Goal: Task Accomplishment & Management: Complete application form

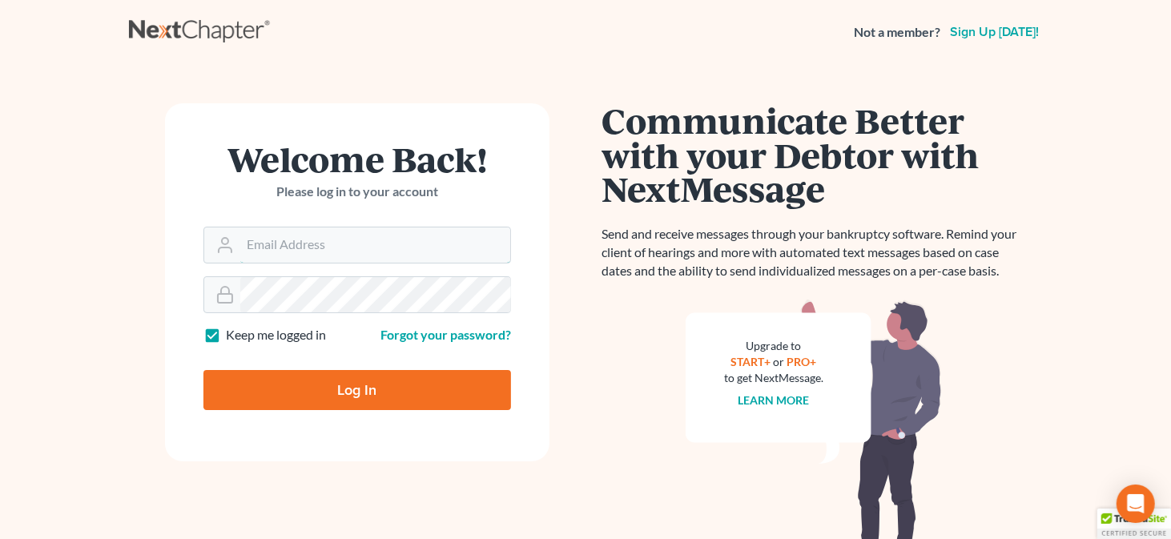
type input "rubaiilaw@gmail.com"
click at [322, 393] on input "Log In" at bounding box center [356, 390] width 307 height 40
type input "Thinking..."
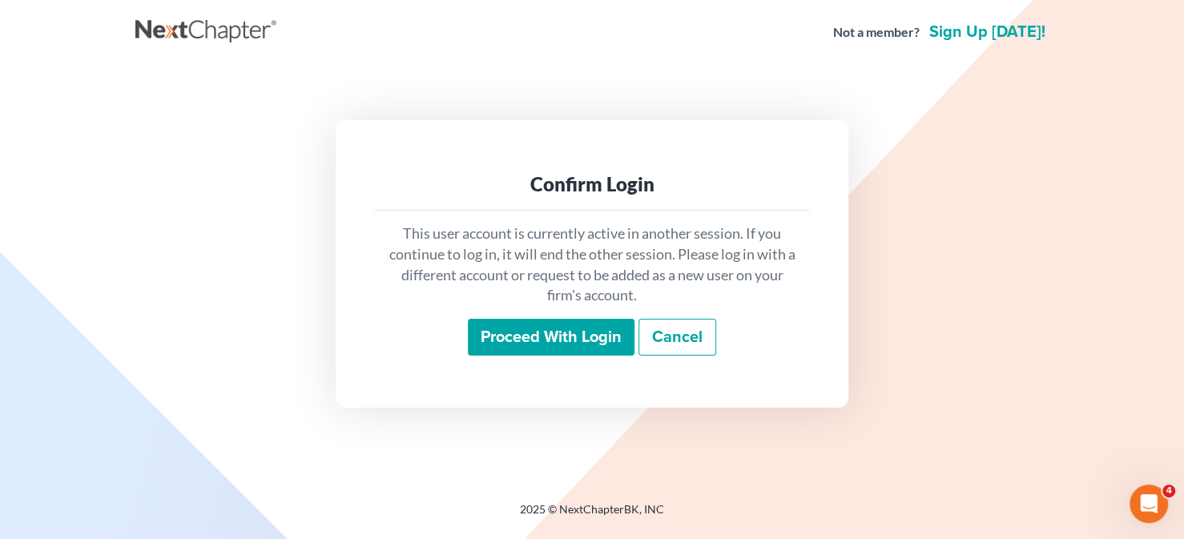
click at [587, 340] on input "Proceed with login" at bounding box center [551, 337] width 167 height 37
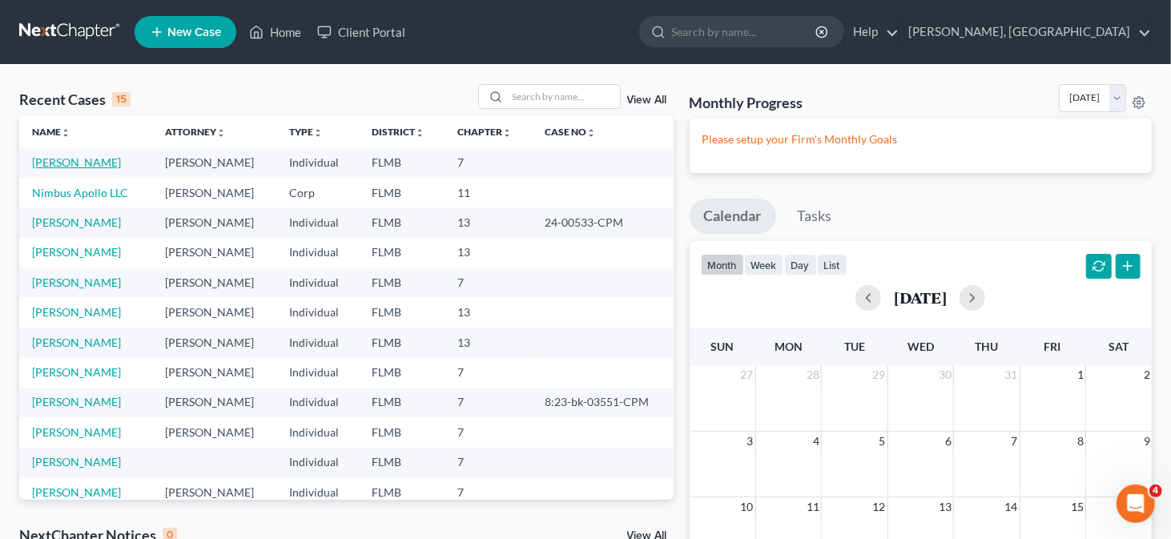
click at [58, 164] on link "Thompson, Kenneth" at bounding box center [76, 162] width 89 height 14
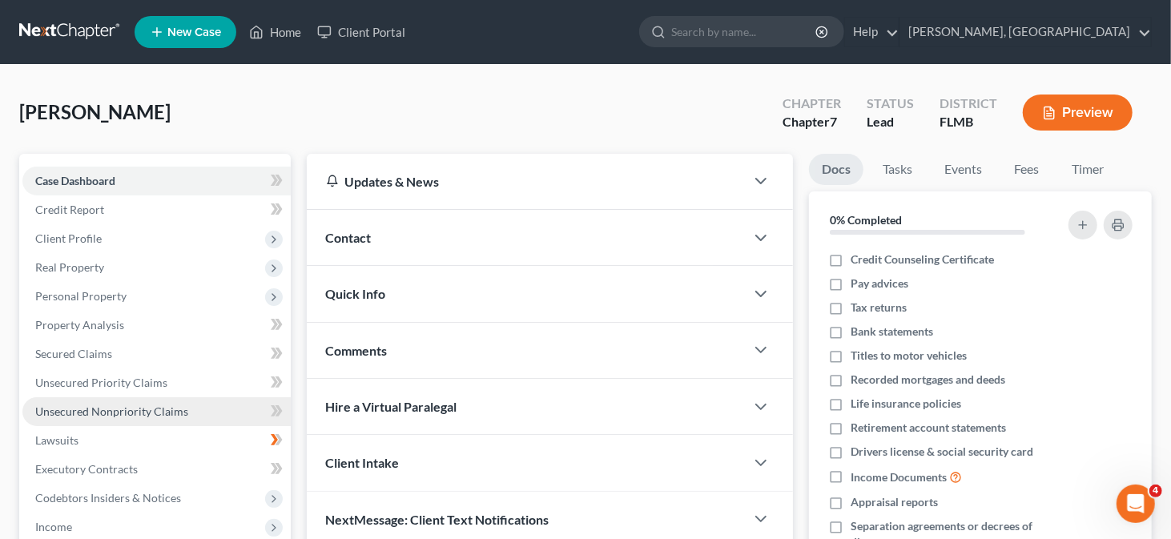
click at [96, 410] on span "Unsecured Nonpriority Claims" at bounding box center [111, 411] width 153 height 14
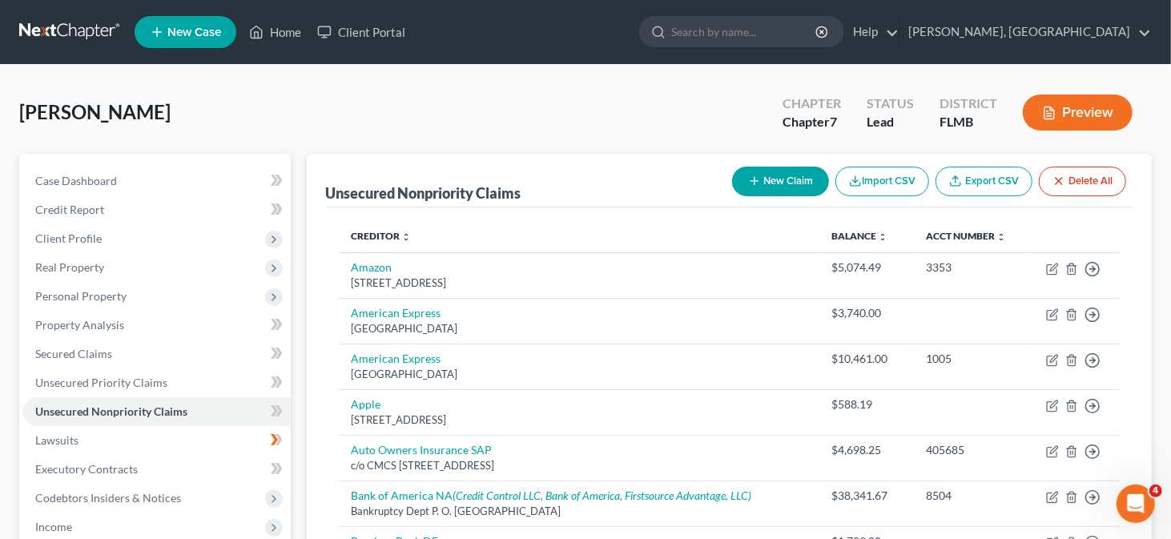
click at [790, 182] on button "New Claim" at bounding box center [780, 182] width 97 height 30
select select "0"
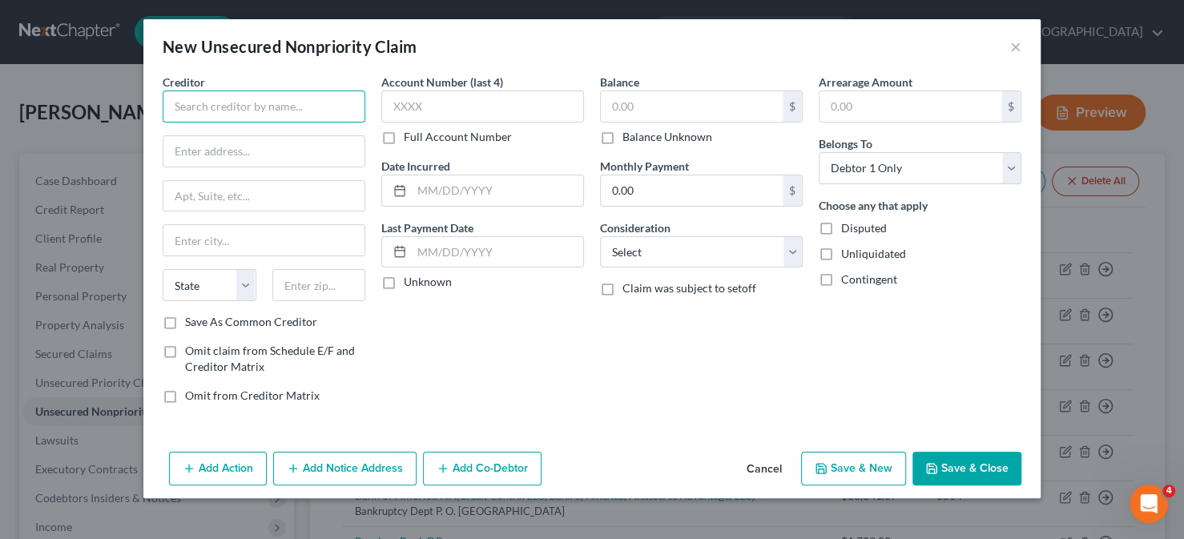
click at [193, 107] on input "text" at bounding box center [264, 106] width 203 height 32
type input "Premium Assignment"
type input "3522 Thomasville Road"
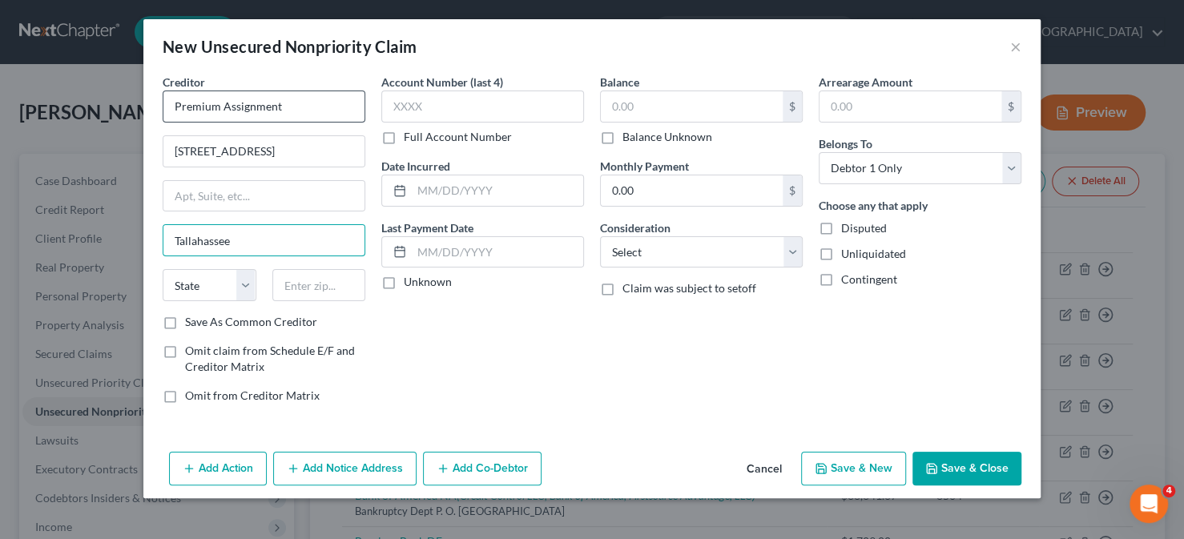
type input "Tallahassee"
select select "9"
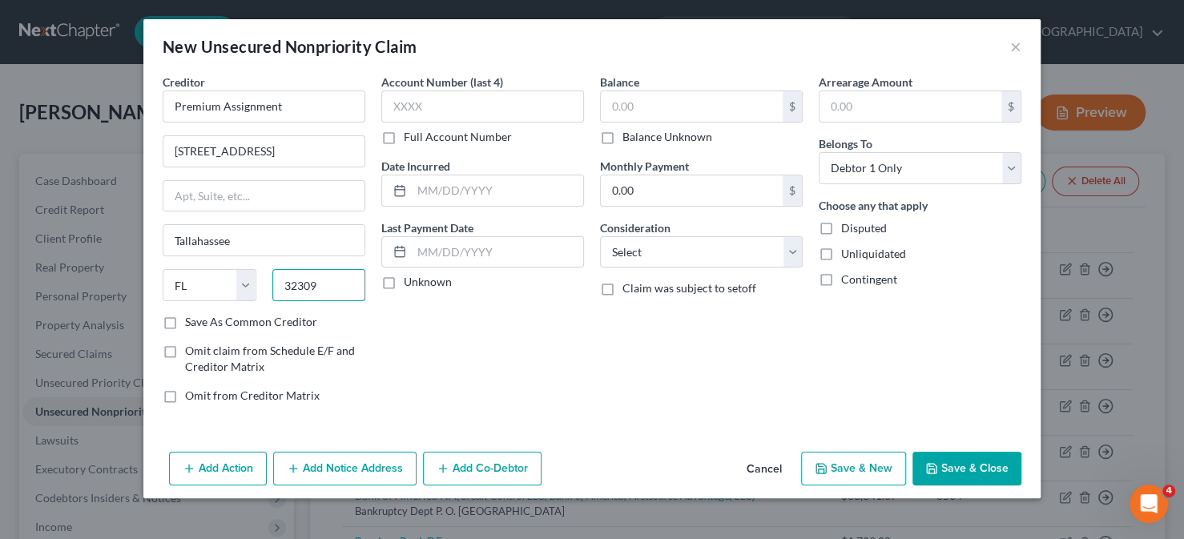
type input "32309"
type input "Miccosukee Cpo"
click at [622, 136] on label "Balance Unknown" at bounding box center [667, 137] width 90 height 16
click at [629, 136] on input "Balance Unknown" at bounding box center [634, 134] width 10 height 10
checkbox input "true"
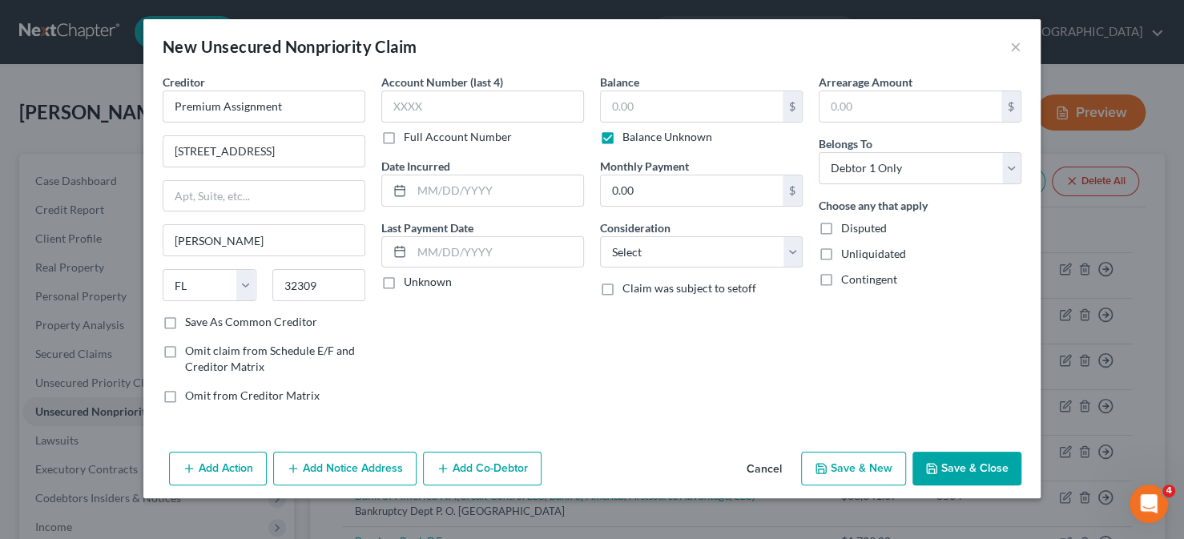
type input "0.00"
click at [856, 476] on button "Save & New" at bounding box center [853, 469] width 105 height 34
select select "0"
click at [1010, 37] on button "×" at bounding box center [1015, 46] width 11 height 19
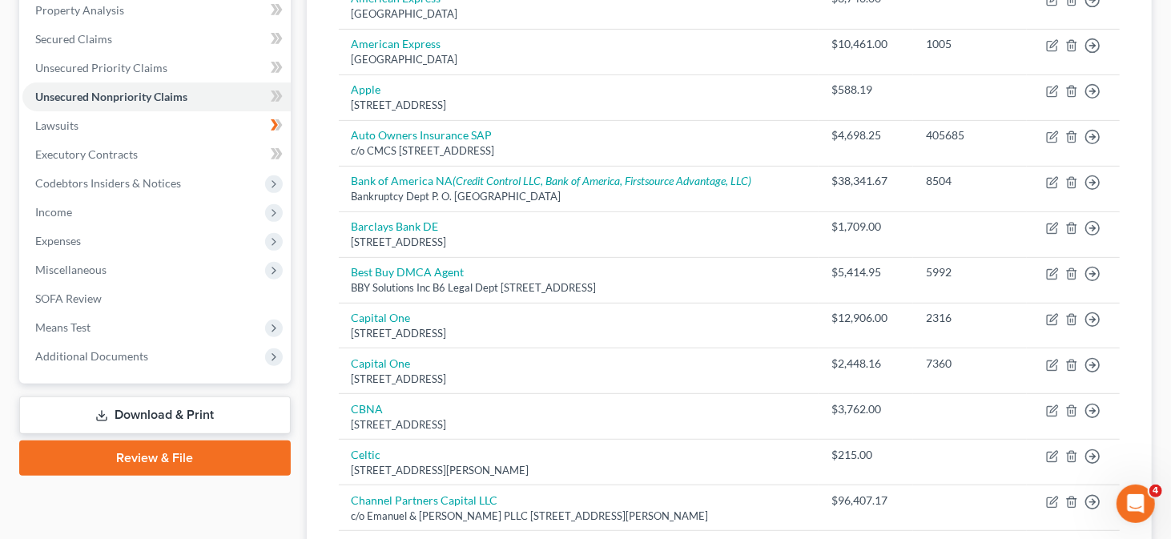
scroll to position [147, 0]
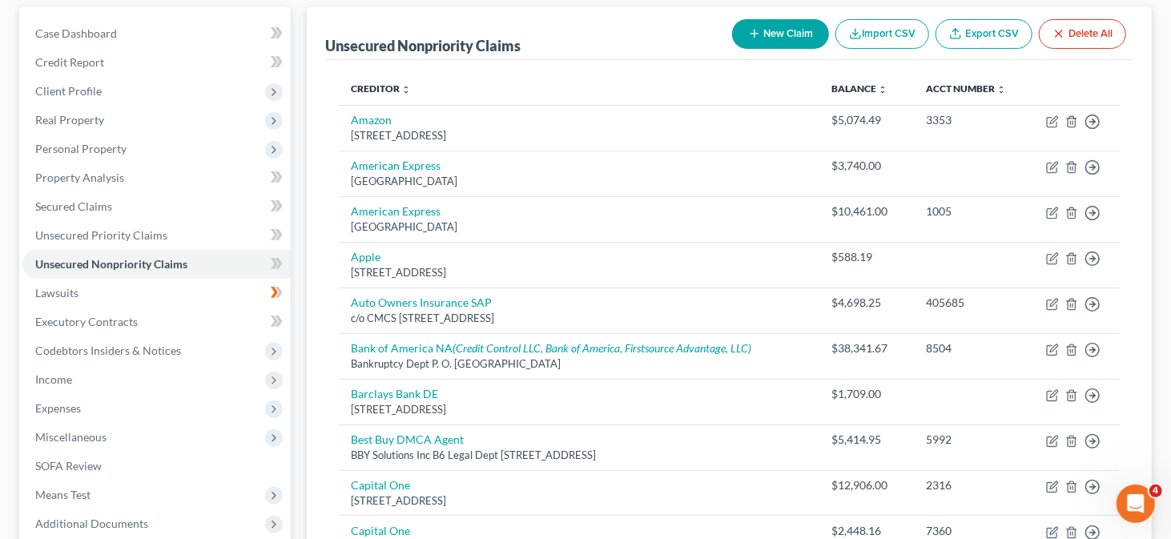
click at [793, 28] on button "New Claim" at bounding box center [780, 34] width 97 height 30
select select "0"
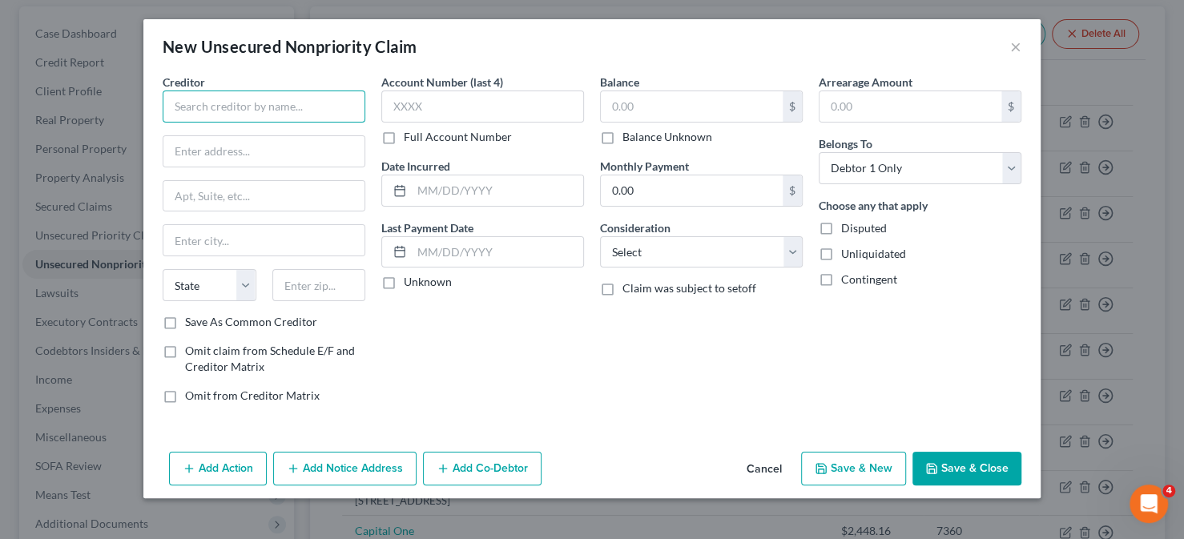
click at [229, 104] on input "text" at bounding box center [264, 106] width 203 height 32
type input "Staff 305"
type input "102900 Overseas Hwy"
type input "#204"
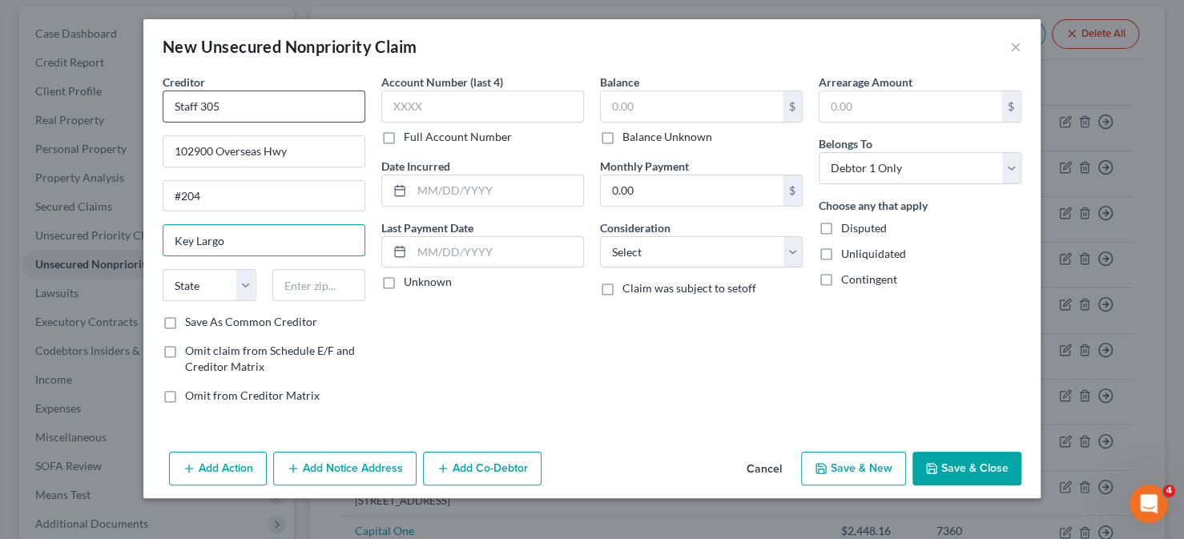
type input "Key Largo"
select select "9"
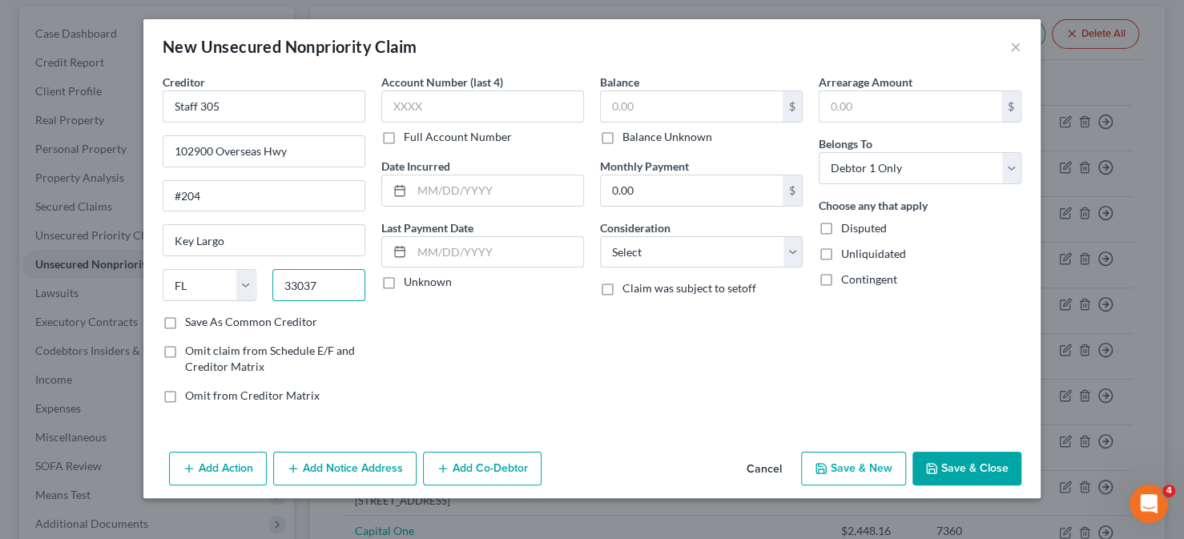
type input "33037"
click at [622, 139] on label "Balance Unknown" at bounding box center [667, 137] width 90 height 16
click at [629, 139] on input "Balance Unknown" at bounding box center [634, 134] width 10 height 10
checkbox input "true"
type input "0.00"
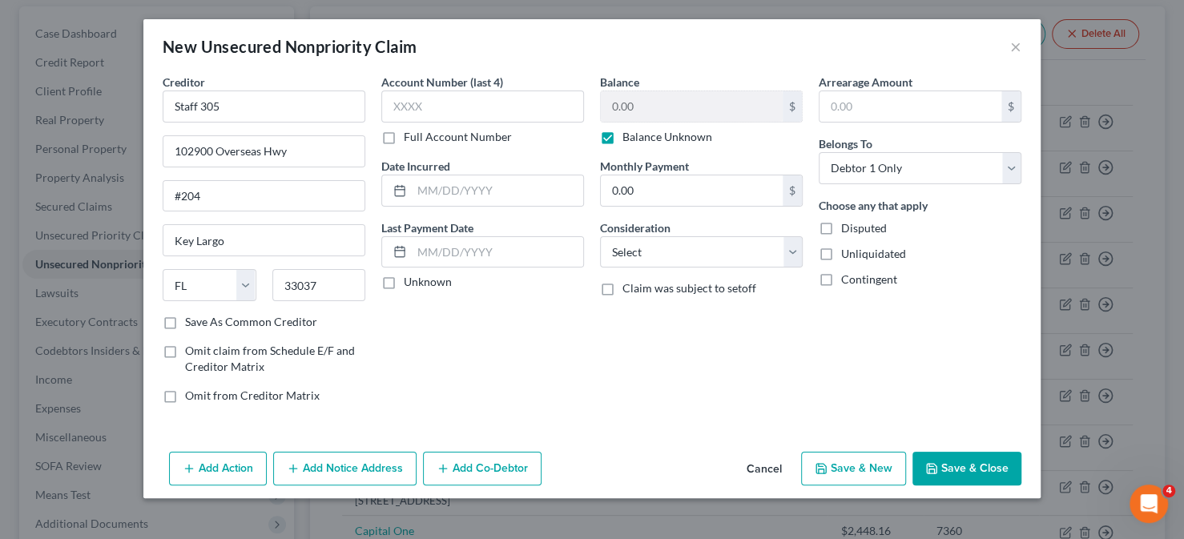
click at [872, 472] on button "Save & New" at bounding box center [853, 469] width 105 height 34
select select "0"
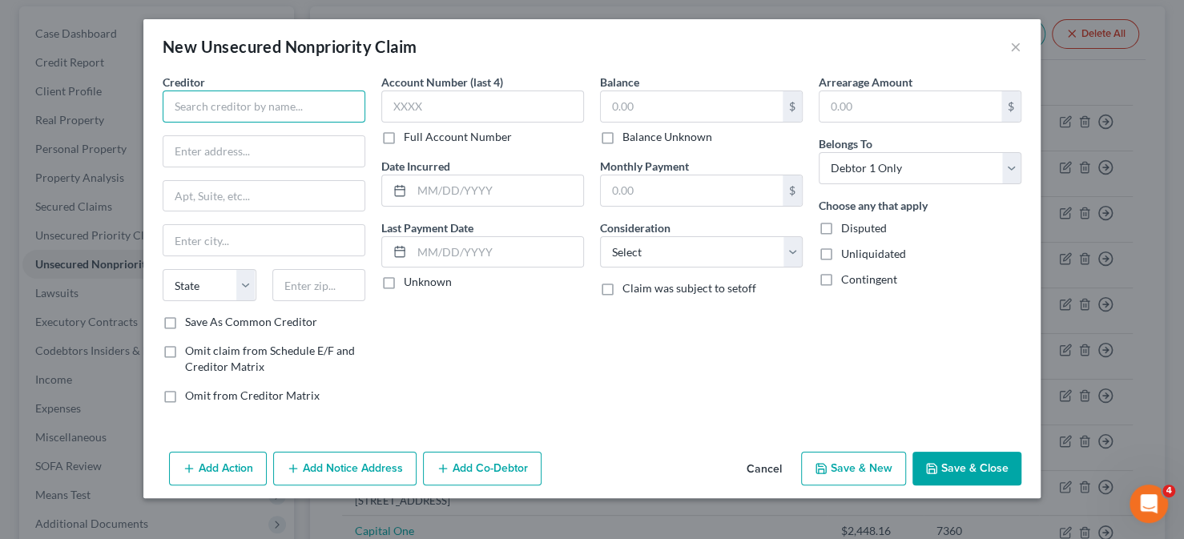
click at [222, 111] on input "text" at bounding box center [264, 106] width 203 height 32
type input "Paver Supply Warehouse"
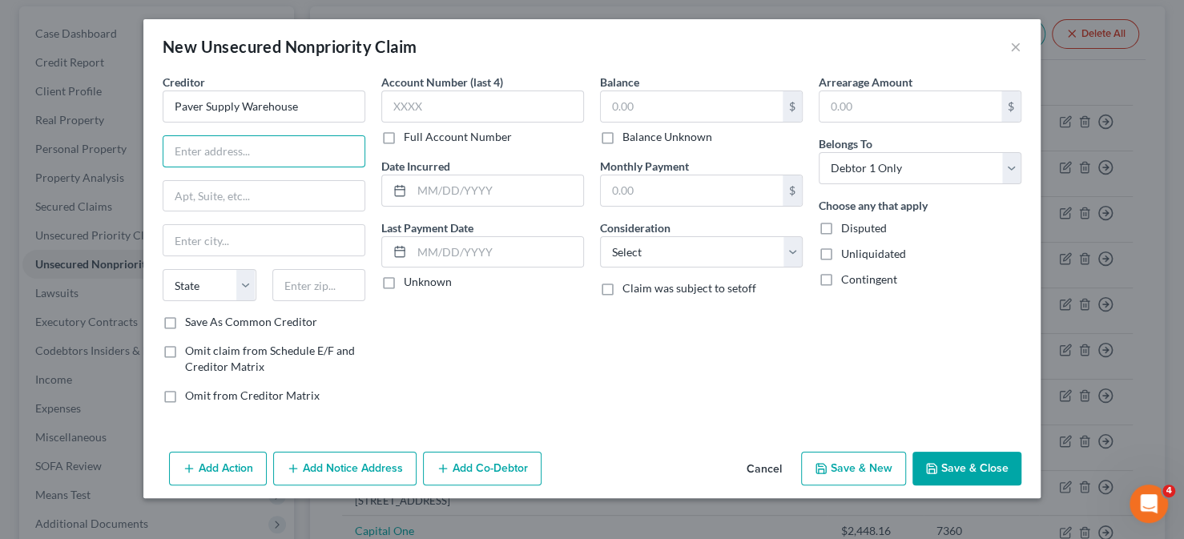
type input "3"
type input "2301 34th Way N"
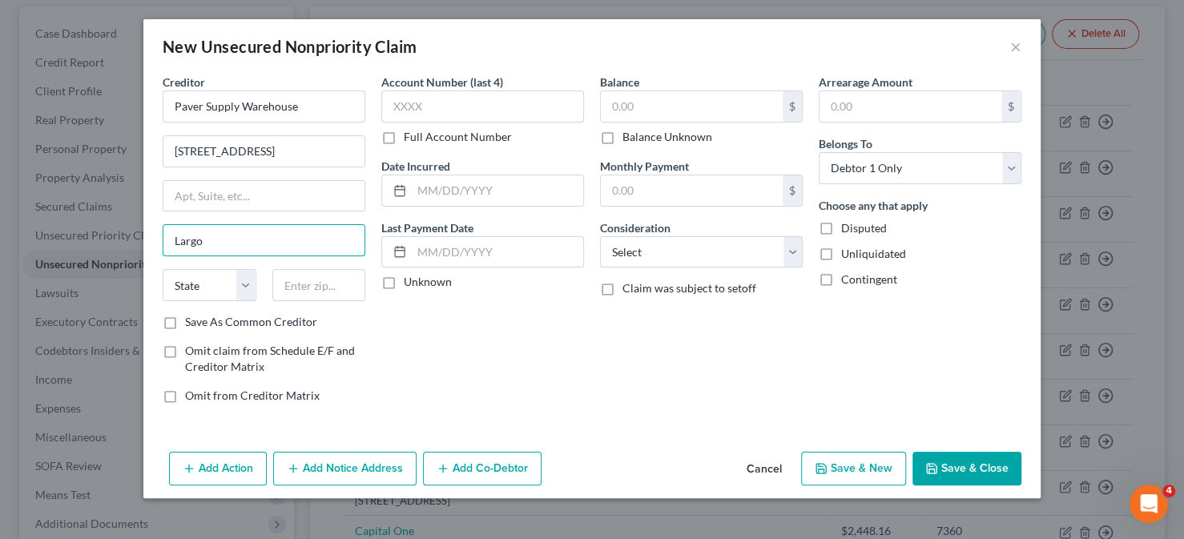
type input "Largo"
select select "9"
type input "33771"
click at [622, 140] on label "Balance Unknown" at bounding box center [667, 137] width 90 height 16
click at [629, 139] on input "Balance Unknown" at bounding box center [634, 134] width 10 height 10
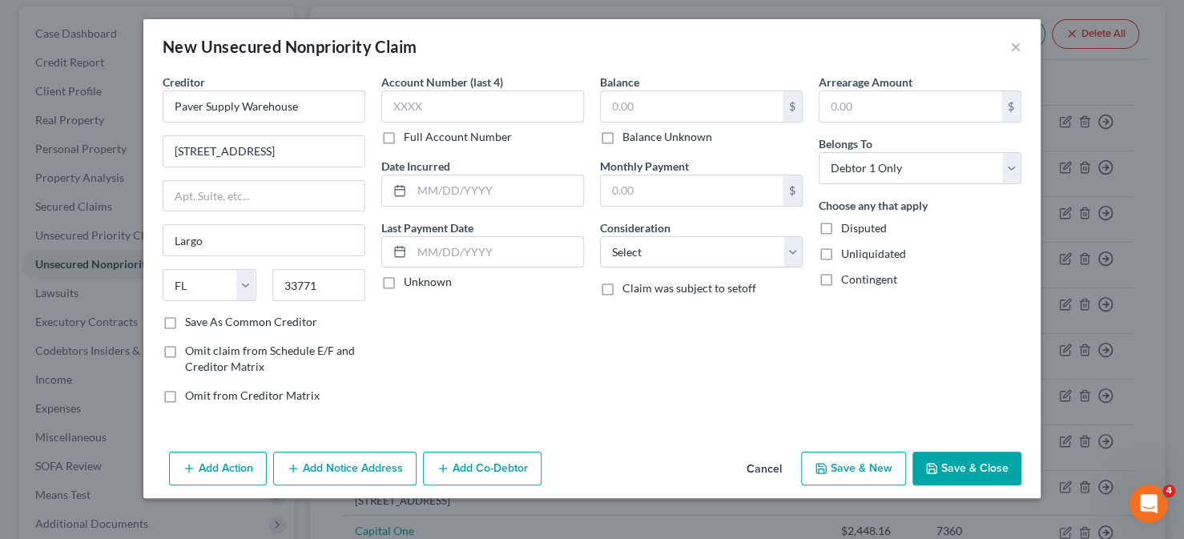
checkbox input "true"
type input "0.00"
click at [865, 472] on button "Save & New" at bounding box center [853, 469] width 105 height 34
select select "0"
type input "0.00"
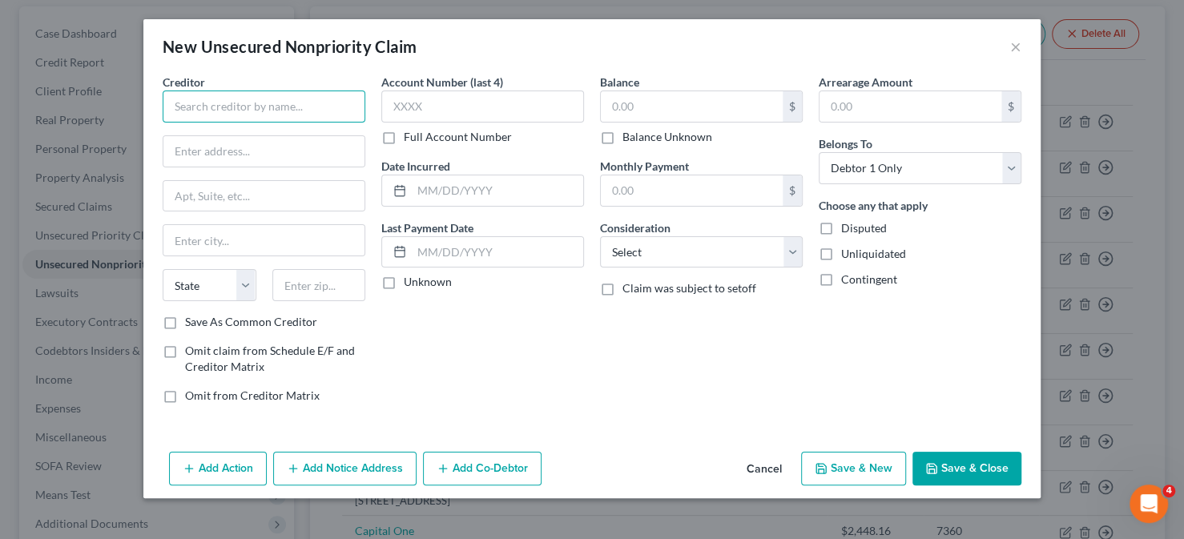
click at [237, 103] on input "text" at bounding box center [264, 106] width 203 height 32
type input "Pirate Pavers"
type input "11126 Wirt Rd"
type input "San Antonio"
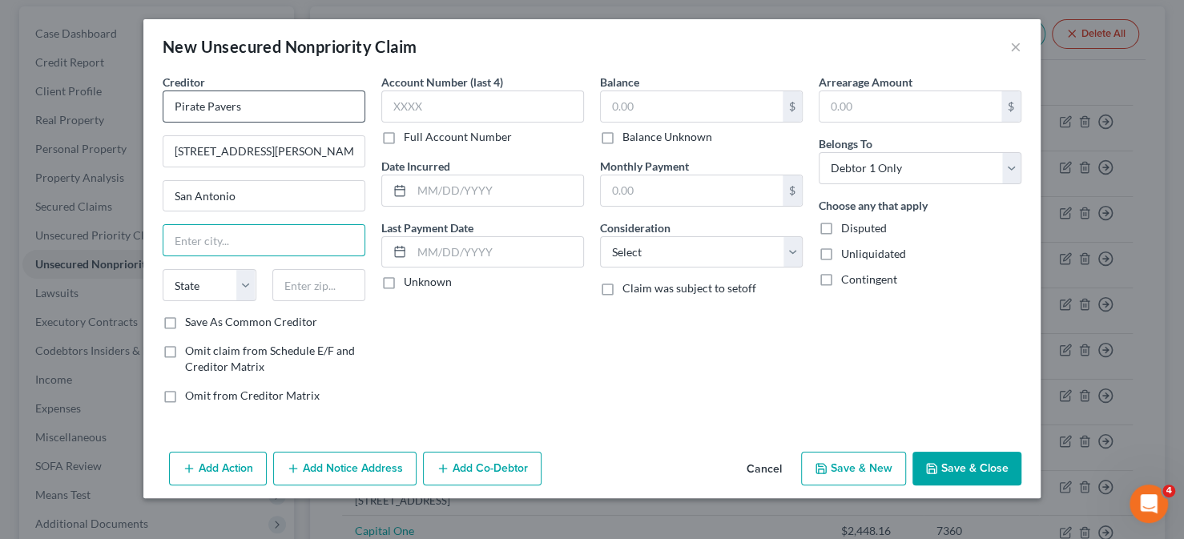
type input "f"
type input "F"
click at [259, 188] on input "San Antonio" at bounding box center [263, 196] width 201 height 30
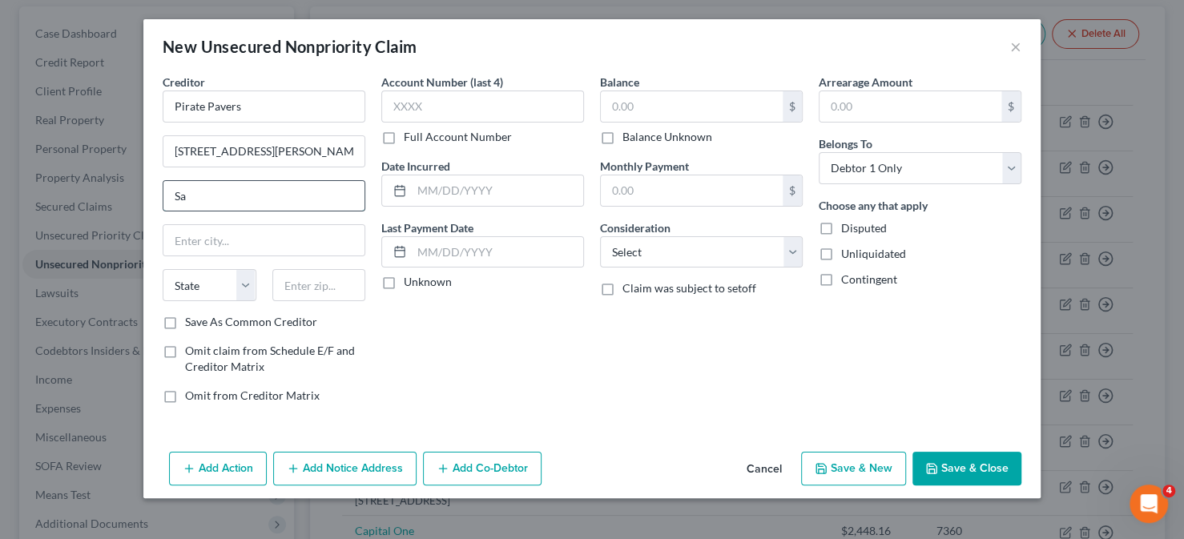
type input "S"
click at [258, 238] on input "text" at bounding box center [263, 240] width 201 height 30
type input "San Antonio"
select select "45"
type input "33576"
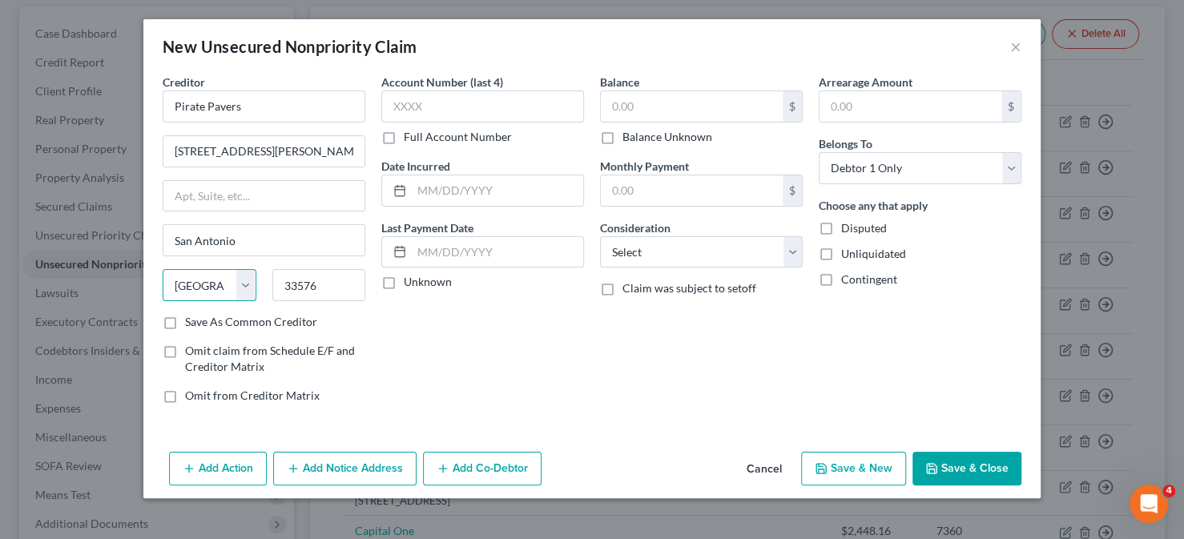
click at [197, 292] on select "State AL AK AR AZ CA CO CT DE DC FL GA GU HI ID IL IN IA KS KY LA ME MD MA MI M…" at bounding box center [210, 285] width 94 height 32
select select "9"
click at [163, 269] on select "State AL AK AR AZ CA CO CT DE DC FL GA GU HI ID IL IN IA KS KY LA ME MD MA MI M…" at bounding box center [210, 285] width 94 height 32
click at [622, 136] on label "Balance Unknown" at bounding box center [667, 137] width 90 height 16
click at [629, 136] on input "Balance Unknown" at bounding box center [634, 134] width 10 height 10
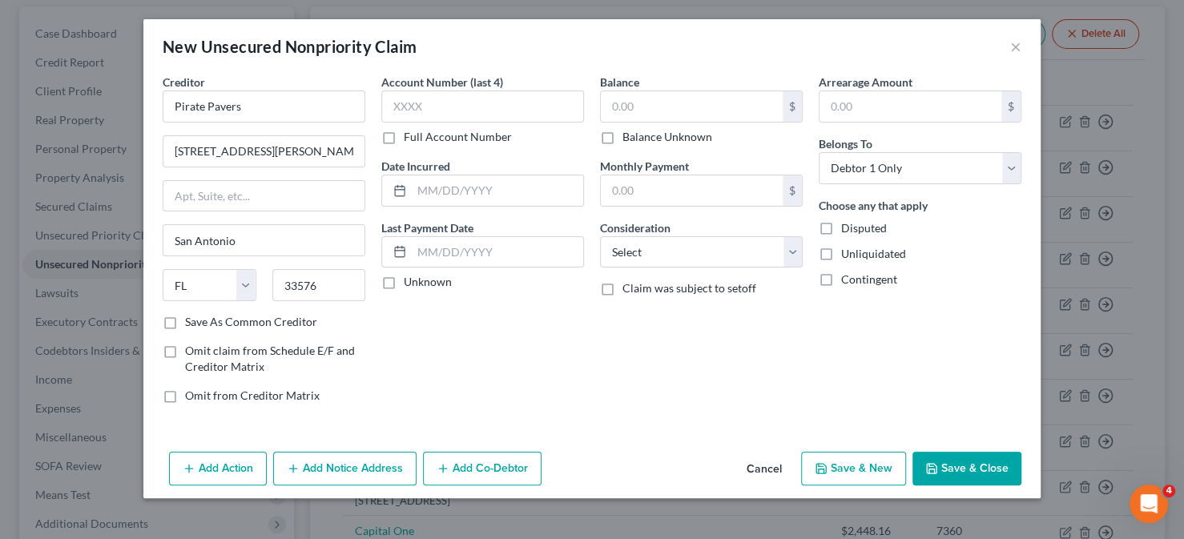
checkbox input "true"
type input "0.00"
click at [869, 464] on button "Save & New" at bounding box center [853, 469] width 105 height 34
select select "0"
type input "0.00"
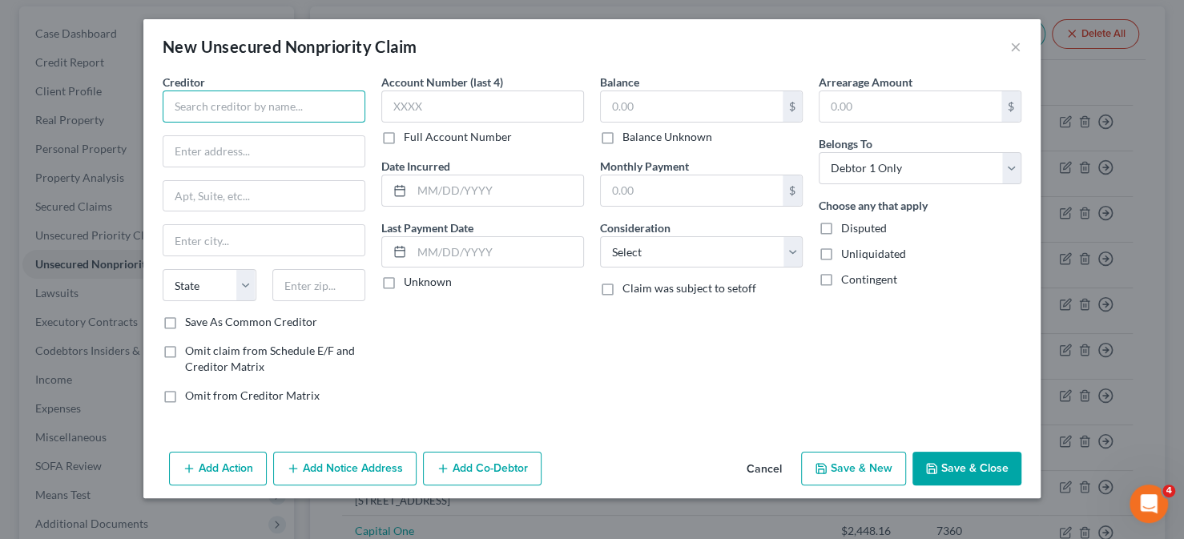
click at [228, 111] on input "text" at bounding box center [264, 106] width 203 height 32
type input "HAJOCA Corporation"
type input "1840 Shelton Avenue"
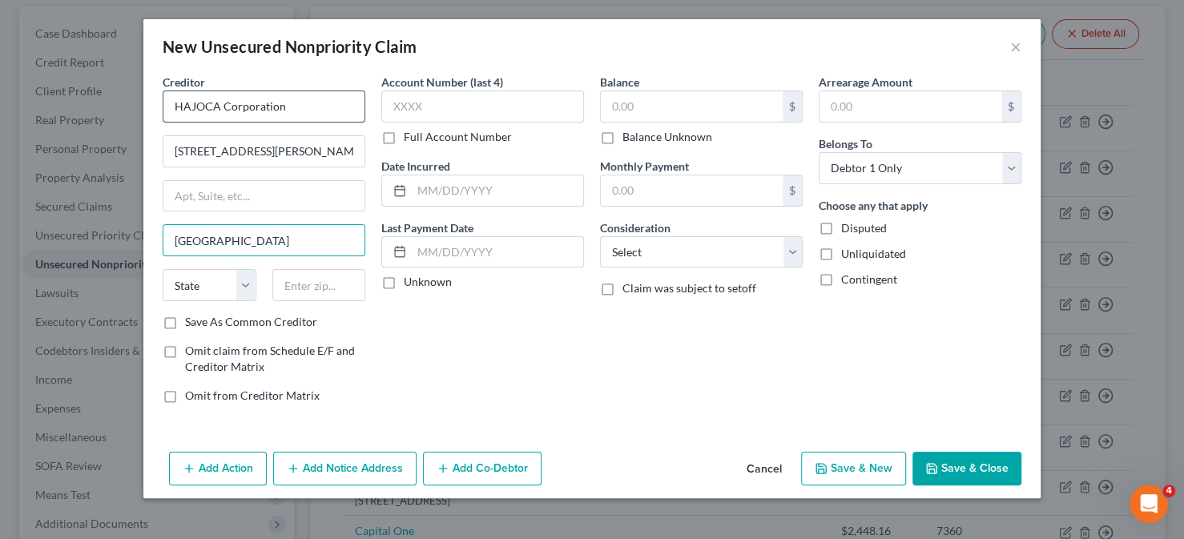
type input "Statesville"
select select "28"
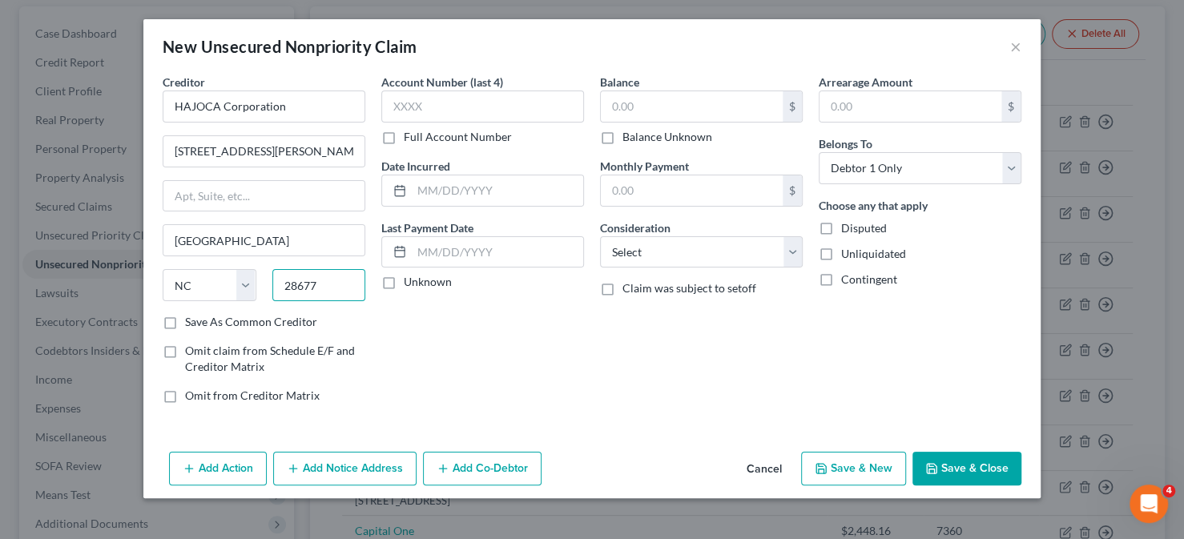
type input "28677"
click at [622, 140] on label "Balance Unknown" at bounding box center [667, 137] width 90 height 16
click at [629, 139] on input "Balance Unknown" at bounding box center [634, 134] width 10 height 10
checkbox input "true"
type input "0.00"
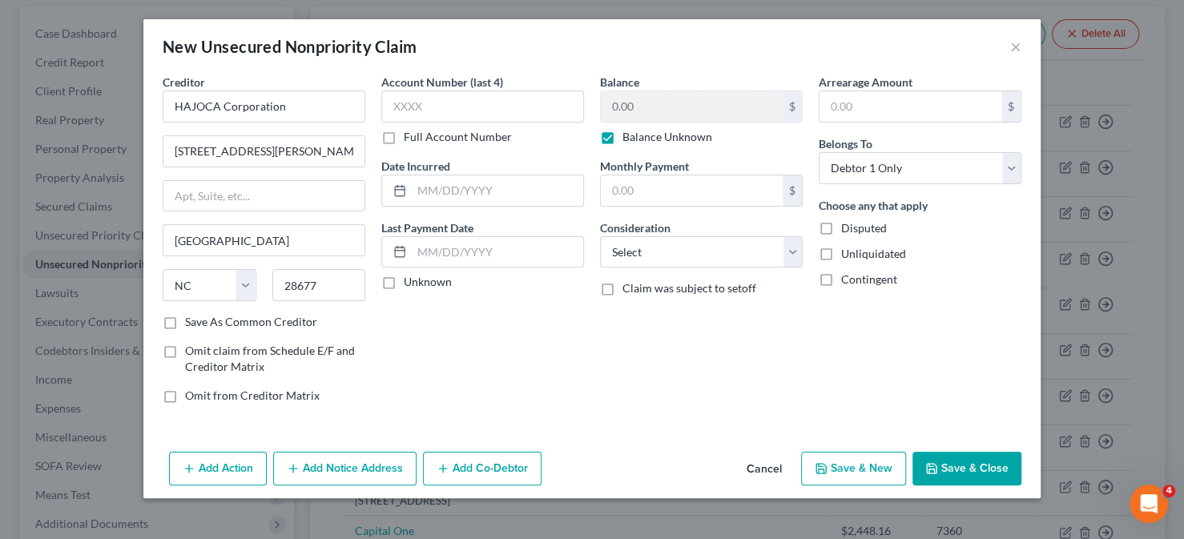
click at [835, 468] on button "Save & New" at bounding box center [853, 469] width 105 height 34
select select "0"
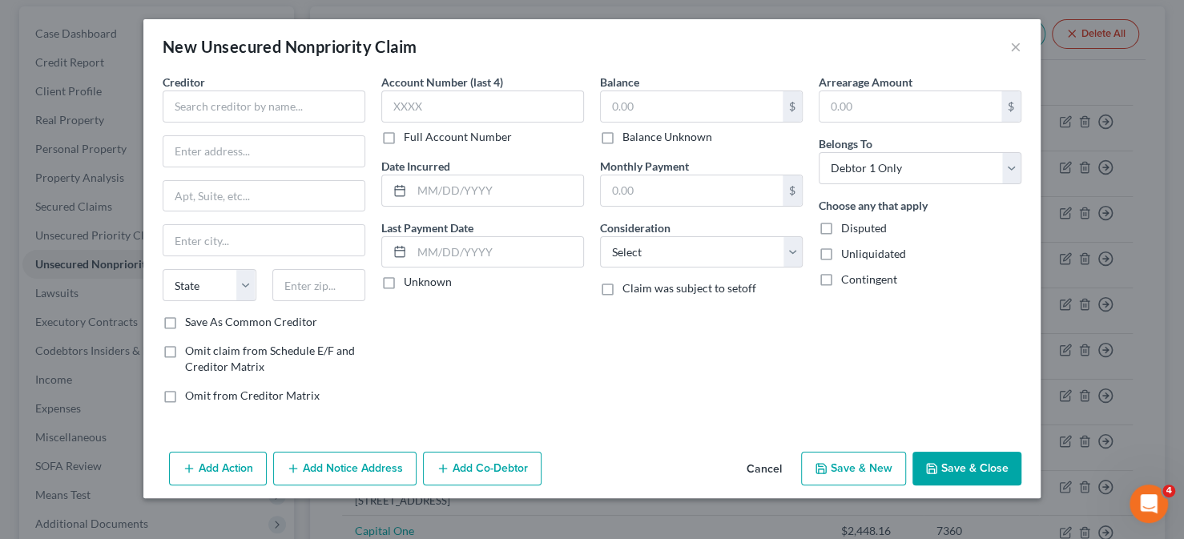
type input "0.00"
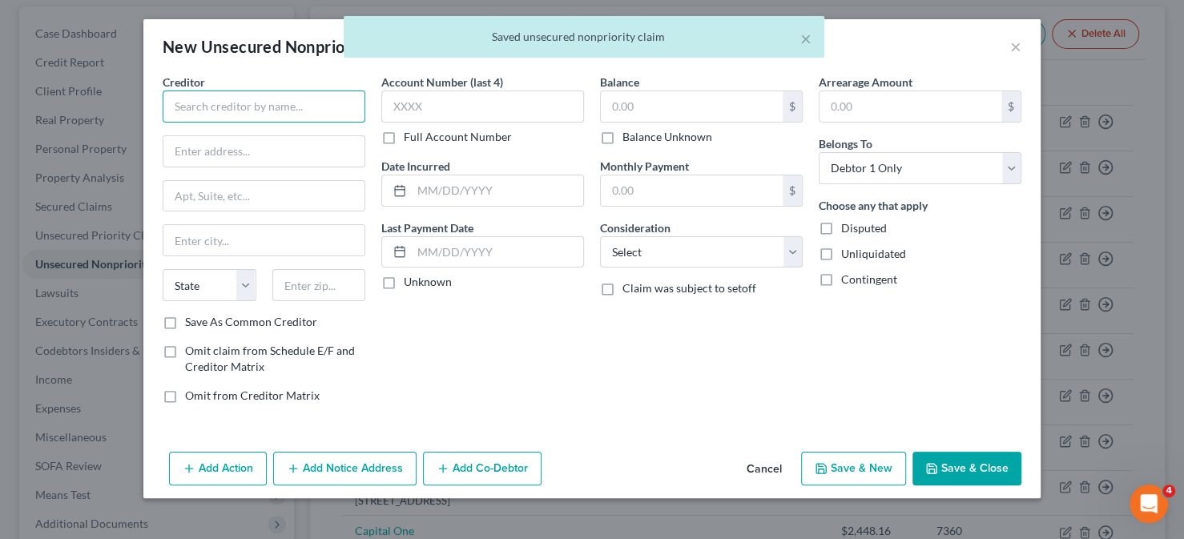
click at [258, 116] on input "text" at bounding box center [264, 106] width 203 height 32
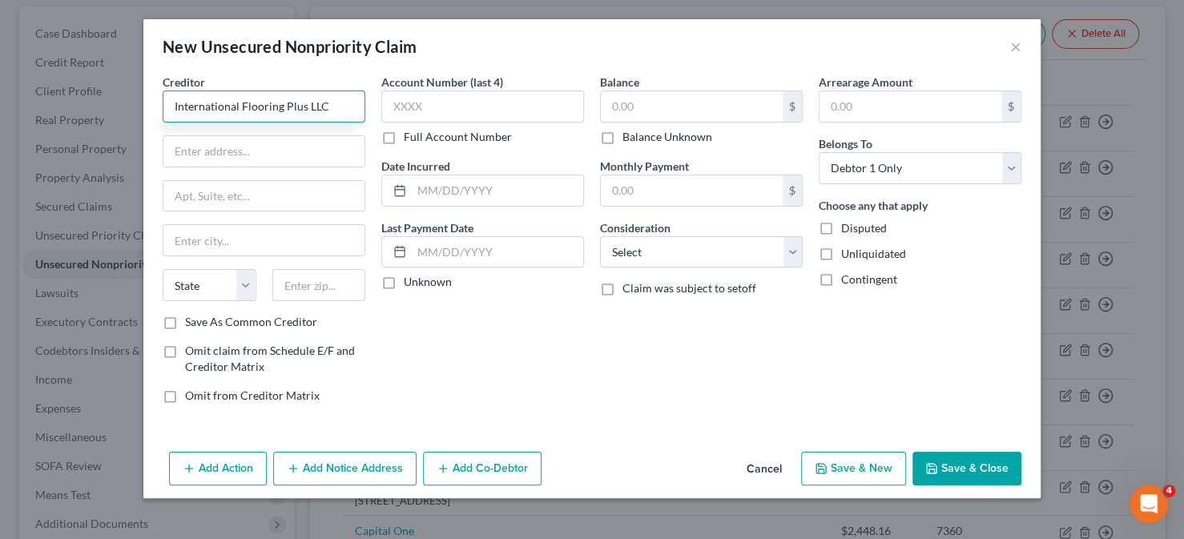
type input "International Flooring Plus LLC"
type input "2291 Gulf to Bay Blvd"
type input "Lot 219"
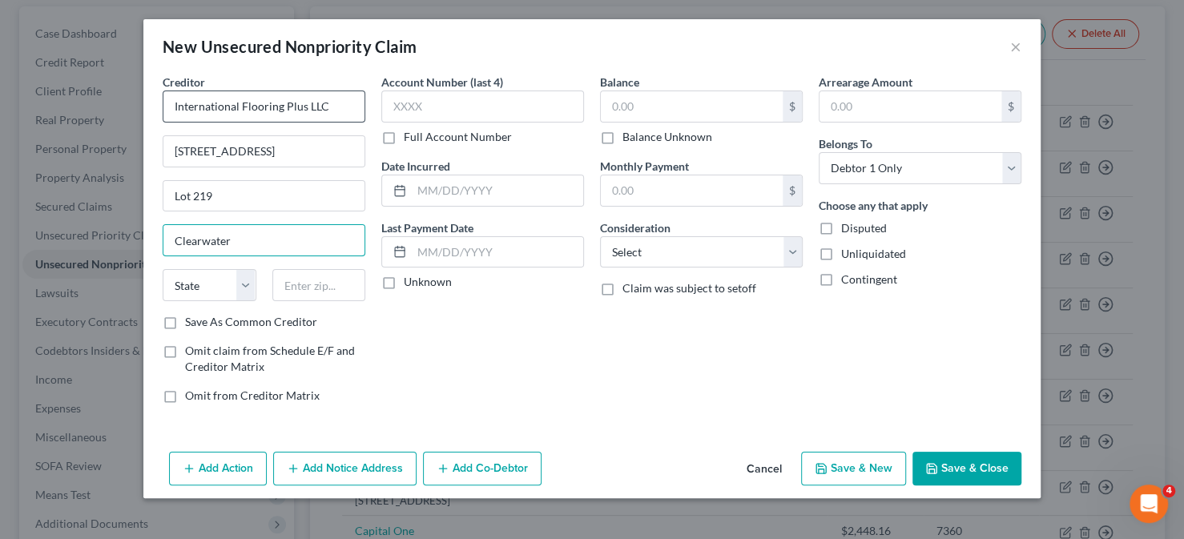
type input "Clearwater"
select select "9"
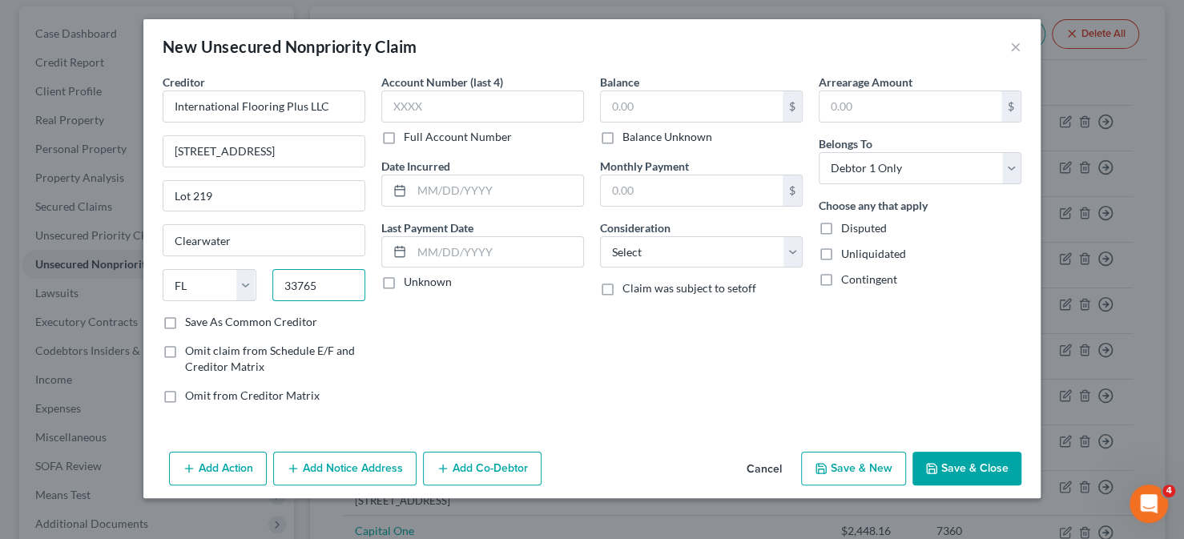
type input "33765"
click at [622, 139] on label "Balance Unknown" at bounding box center [667, 137] width 90 height 16
click at [629, 139] on input "Balance Unknown" at bounding box center [634, 134] width 10 height 10
checkbox input "true"
type input "0.00"
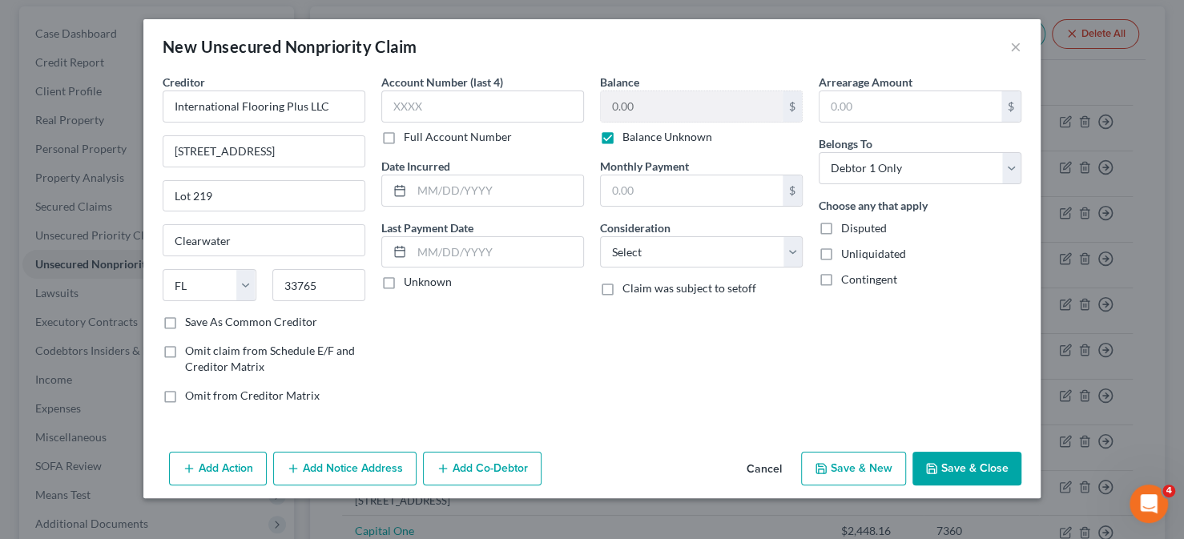
click at [838, 463] on button "Save & New" at bounding box center [853, 469] width 105 height 34
type input "0.00"
select select "0"
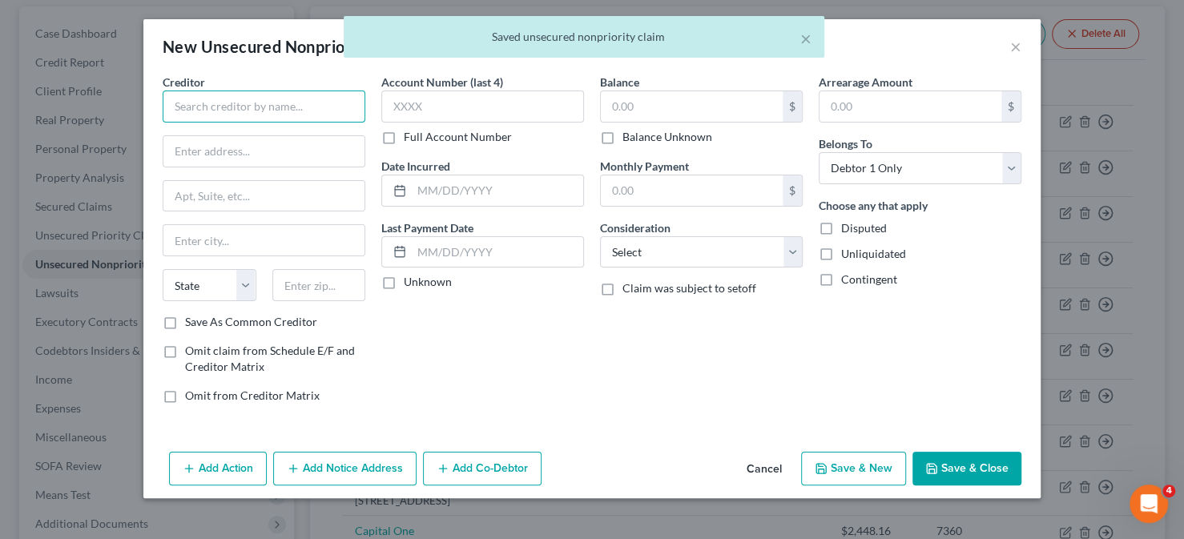
click at [221, 108] on input "text" at bounding box center [264, 106] width 203 height 32
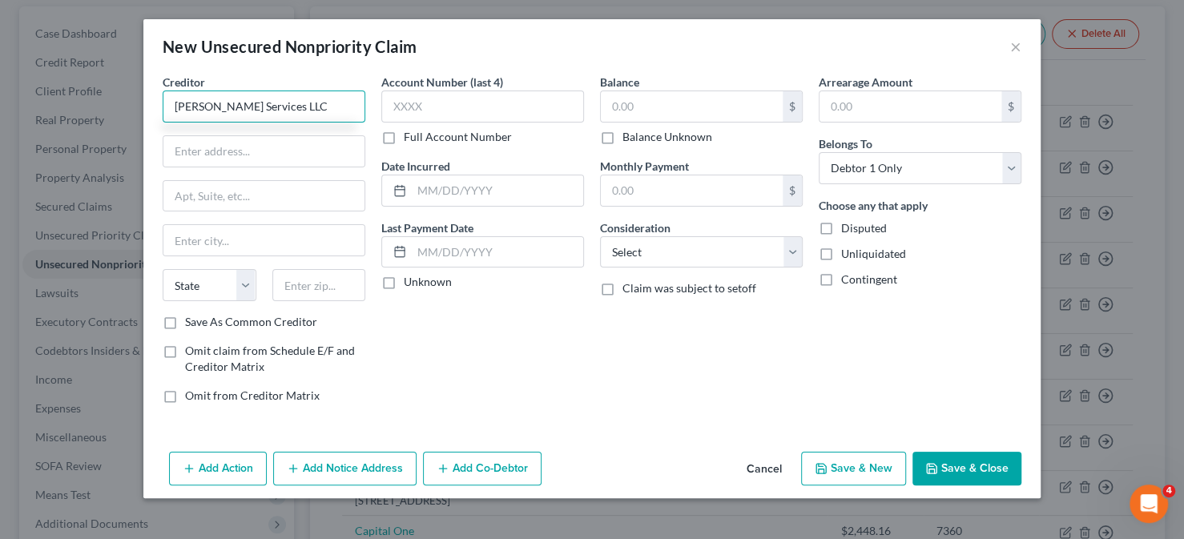
type input "LD Perri Services LLC"
type input "638 Shorelake PL"
type input "Oldsmar"
select select "9"
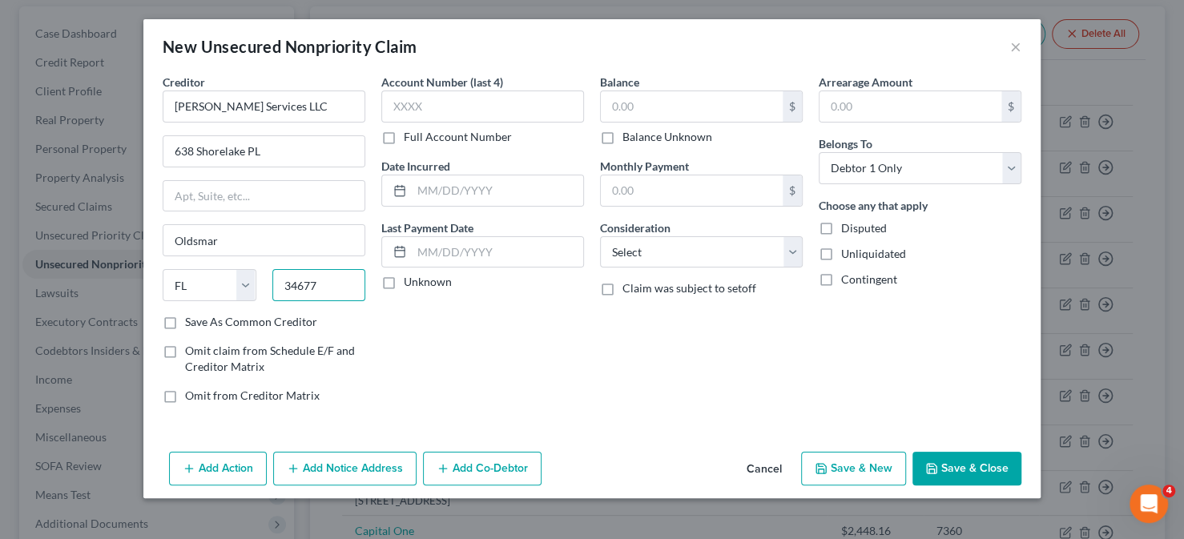
type input "34677"
click at [622, 135] on label "Balance Unknown" at bounding box center [667, 137] width 90 height 16
click at [629, 135] on input "Balance Unknown" at bounding box center [634, 134] width 10 height 10
checkbox input "true"
type input "0.00"
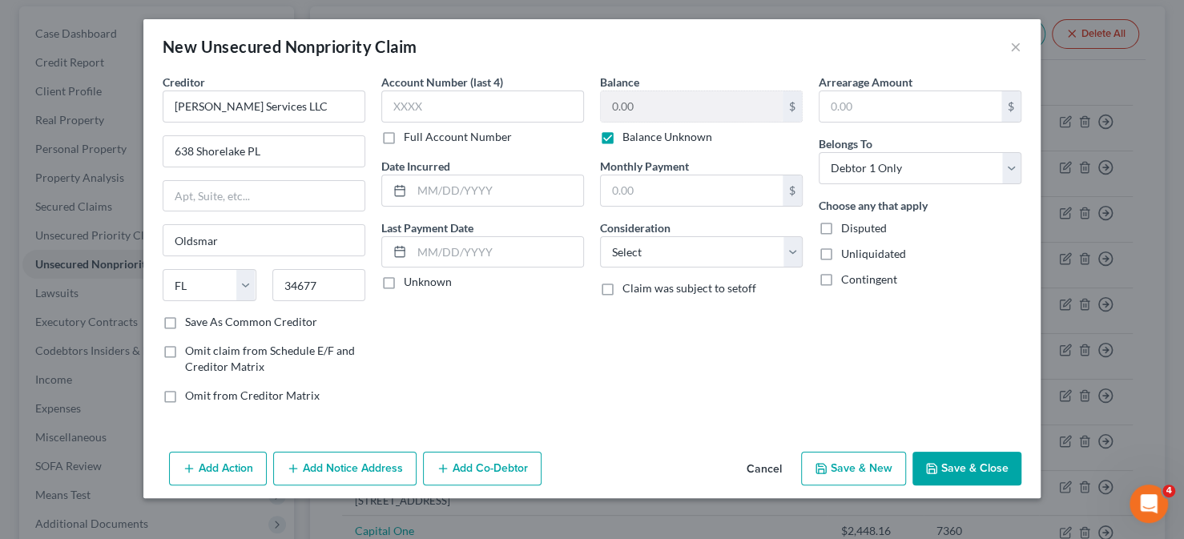
click at [820, 458] on button "Save & New" at bounding box center [853, 469] width 105 height 34
select select "0"
type input "0.00"
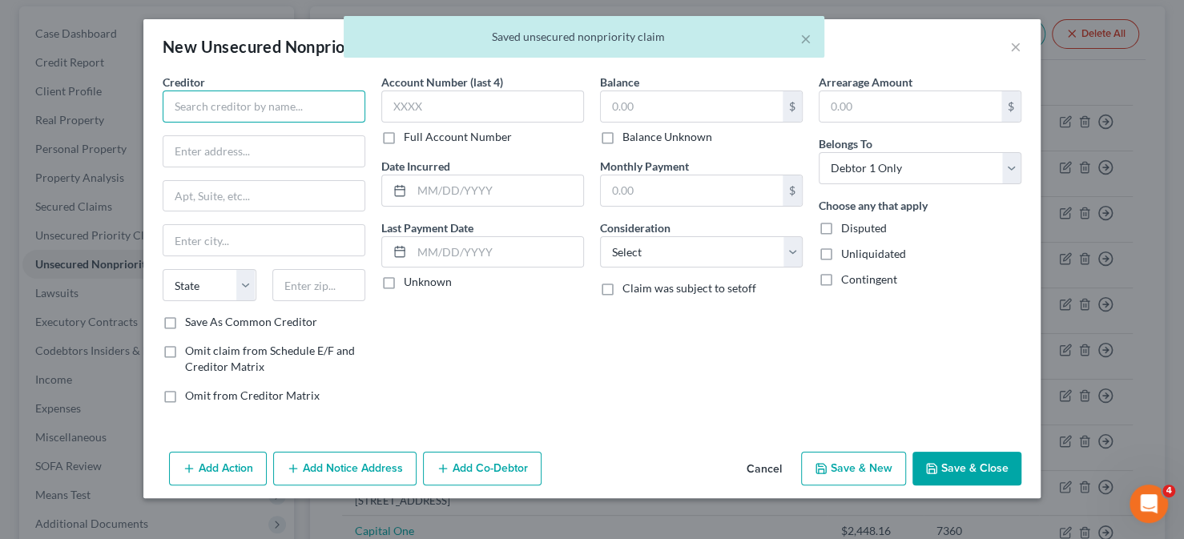
click at [290, 107] on input "text" at bounding box center [264, 106] width 203 height 32
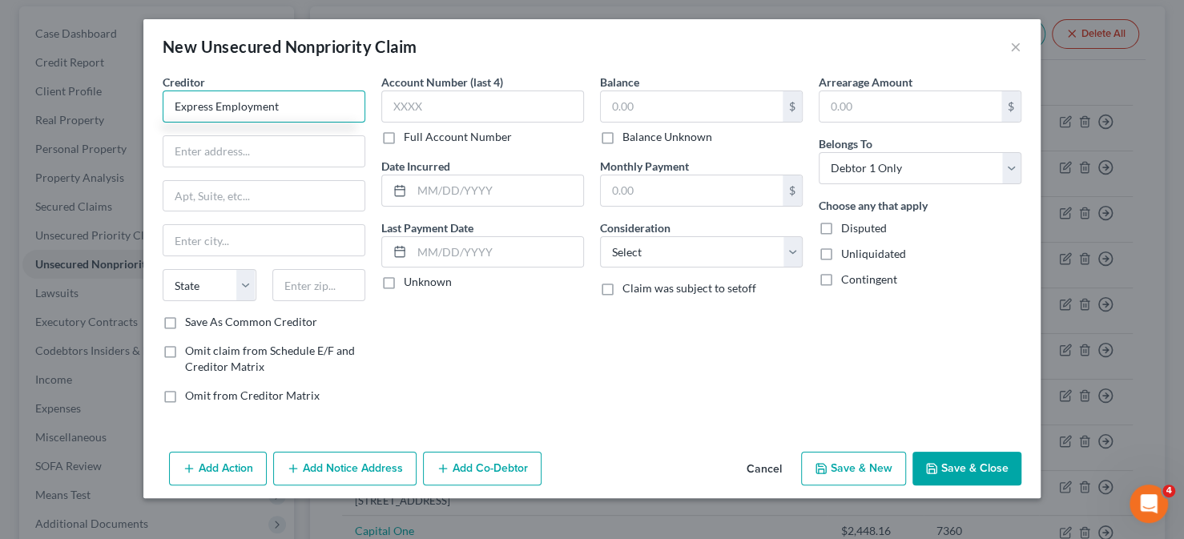
type input "Express Employment"
type input "4326 Park Blvd"
type input "Ste E"
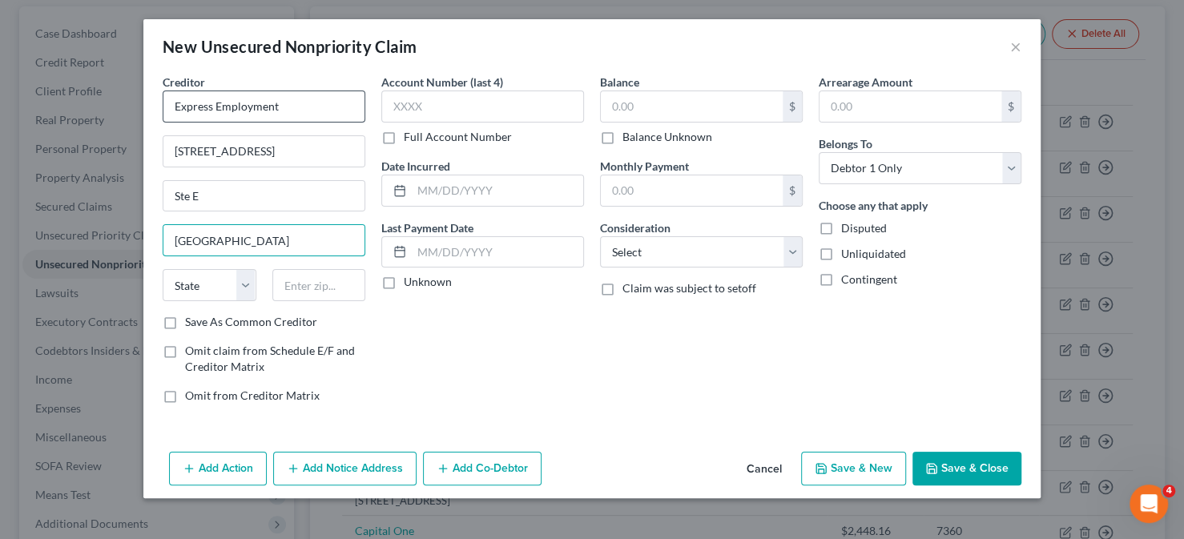
type input "Pinellas Park"
select select "9"
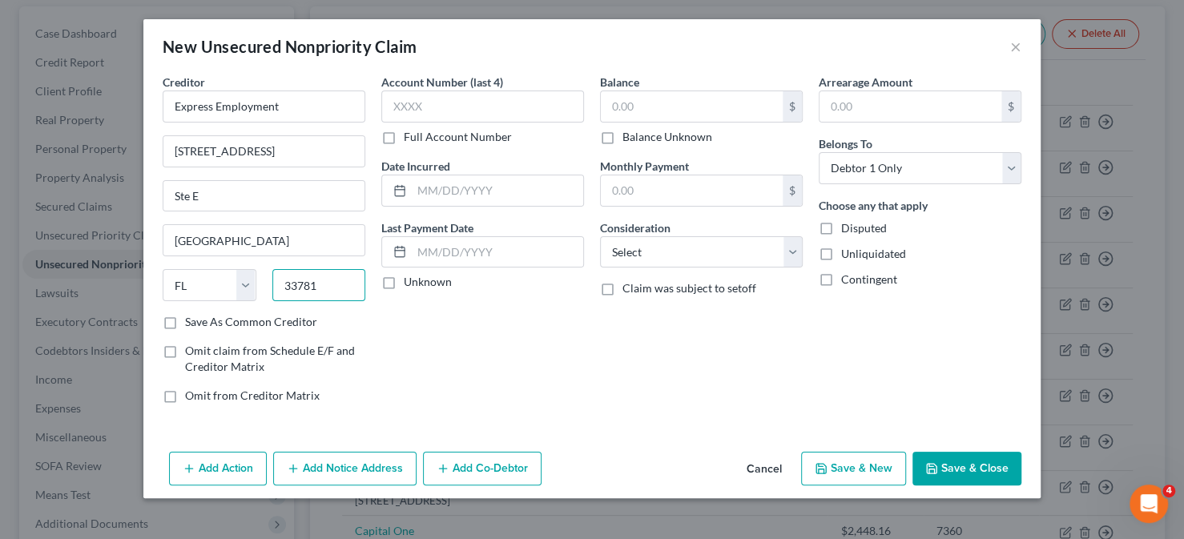
type input "33781"
click at [622, 134] on label "Balance Unknown" at bounding box center [667, 137] width 90 height 16
click at [629, 134] on input "Balance Unknown" at bounding box center [634, 134] width 10 height 10
checkbox input "true"
type input "0.00"
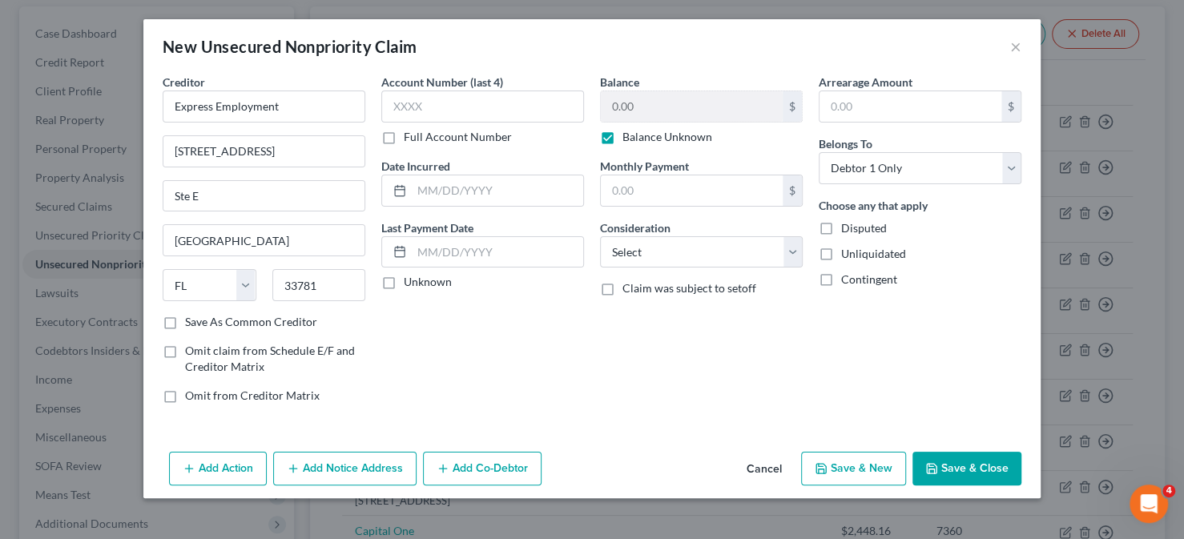
click at [874, 472] on button "Save & New" at bounding box center [853, 469] width 105 height 34
select select "0"
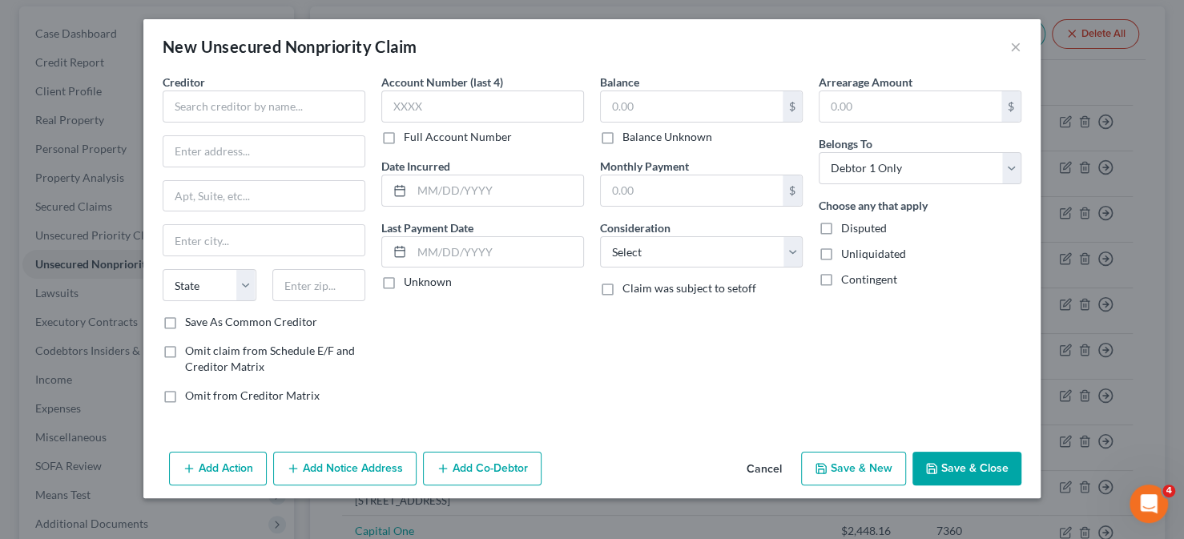
type input "0.00"
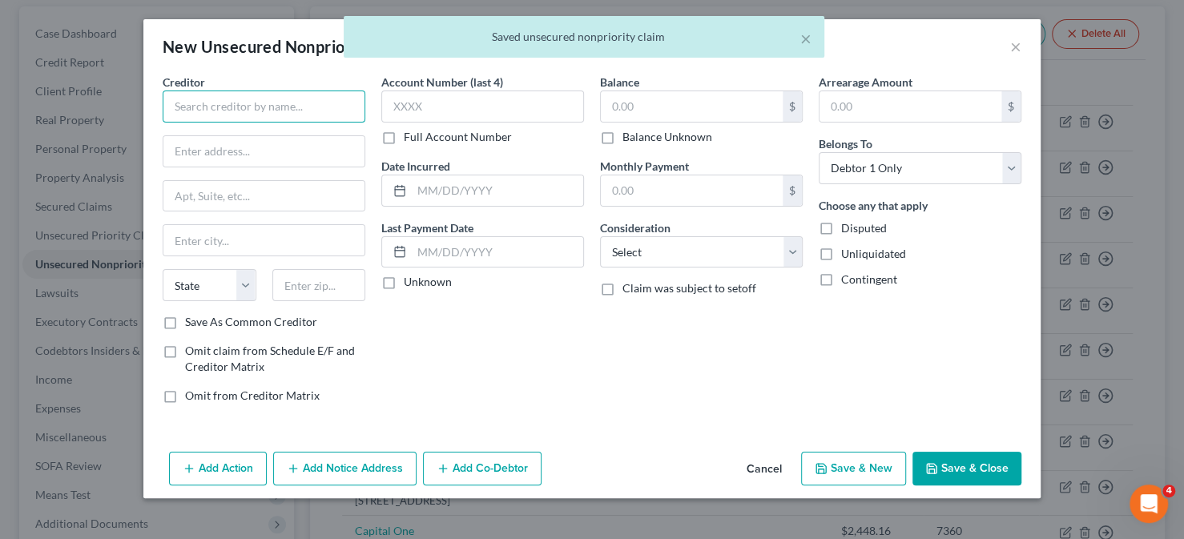
click at [260, 109] on input "text" at bounding box center [264, 106] width 203 height 32
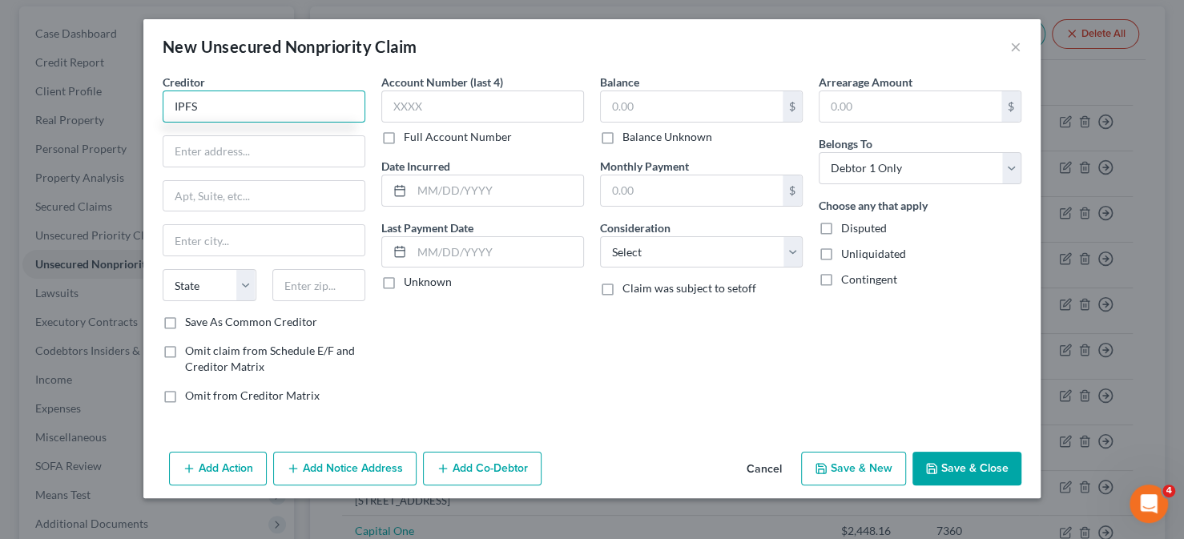
type input "IPFS"
type input "P O Box 412086"
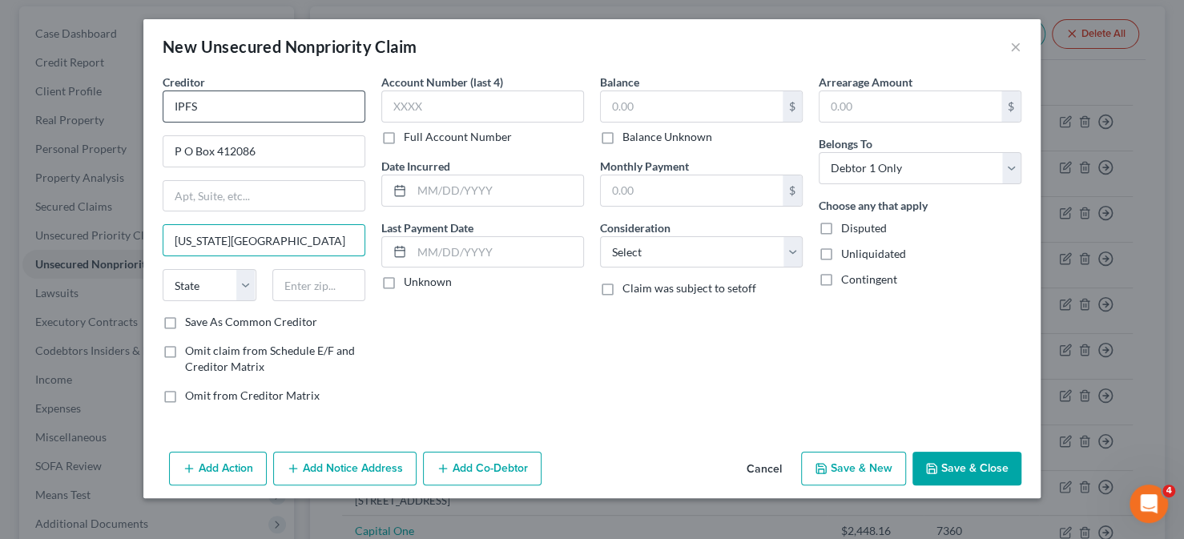
type input "Kansas City"
select select "26"
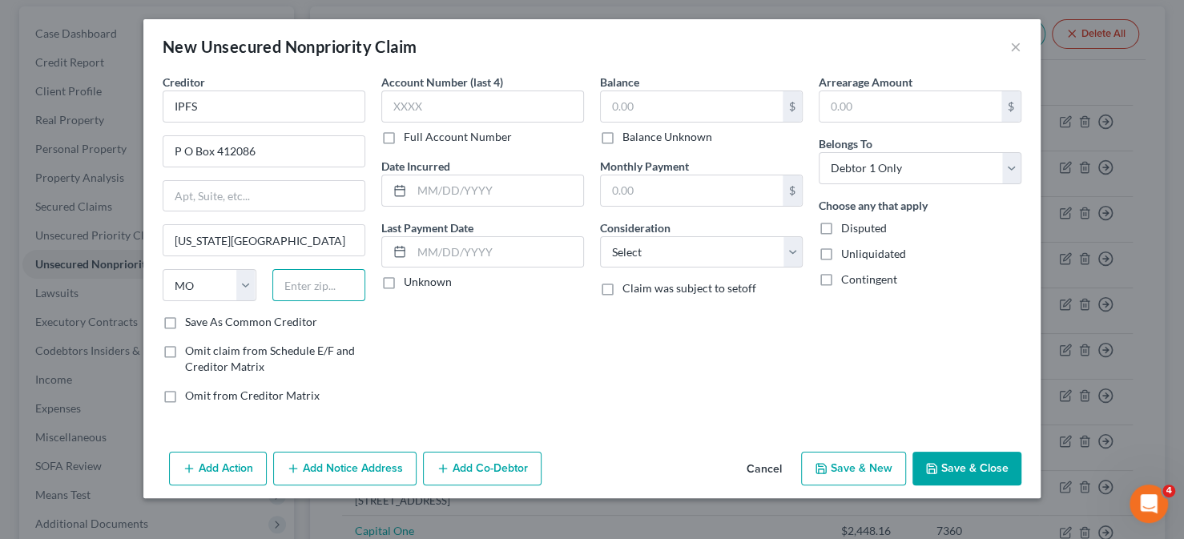
click at [295, 283] on input "text" at bounding box center [319, 285] width 94 height 32
type input "64141"
click at [622, 135] on label "Balance Unknown" at bounding box center [667, 137] width 90 height 16
click at [629, 135] on input "Balance Unknown" at bounding box center [634, 134] width 10 height 10
checkbox input "true"
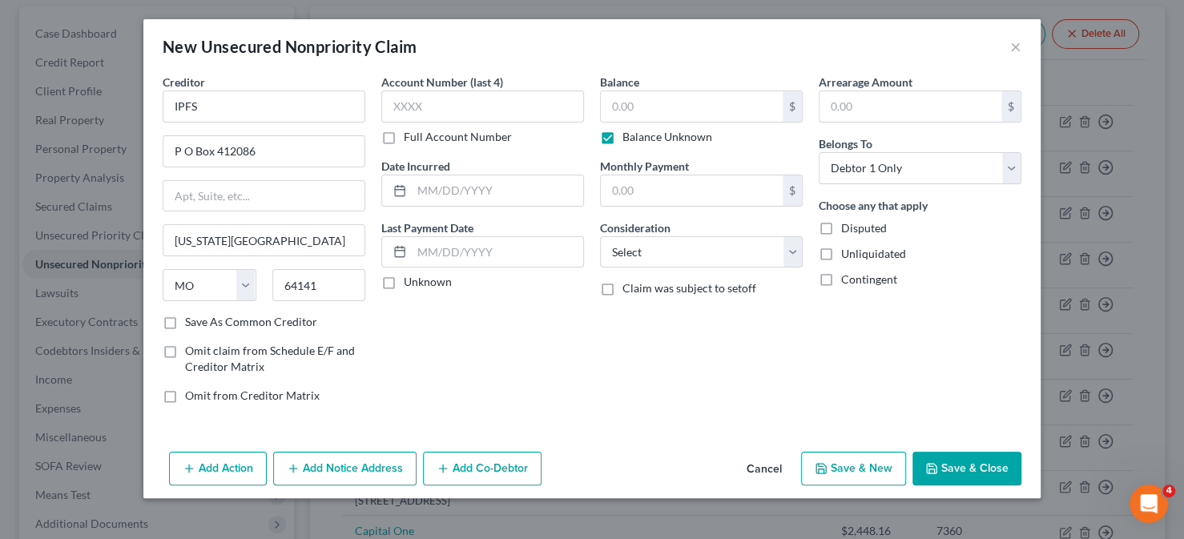
type input "0.00"
click at [990, 472] on button "Save & Close" at bounding box center [966, 469] width 109 height 34
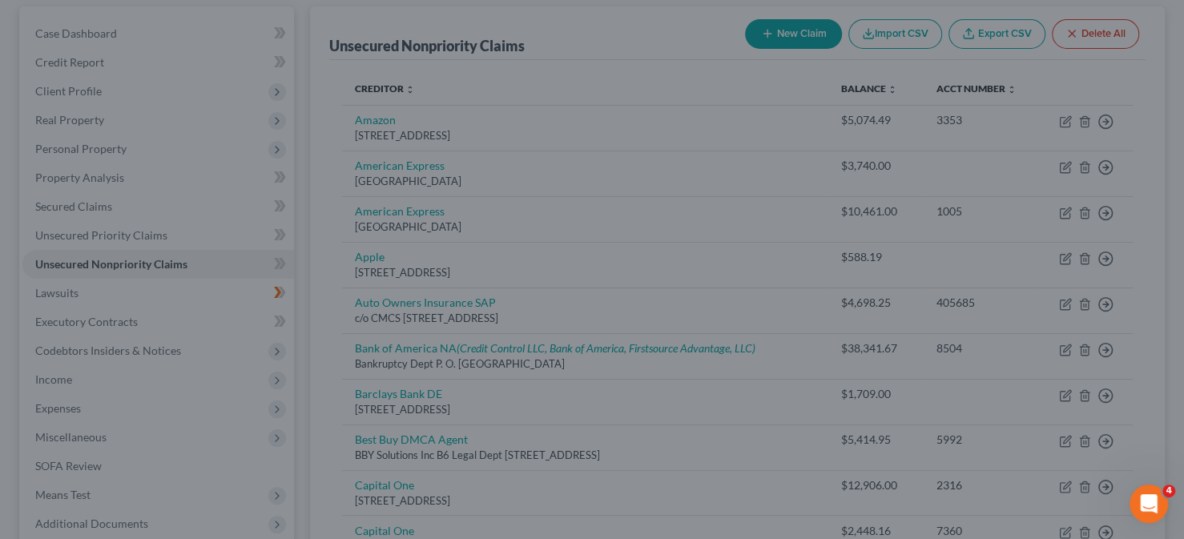
type input "0.00"
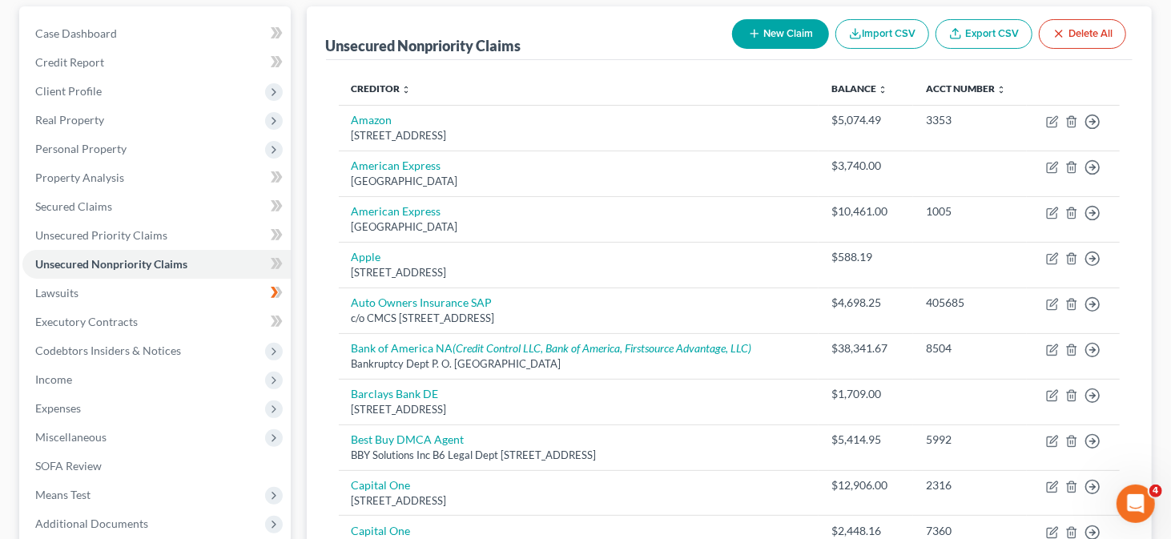
click at [795, 36] on button "New Claim" at bounding box center [780, 34] width 97 height 30
select select "0"
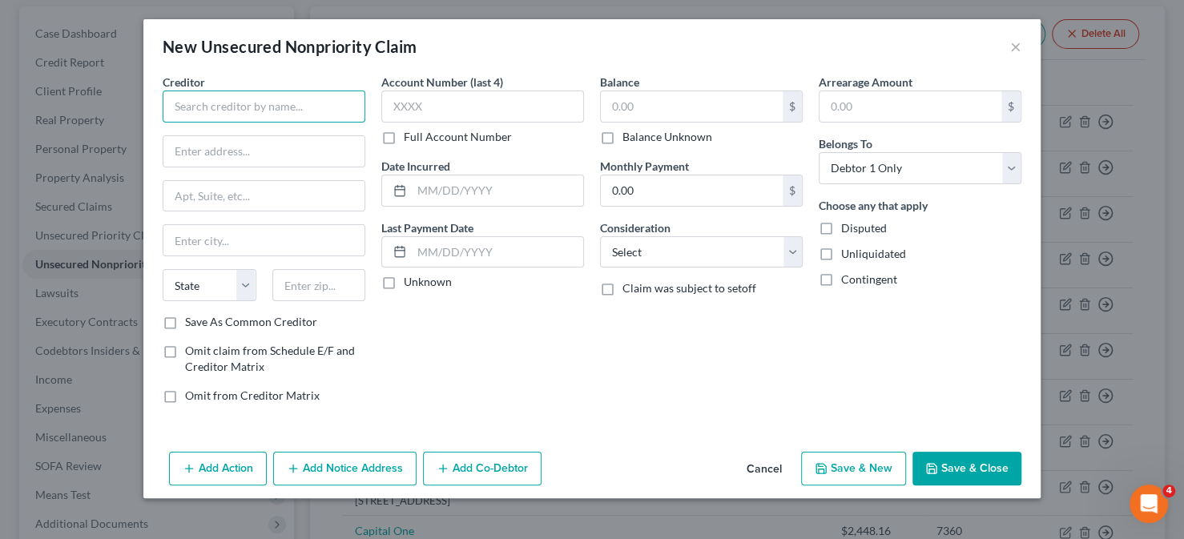
click at [230, 115] on input "text" at bounding box center [264, 106] width 203 height 32
type input "D. R. Lemier"
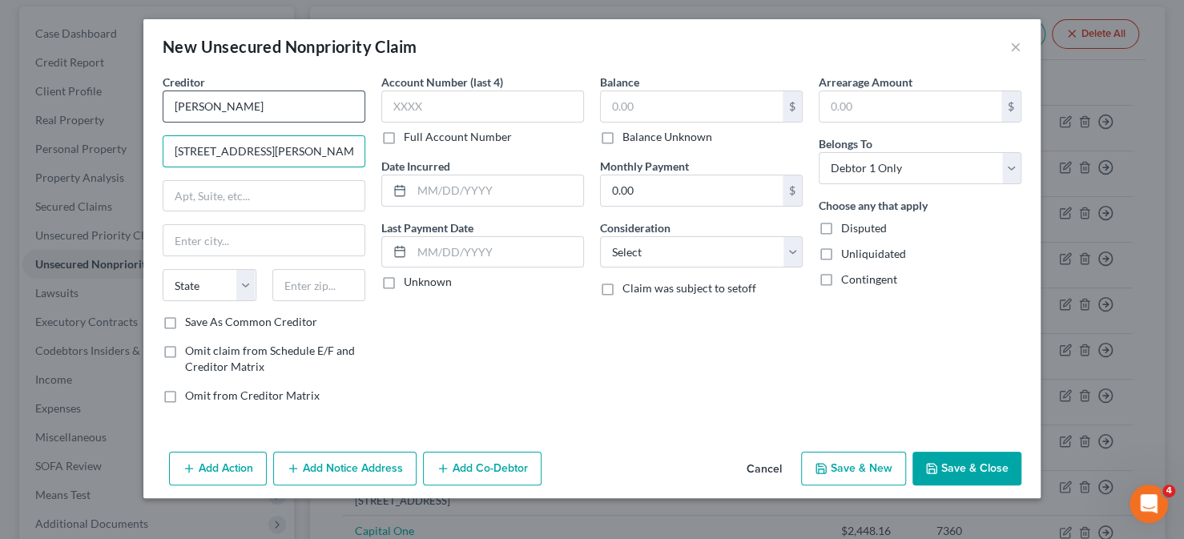
type input "11421 Murray Avenue"
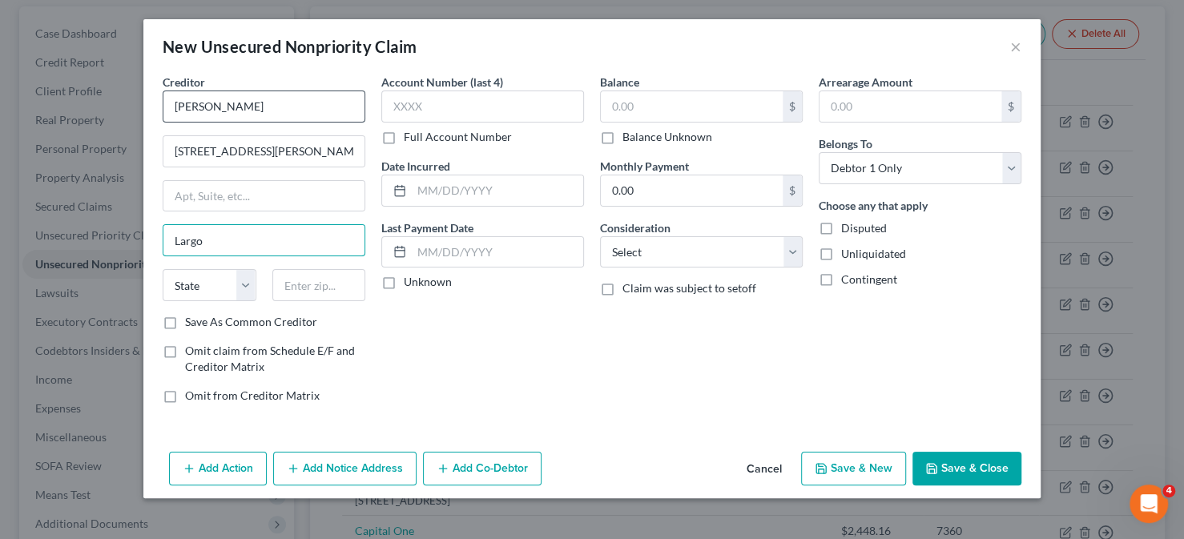
type input "Largo"
select select "9"
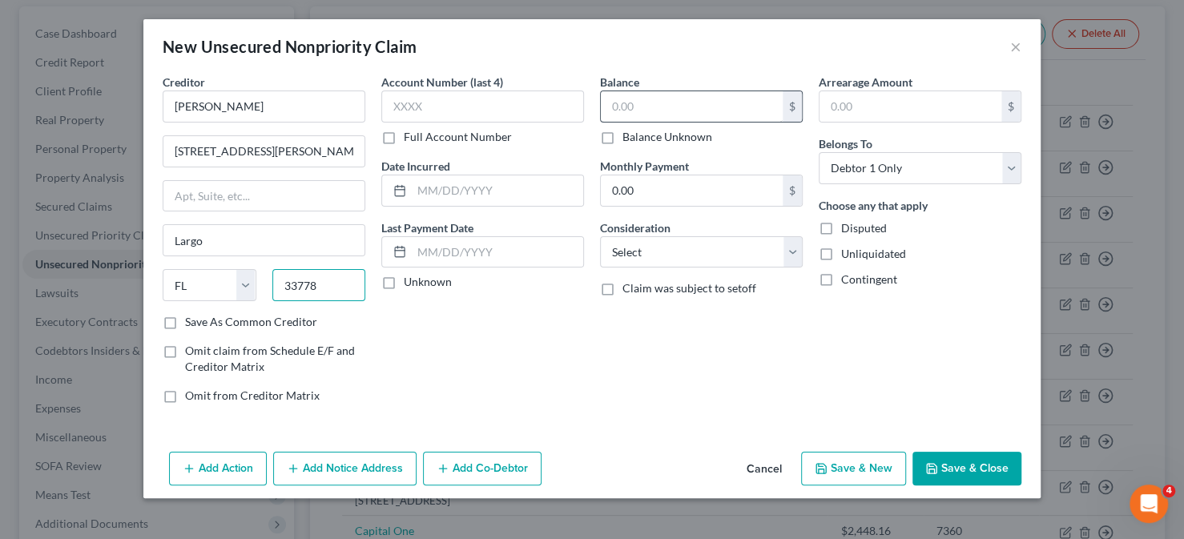
type input "33778"
click at [651, 101] on input "text" at bounding box center [692, 106] width 182 height 30
type input "5,500.00"
click at [837, 470] on button "Save & New" at bounding box center [853, 469] width 105 height 34
select select "0"
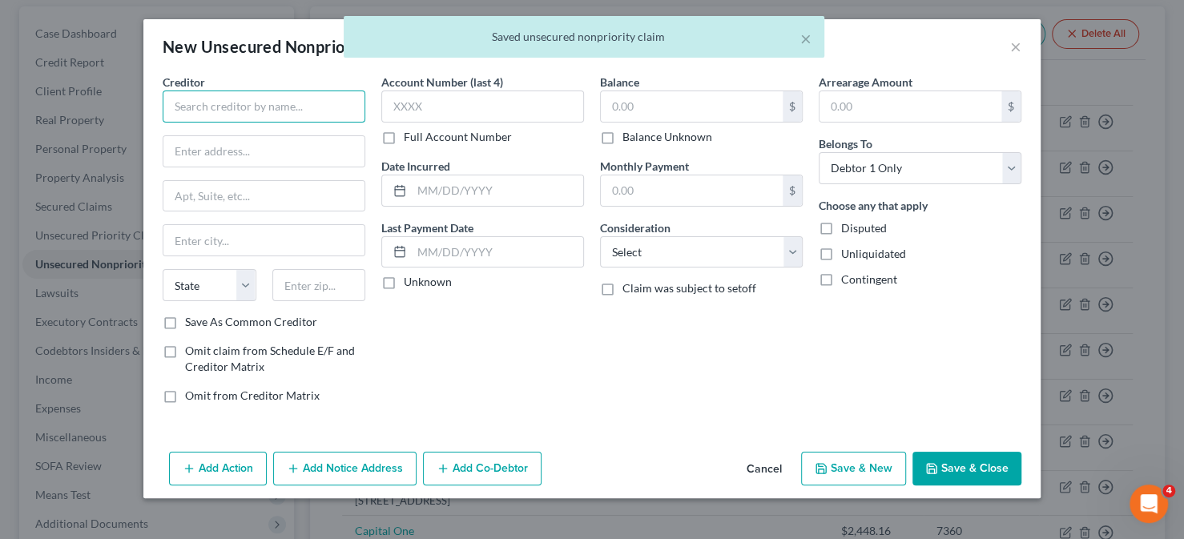
click at [228, 104] on input "text" at bounding box center [264, 106] width 203 height 32
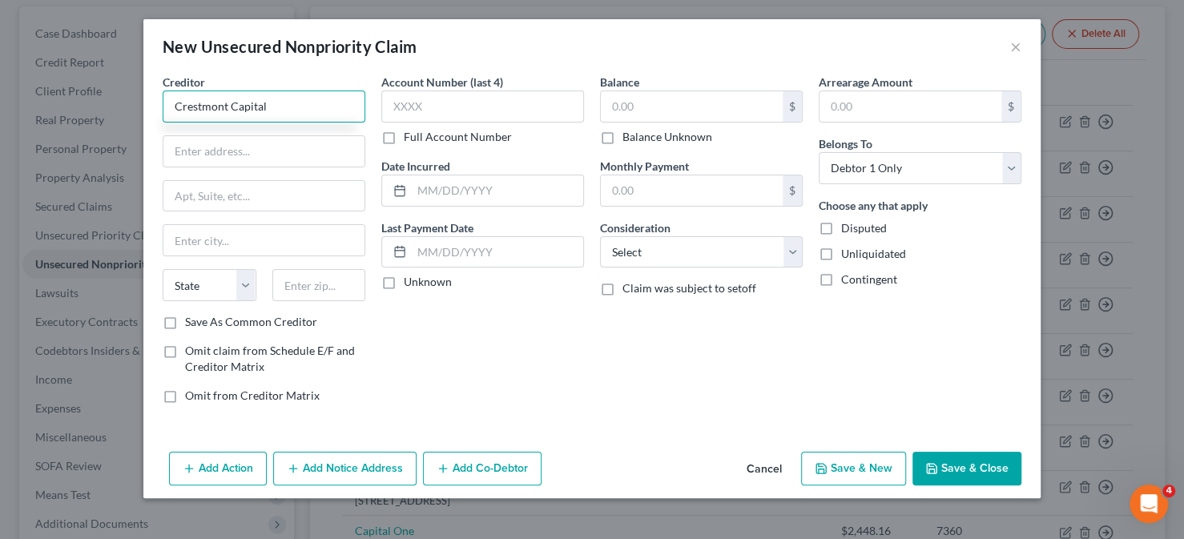
type input "Crestmont Capital"
type input "400 Spectrum Center Dr"
type input "I"
type input "Irvine"
select select "4"
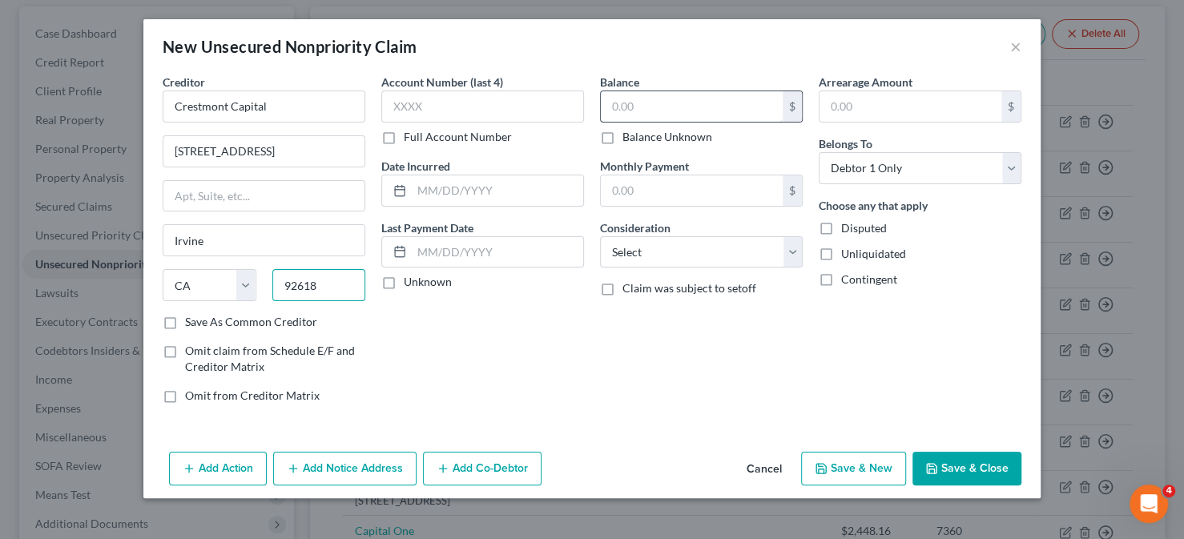
type input "92618"
click at [676, 100] on input "text" at bounding box center [692, 106] width 182 height 30
type input "5,083.73"
click at [953, 470] on button "Save & Close" at bounding box center [966, 469] width 109 height 34
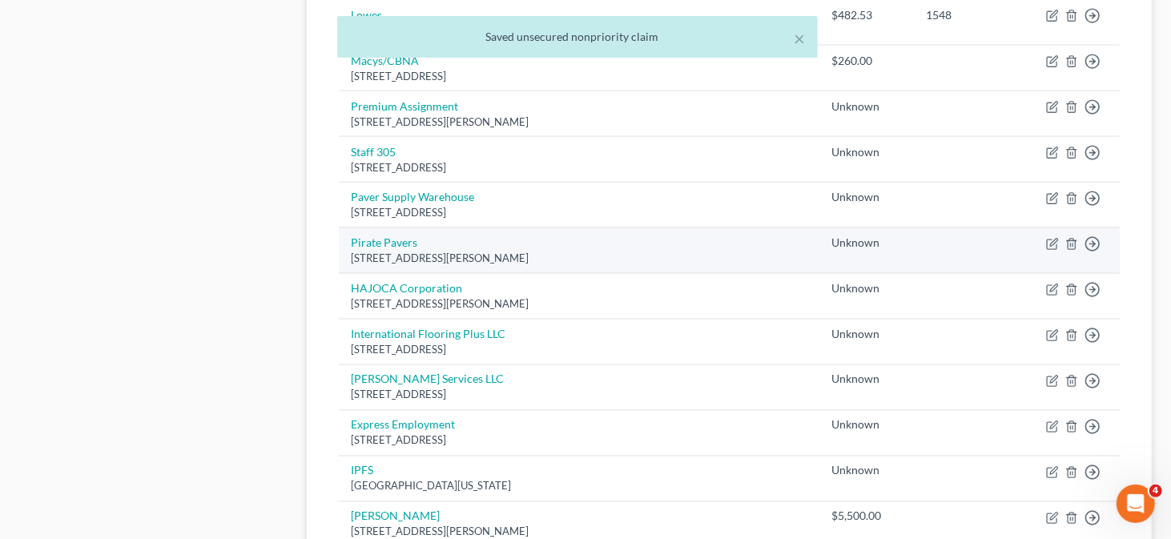
scroll to position [1429, 0]
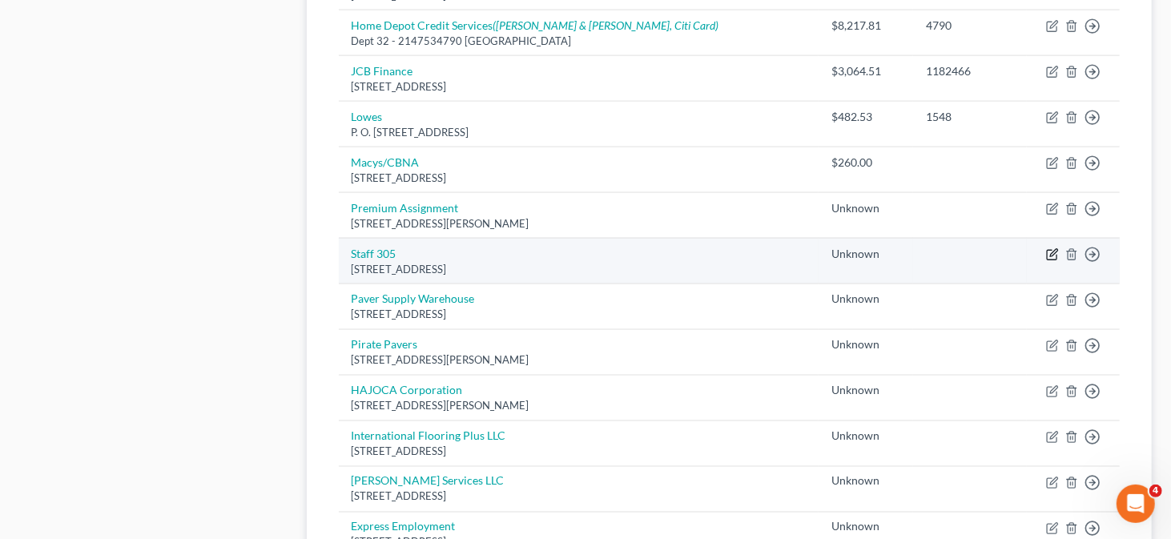
click at [1053, 249] on icon "button" at bounding box center [1053, 252] width 7 height 7
select select "9"
select select "0"
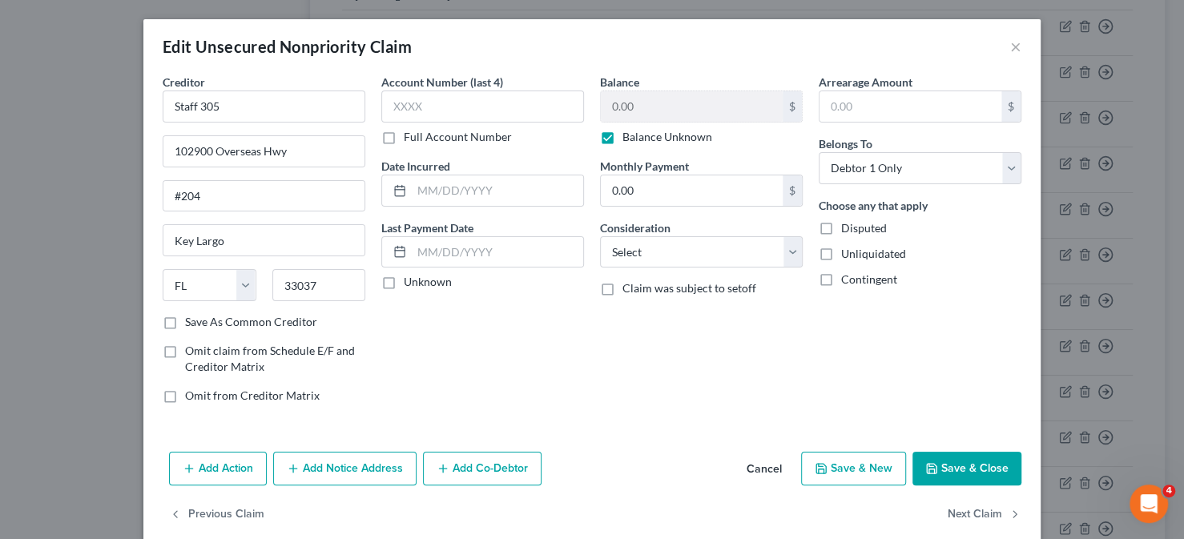
click at [622, 141] on label "Balance Unknown" at bounding box center [667, 137] width 90 height 16
click at [629, 139] on input "Balance Unknown" at bounding box center [634, 134] width 10 height 10
checkbox input "false"
click at [652, 107] on input "0.00" at bounding box center [692, 106] width 182 height 30
type input "1,813.50"
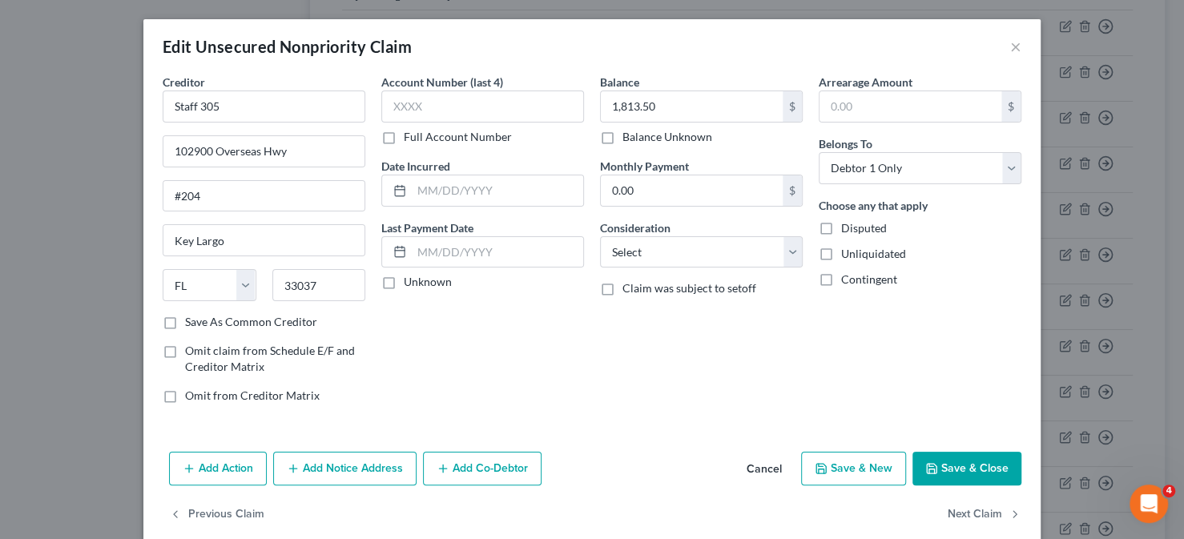
click at [955, 461] on button "Save & Close" at bounding box center [966, 469] width 109 height 34
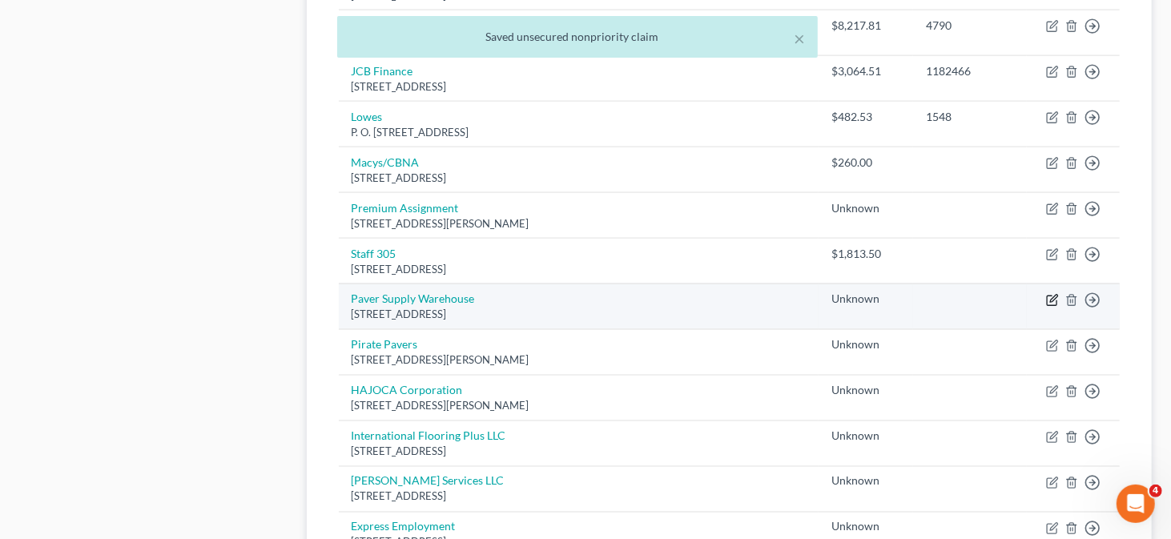
click at [1053, 295] on icon "button" at bounding box center [1053, 298] width 7 height 7
select select "9"
select select "0"
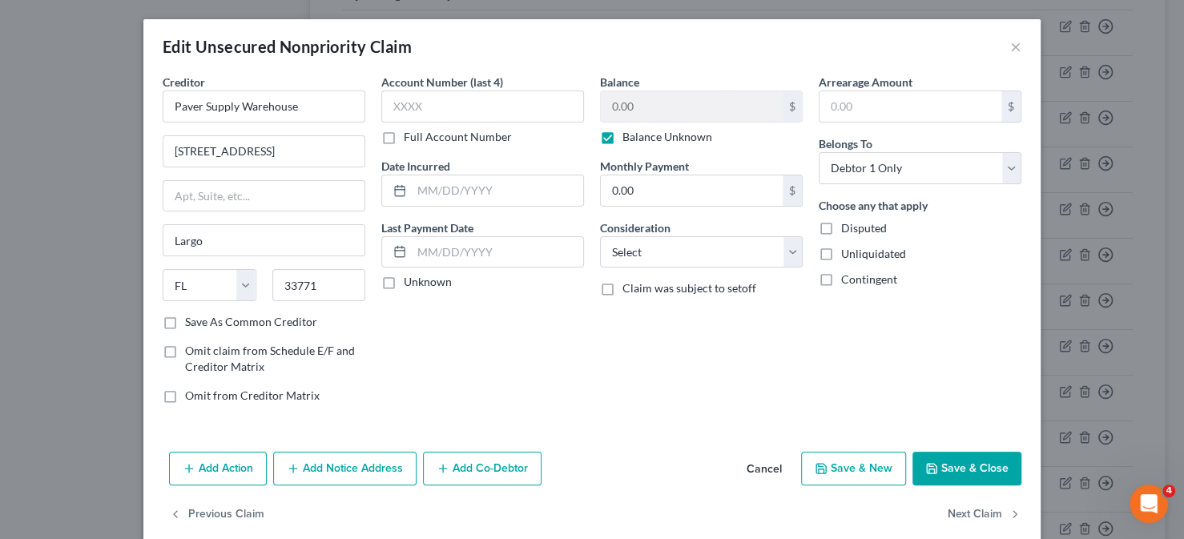
click at [622, 139] on label "Balance Unknown" at bounding box center [667, 137] width 90 height 16
click at [629, 139] on input "Balance Unknown" at bounding box center [634, 134] width 10 height 10
checkbox input "false"
click at [645, 92] on input "0.00" at bounding box center [692, 106] width 182 height 30
type input "6,740.00"
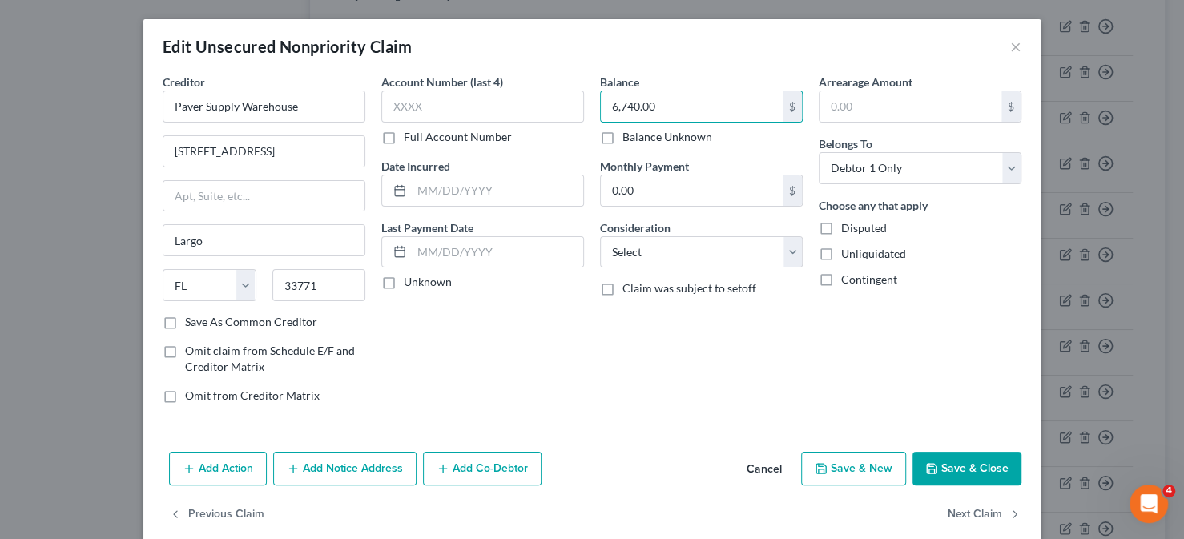
click at [859, 475] on button "Save & New" at bounding box center [853, 469] width 105 height 34
select select "0"
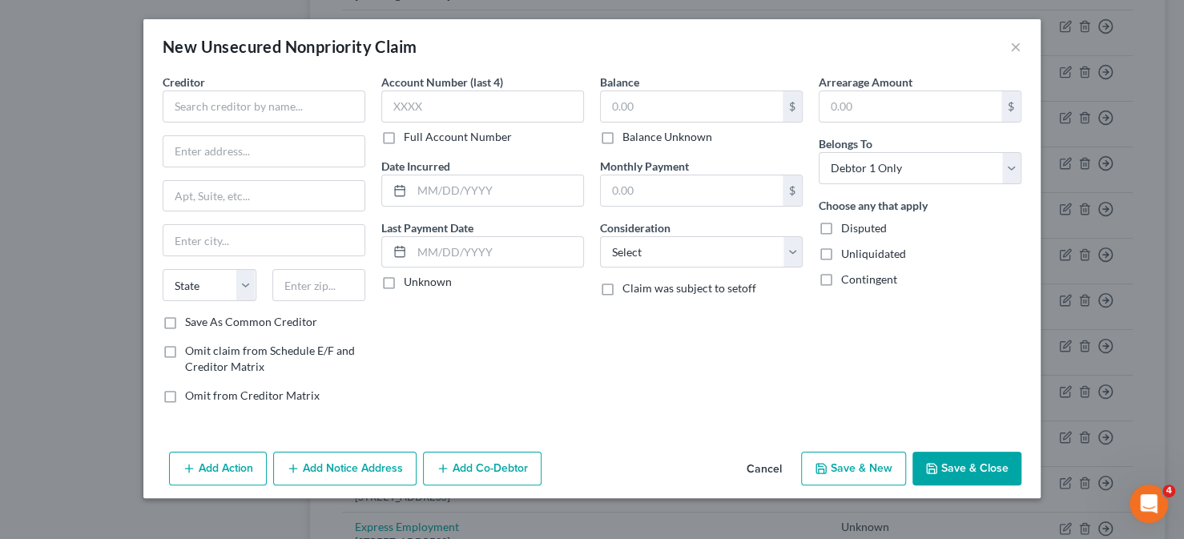
type input "0"
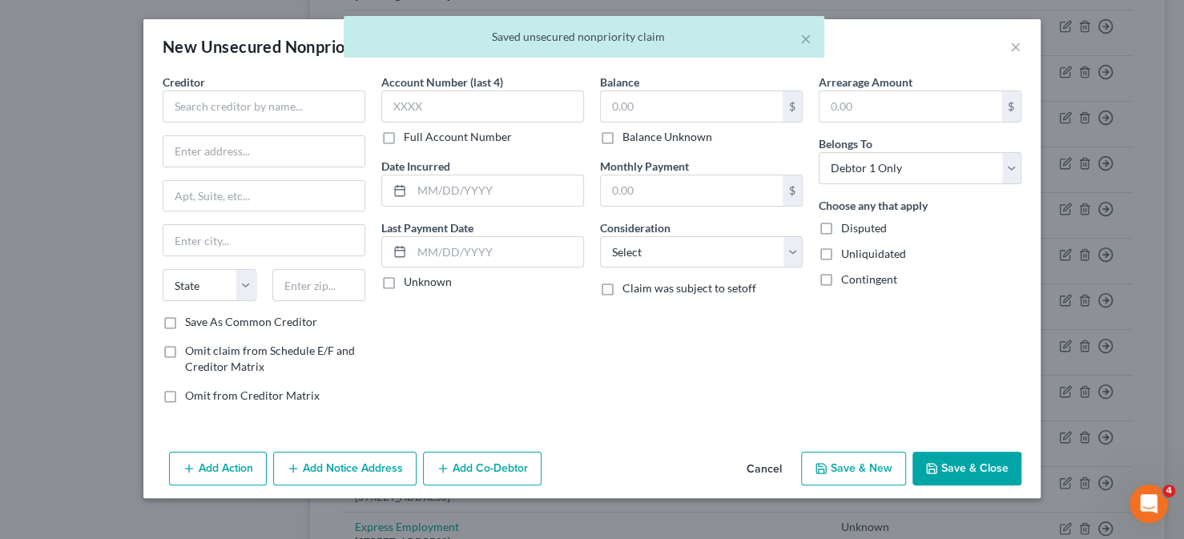
click at [771, 476] on button "Cancel" at bounding box center [764, 469] width 61 height 32
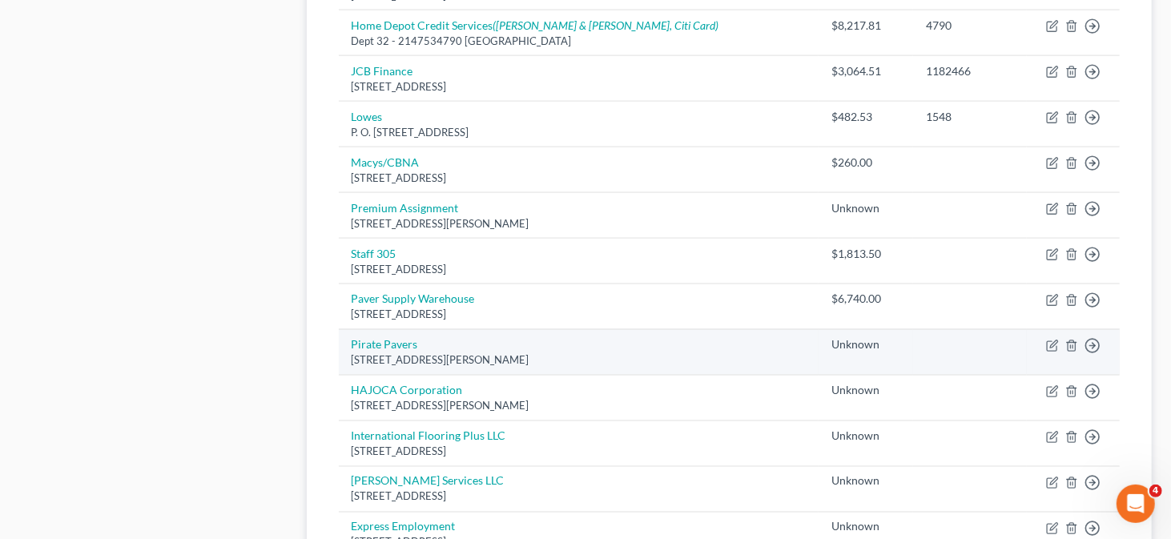
click at [1045, 334] on td "Move to D Move to E Move to G Move to Notice Only" at bounding box center [1073, 352] width 93 height 46
click at [1051, 340] on icon "button" at bounding box center [1052, 346] width 13 height 13
select select "9"
select select "0"
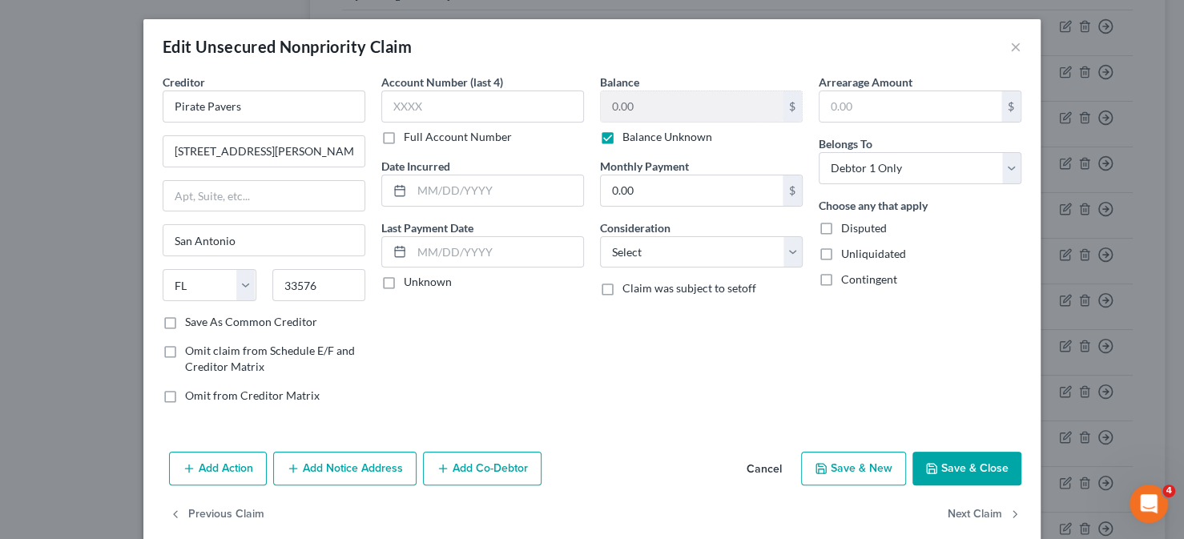
click at [622, 139] on label "Balance Unknown" at bounding box center [667, 137] width 90 height 16
click at [629, 139] on input "Balance Unknown" at bounding box center [634, 134] width 10 height 10
checkbox input "false"
click at [646, 101] on input "0.00" at bounding box center [692, 106] width 182 height 30
type input "8,000.00"
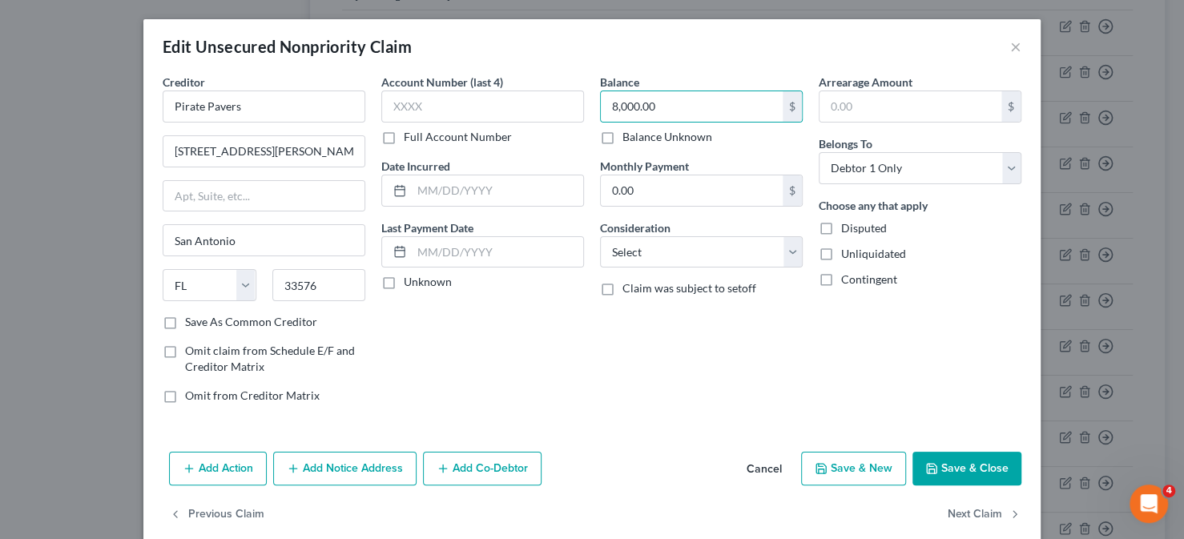
click at [984, 472] on button "Save & Close" at bounding box center [966, 469] width 109 height 34
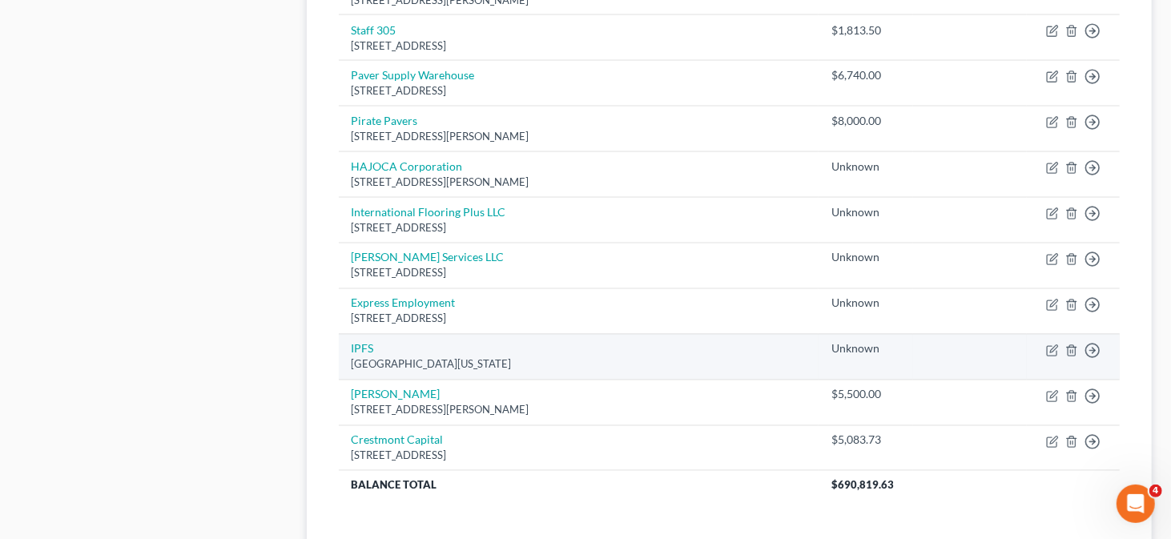
scroll to position [1749, 0]
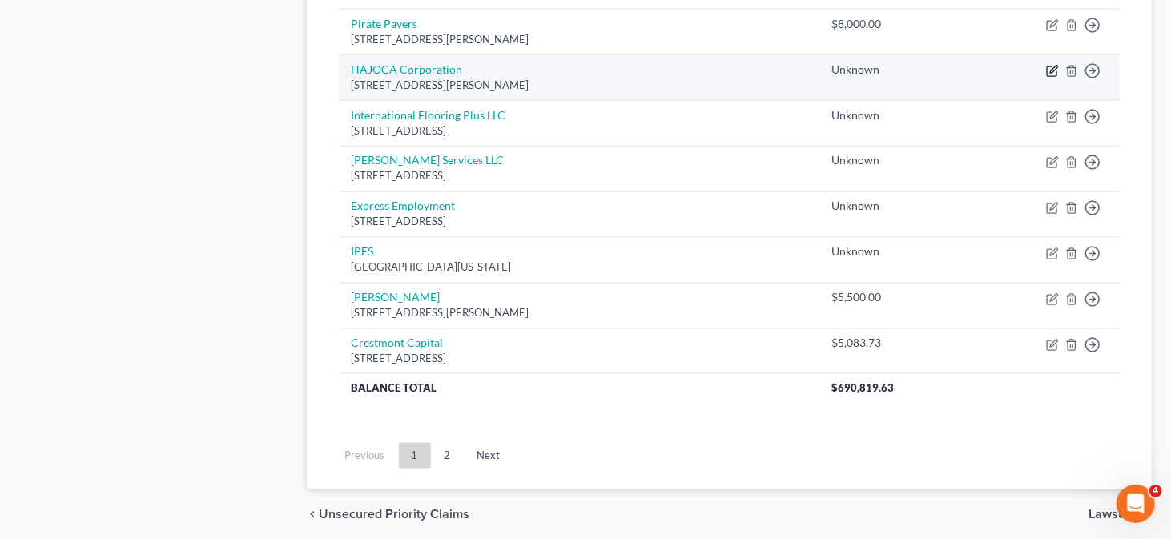
click at [1056, 65] on icon "button" at bounding box center [1052, 71] width 13 height 13
select select "28"
select select "0"
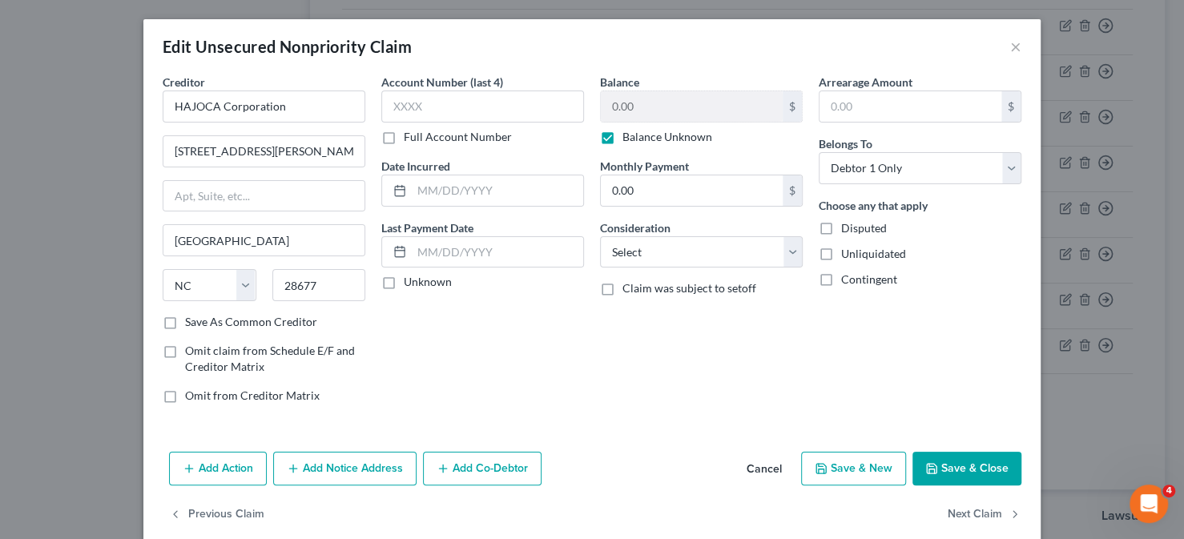
click at [622, 134] on label "Balance Unknown" at bounding box center [667, 137] width 90 height 16
click at [629, 134] on input "Balance Unknown" at bounding box center [634, 134] width 10 height 10
checkbox input "false"
click at [657, 113] on input "0.00" at bounding box center [692, 106] width 182 height 30
type input "306.72"
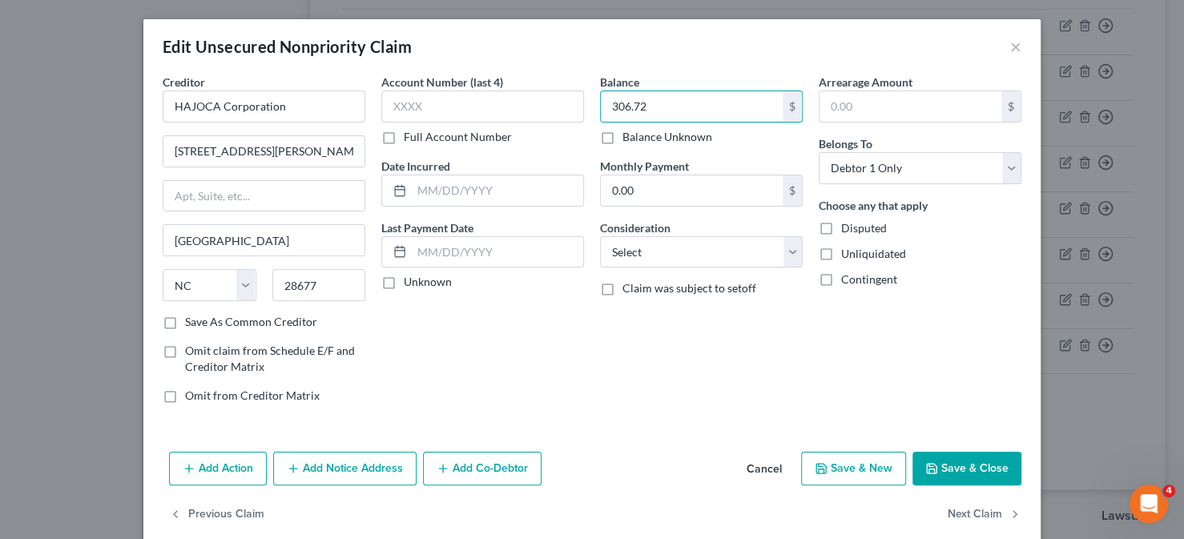
click at [959, 466] on button "Save & Close" at bounding box center [966, 469] width 109 height 34
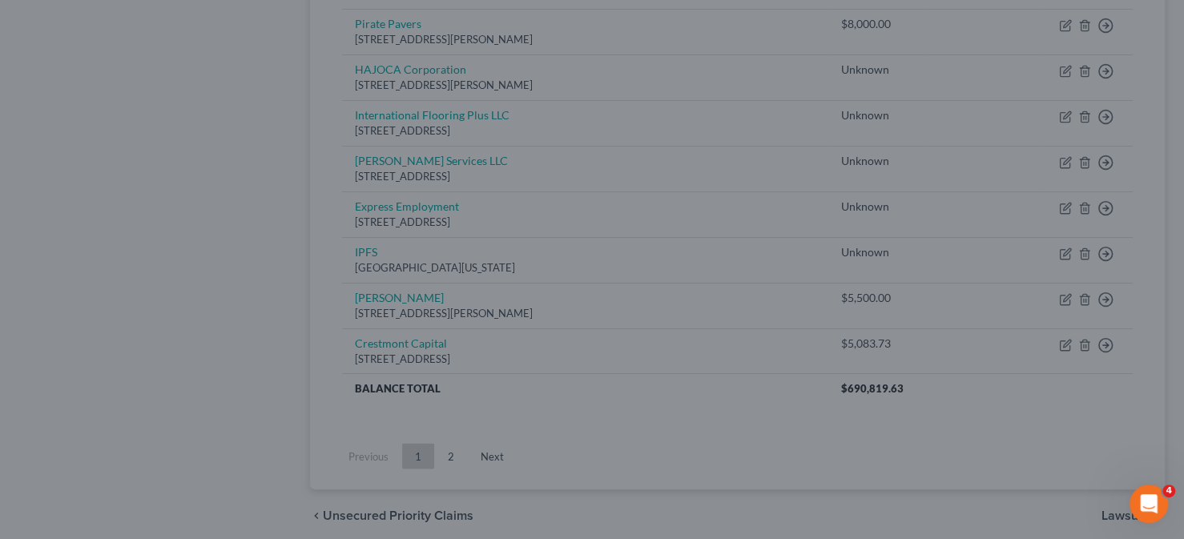
type input "0"
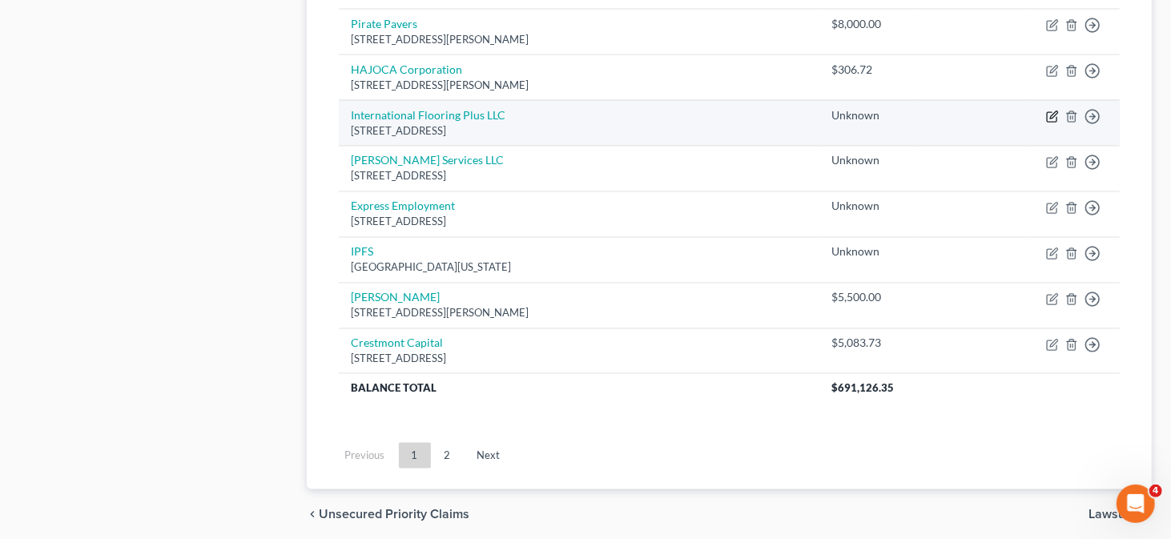
click at [1055, 111] on icon "button" at bounding box center [1053, 114] width 7 height 7
select select "9"
select select "0"
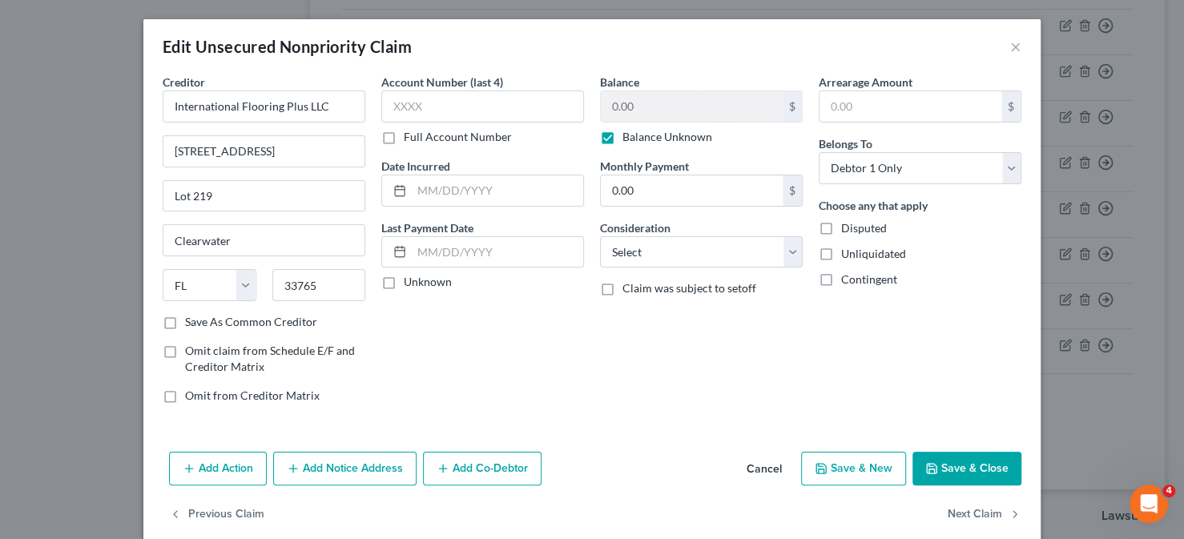
click at [622, 137] on label "Balance Unknown" at bounding box center [667, 137] width 90 height 16
click at [629, 137] on input "Balance Unknown" at bounding box center [634, 134] width 10 height 10
checkbox input "false"
click at [669, 103] on input "0.00" at bounding box center [692, 106] width 182 height 30
type input "5,812.50"
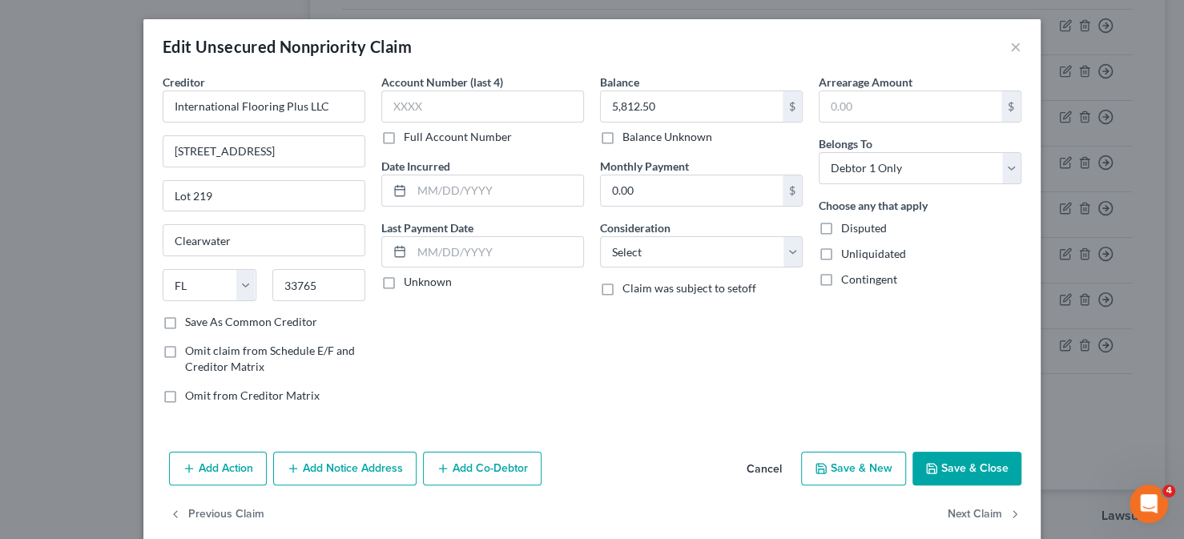
click at [983, 464] on button "Save & Close" at bounding box center [966, 469] width 109 height 34
type input "0"
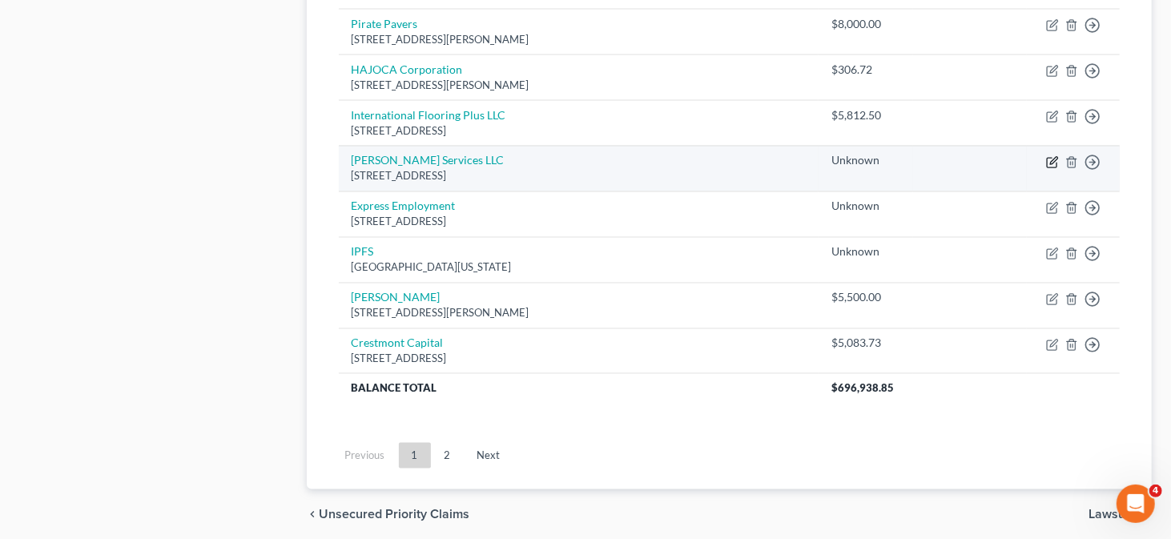
click at [1054, 157] on icon "button" at bounding box center [1053, 160] width 7 height 7
select select "9"
select select "0"
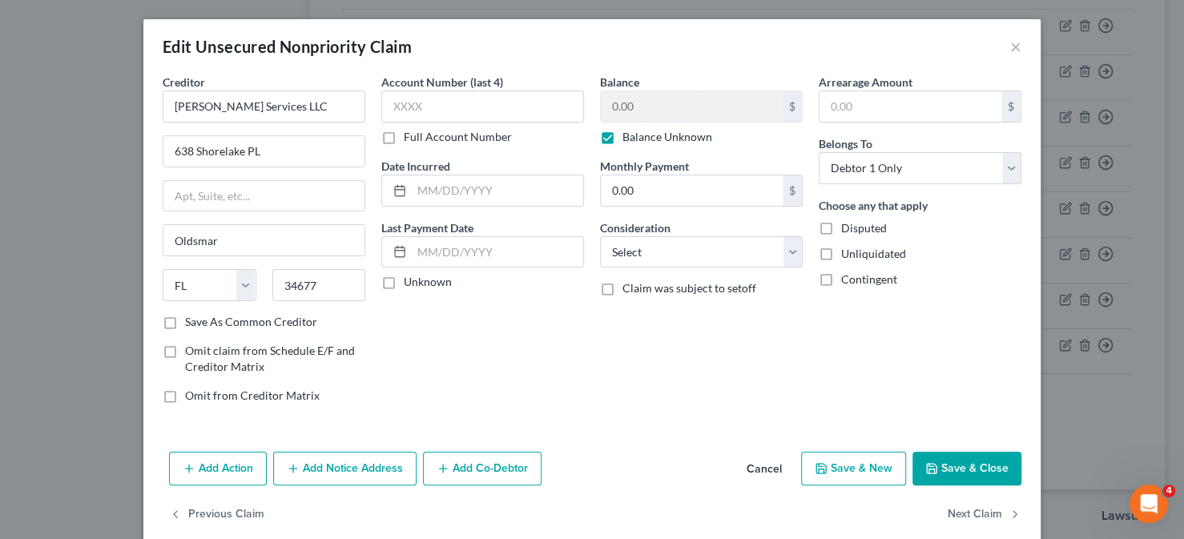
click at [622, 132] on label "Balance Unknown" at bounding box center [667, 137] width 90 height 16
click at [629, 132] on input "Balance Unknown" at bounding box center [634, 134] width 10 height 10
checkbox input "false"
click at [683, 93] on input "0.00" at bounding box center [692, 106] width 182 height 30
type input "12,618.34"
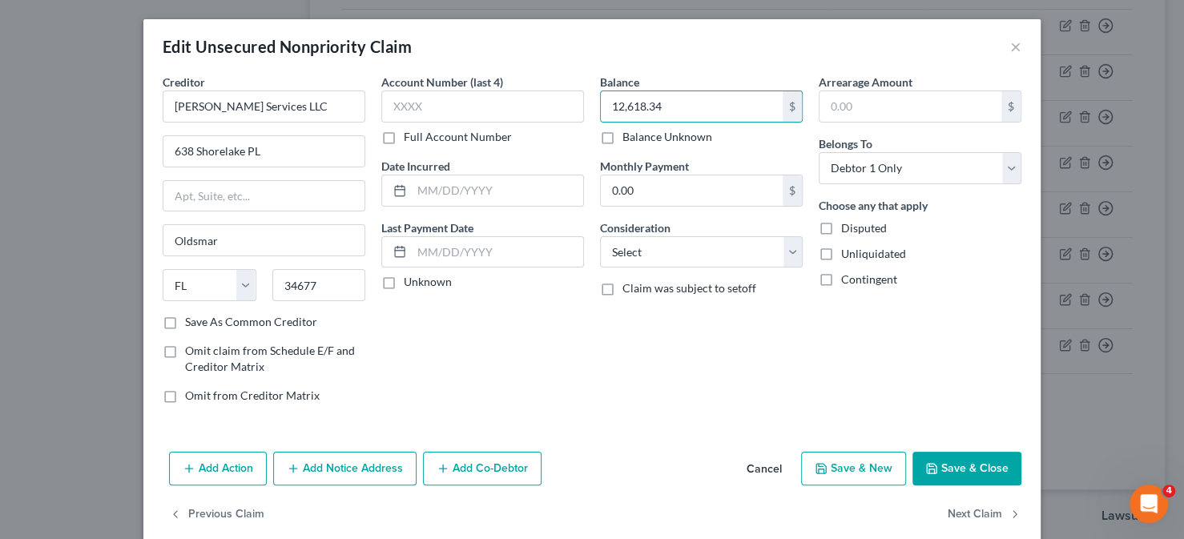
click at [982, 468] on button "Save & Close" at bounding box center [966, 469] width 109 height 34
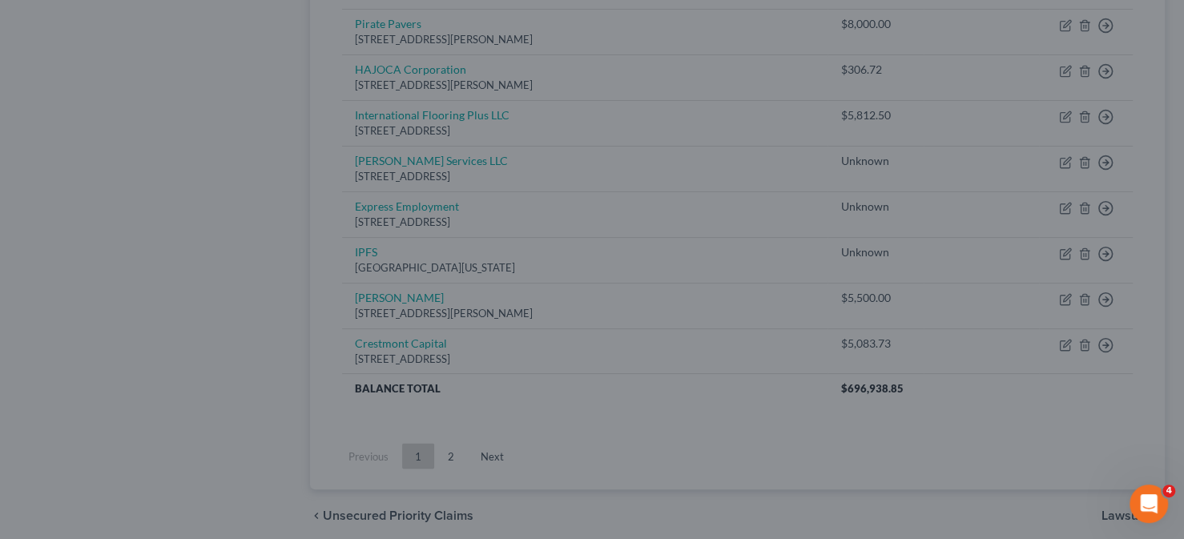
type input "0"
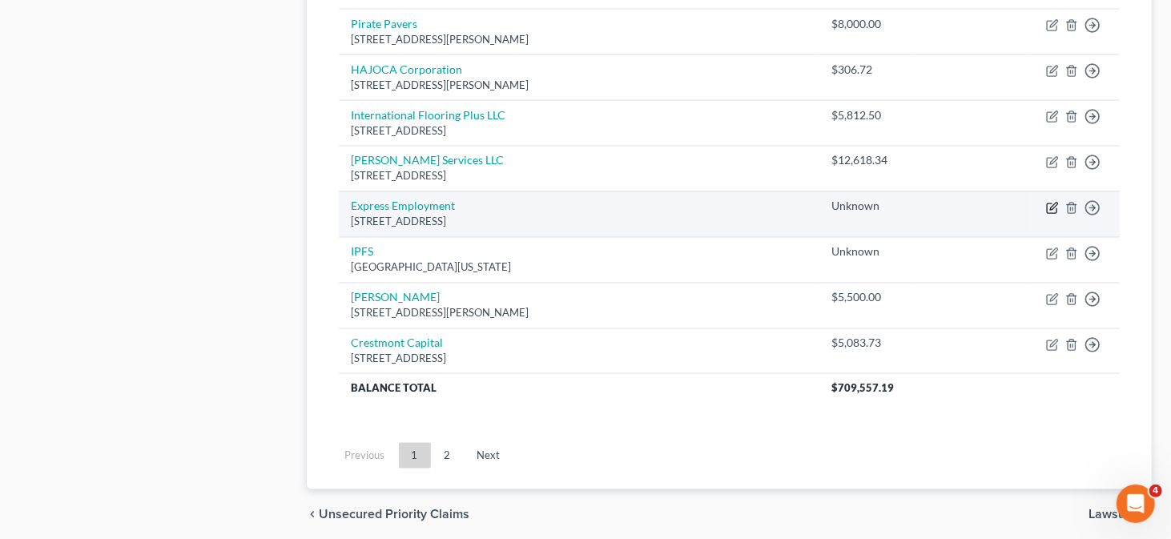
click at [1047, 202] on icon "button" at bounding box center [1052, 208] width 13 height 13
select select "9"
select select "0"
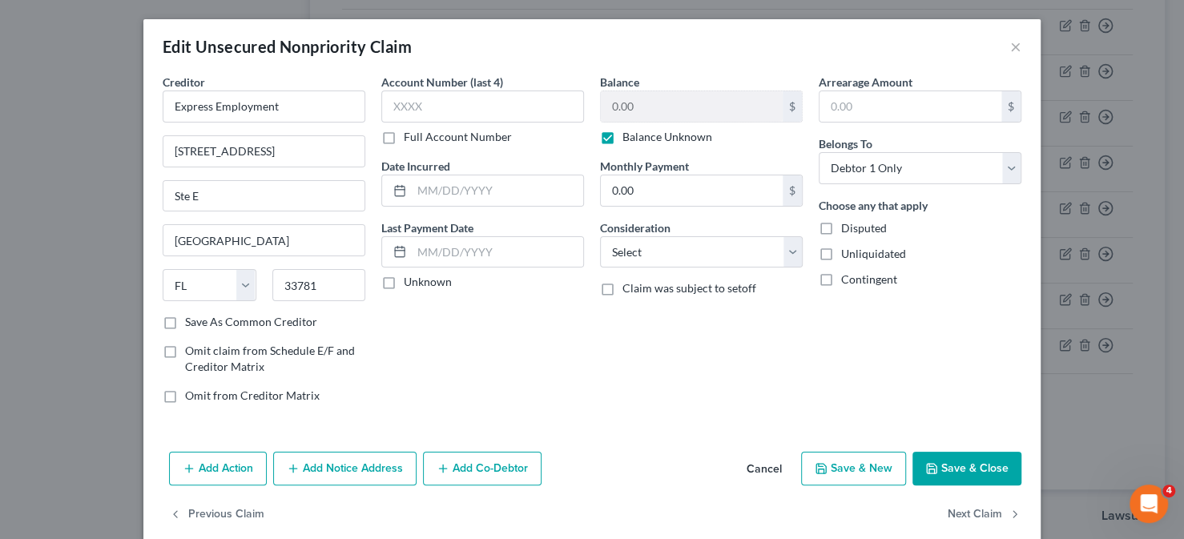
click at [622, 140] on label "Balance Unknown" at bounding box center [667, 137] width 90 height 16
click at [629, 139] on input "Balance Unknown" at bounding box center [634, 134] width 10 height 10
checkbox input "false"
click at [633, 102] on input "0.00" at bounding box center [692, 106] width 182 height 30
type input "1,315.87"
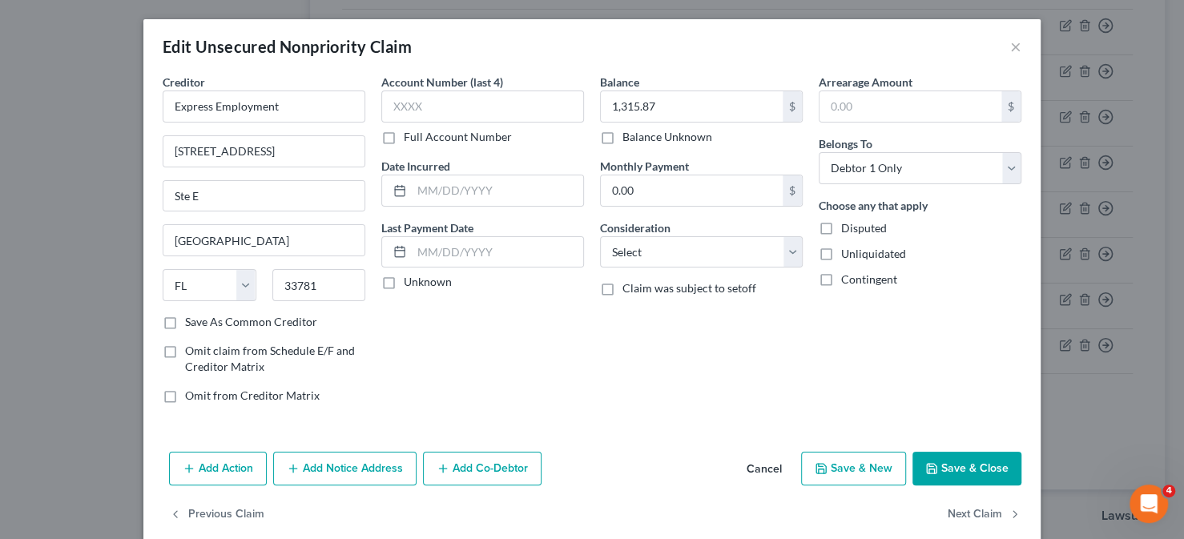
click at [959, 474] on button "Save & Close" at bounding box center [966, 469] width 109 height 34
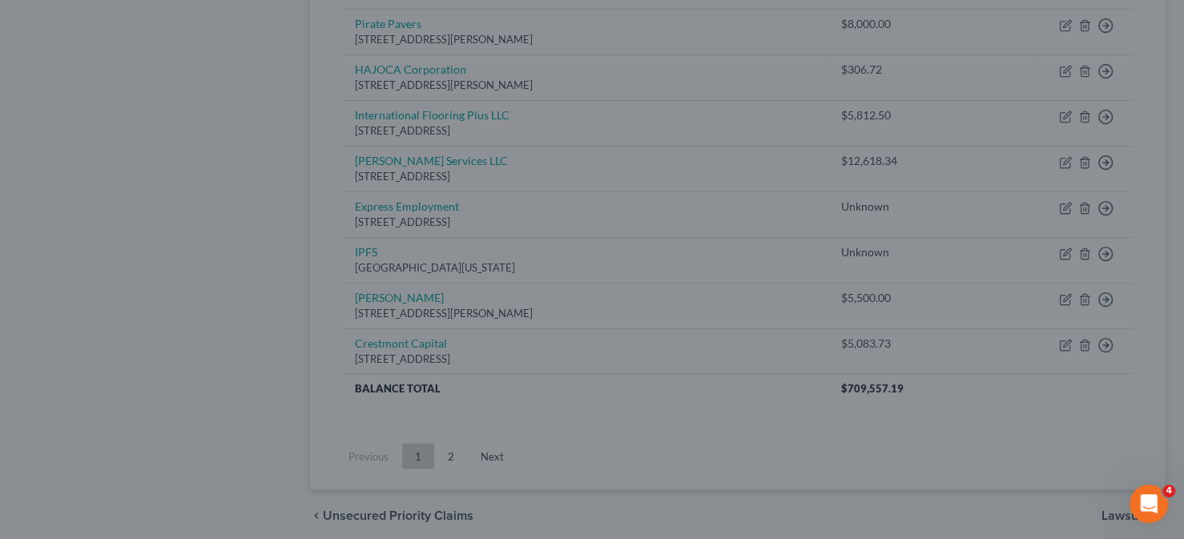
type input "0"
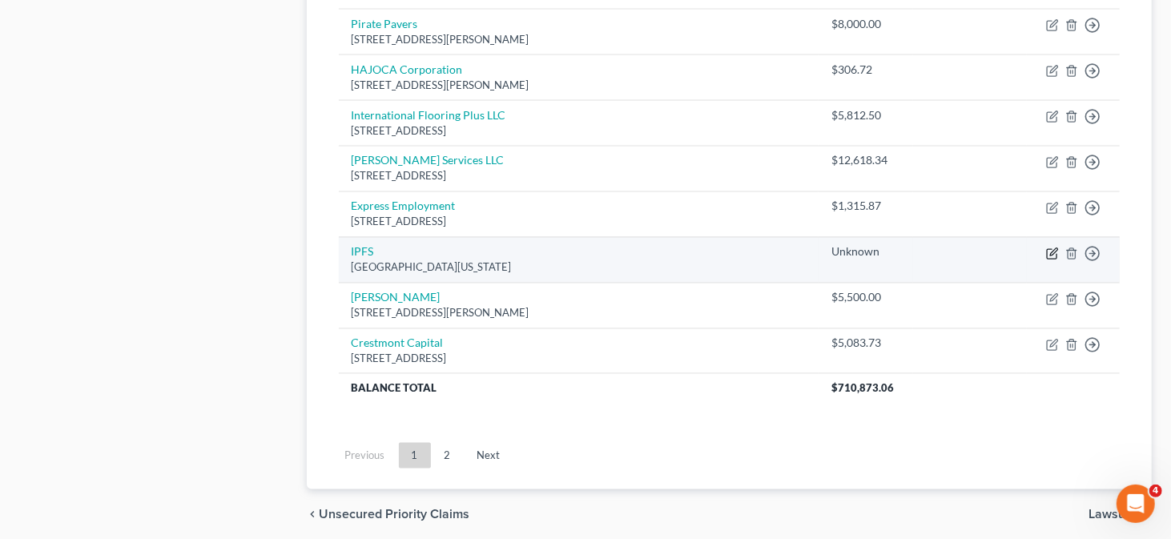
click at [1048, 247] on icon "button" at bounding box center [1052, 253] width 13 height 13
select select "26"
select select "0"
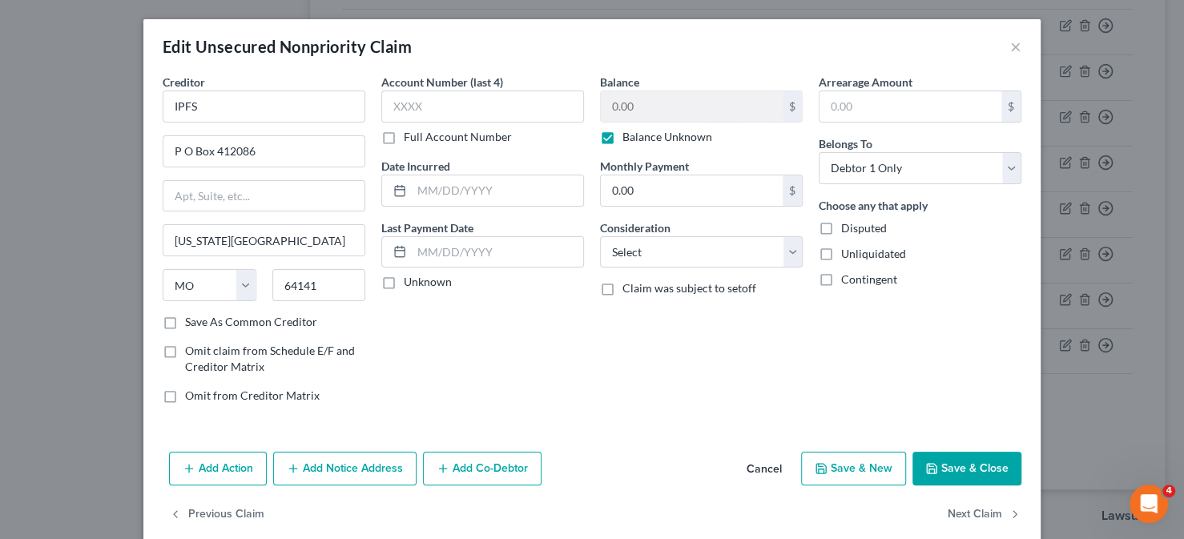
click at [622, 140] on label "Balance Unknown" at bounding box center [667, 137] width 90 height 16
click at [629, 139] on input "Balance Unknown" at bounding box center [634, 134] width 10 height 10
click at [633, 108] on input "0.00" at bounding box center [692, 106] width 182 height 30
click at [622, 139] on label "Balance Unknown" at bounding box center [667, 137] width 90 height 16
click at [629, 139] on input "Balance Unknown" at bounding box center [634, 134] width 10 height 10
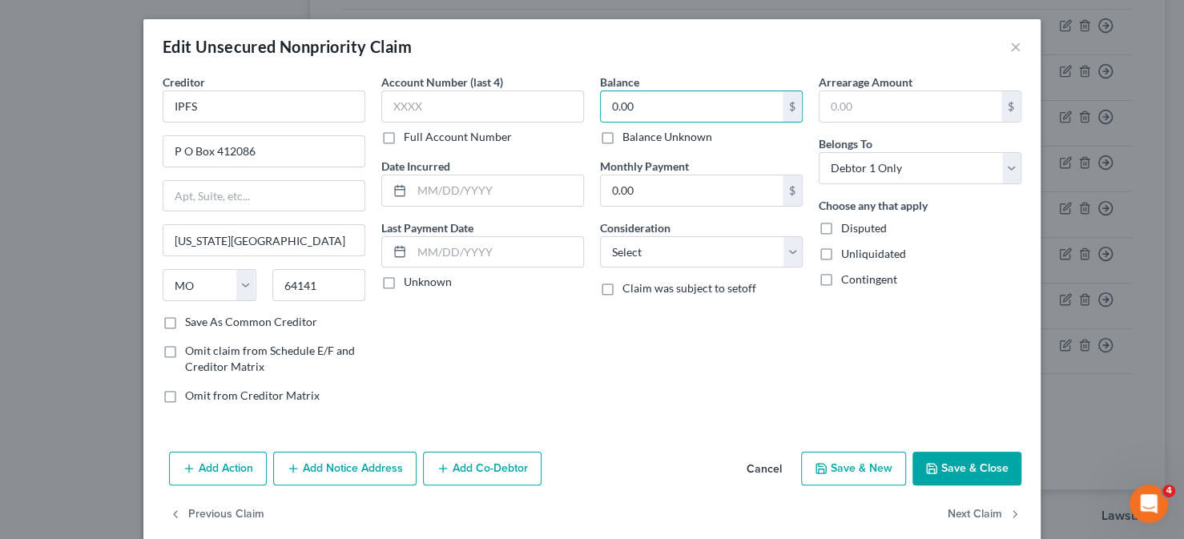
checkbox input "true"
click at [935, 468] on button "Save & Close" at bounding box center [966, 469] width 109 height 34
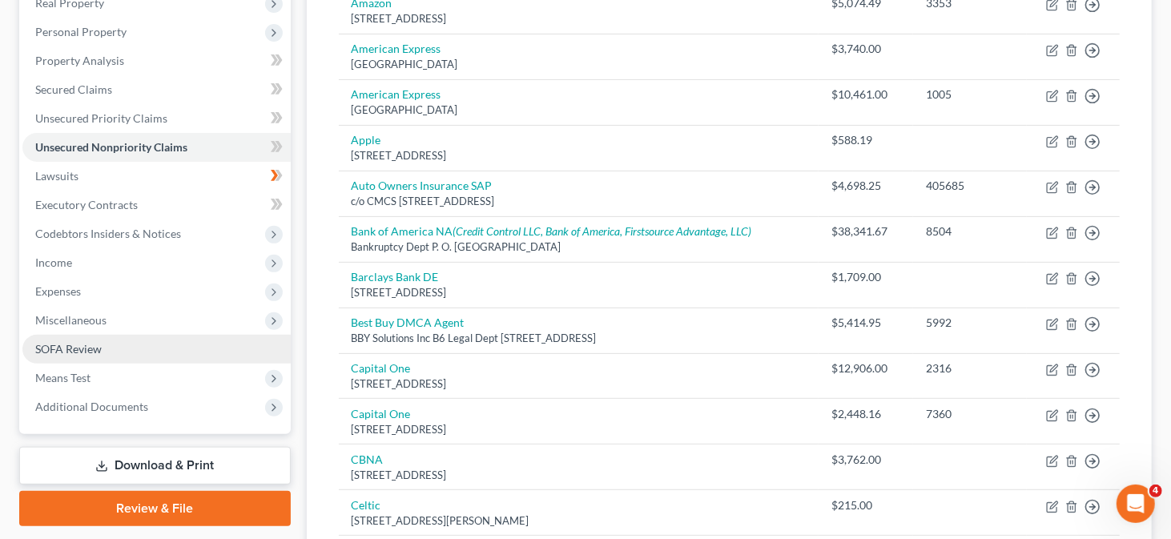
scroll to position [227, 0]
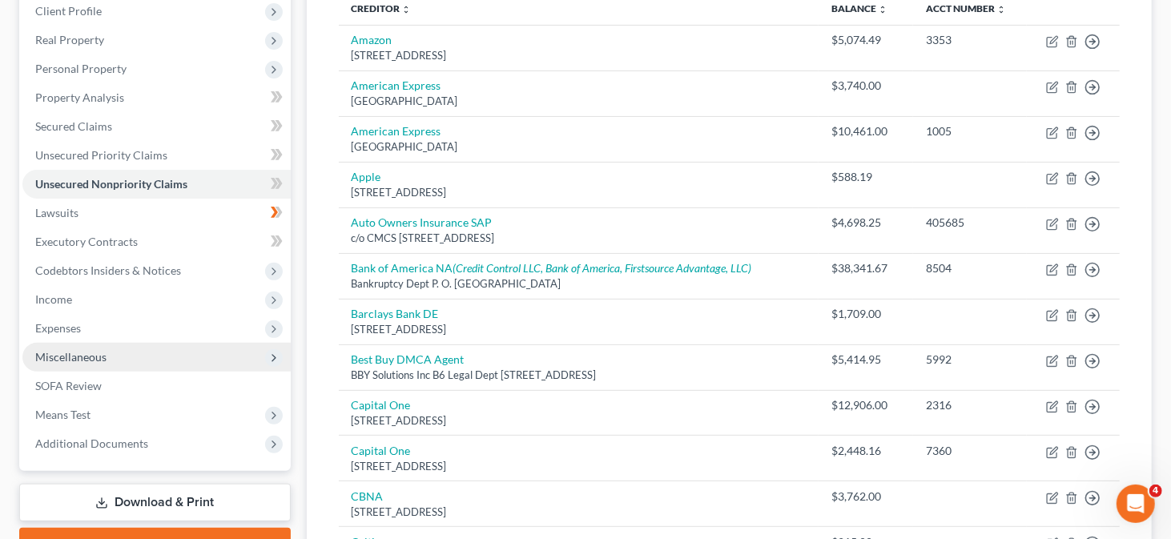
click at [91, 356] on span "Miscellaneous" at bounding box center [70, 357] width 71 height 14
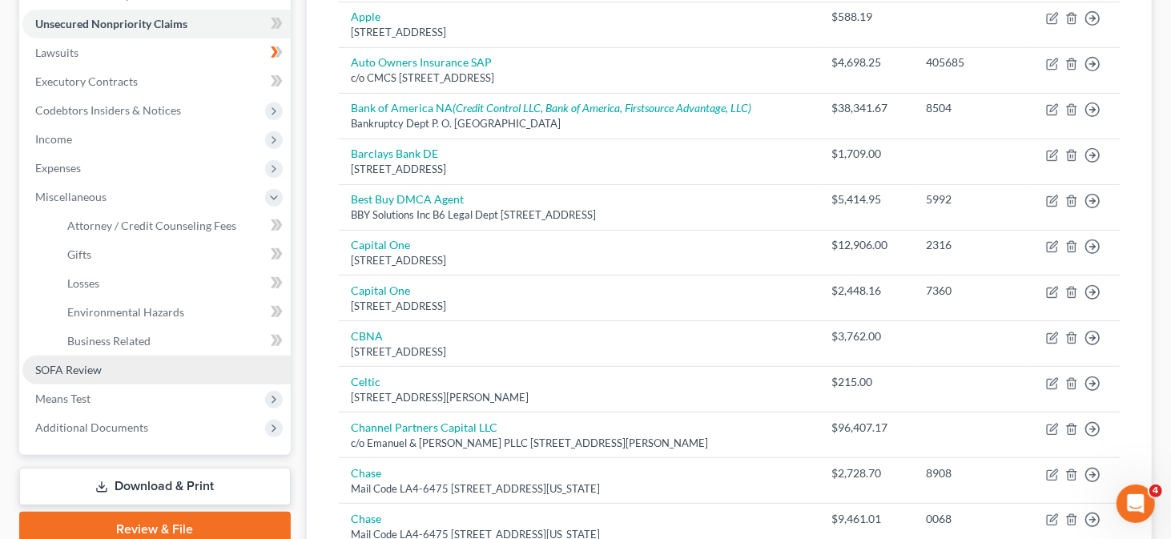
click at [90, 372] on span "SOFA Review" at bounding box center [68, 370] width 66 height 14
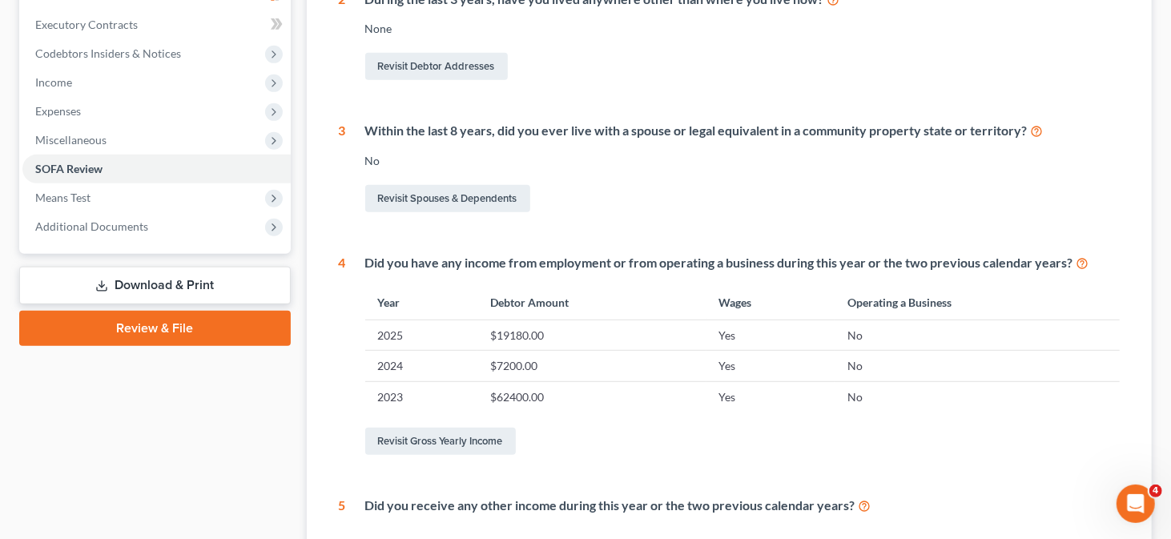
scroll to position [641, 0]
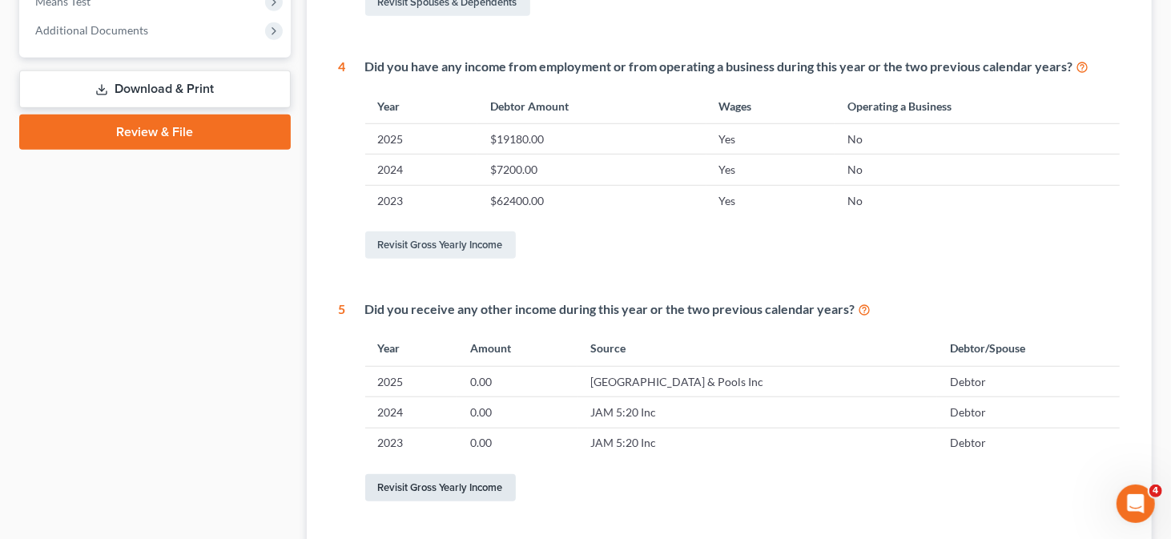
click at [437, 487] on link "Revisit Gross Yearly Income" at bounding box center [440, 487] width 151 height 27
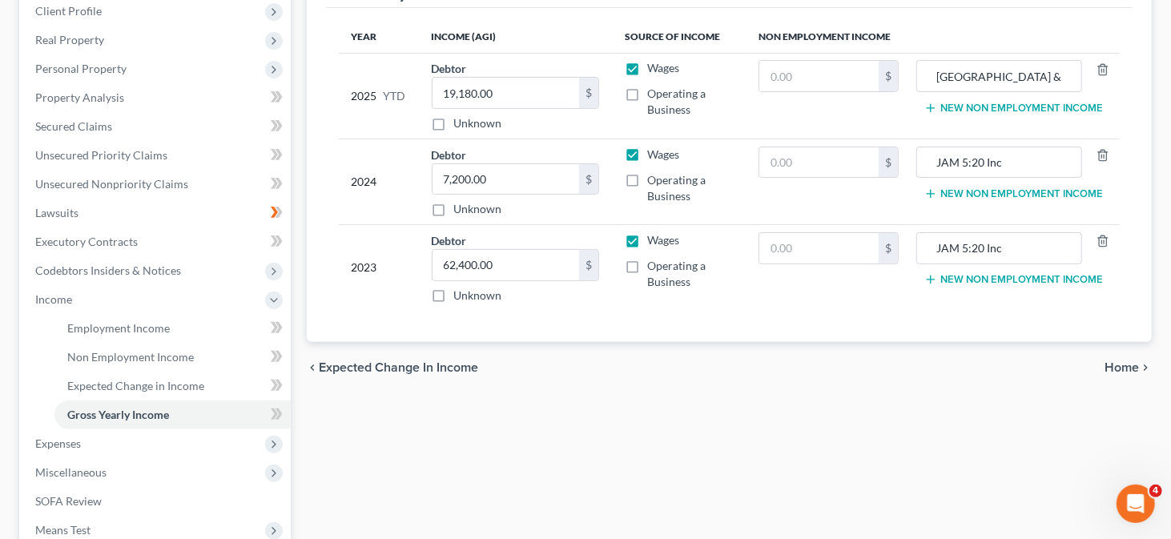
scroll to position [240, 0]
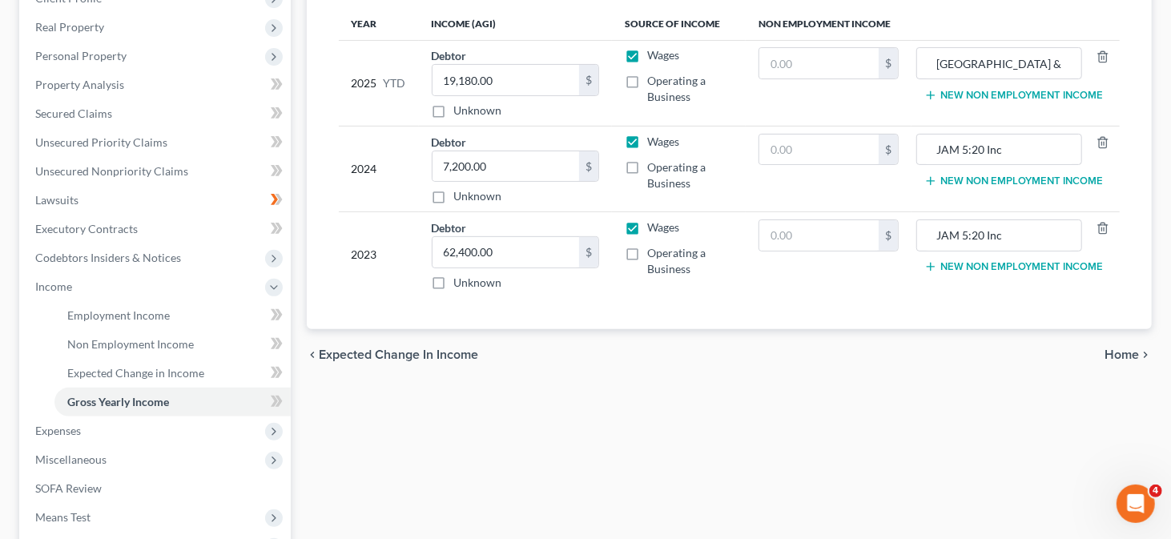
click at [377, 356] on span "Expected Change in Income" at bounding box center [399, 354] width 159 height 13
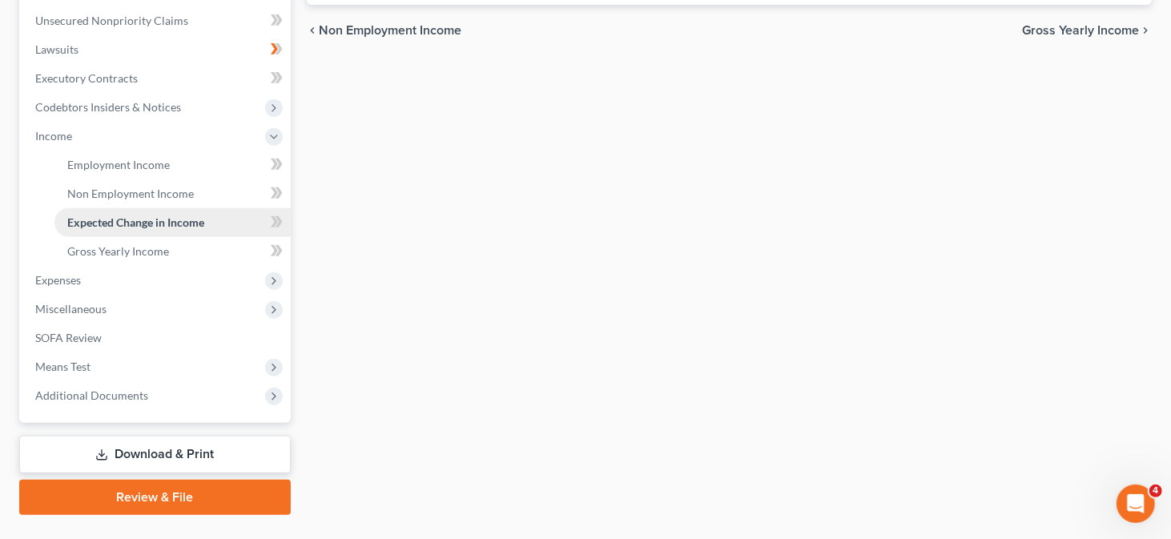
scroll to position [400, 0]
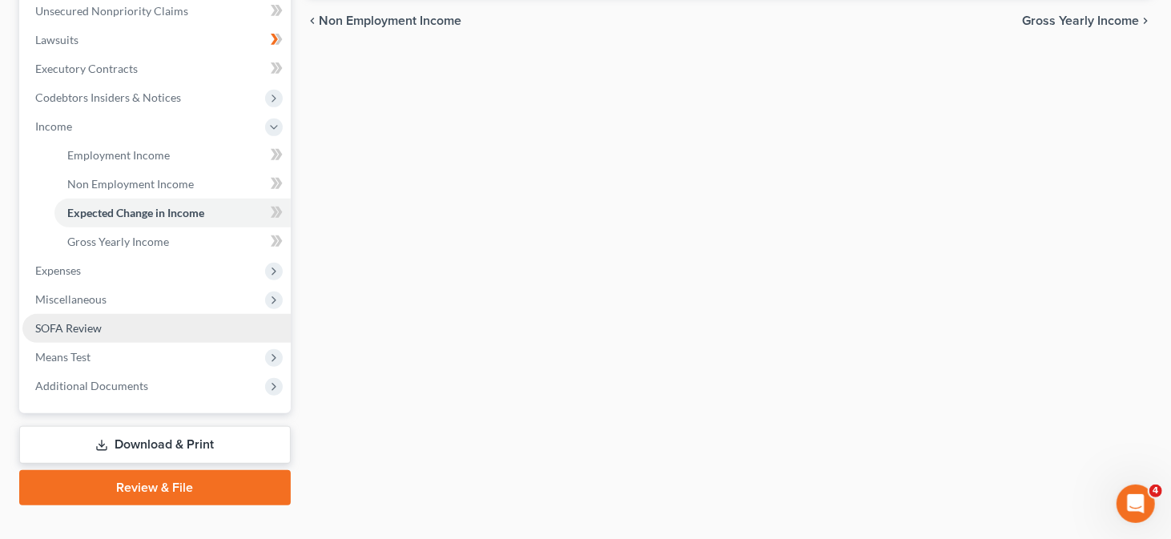
click at [94, 326] on span "SOFA Review" at bounding box center [68, 328] width 66 height 14
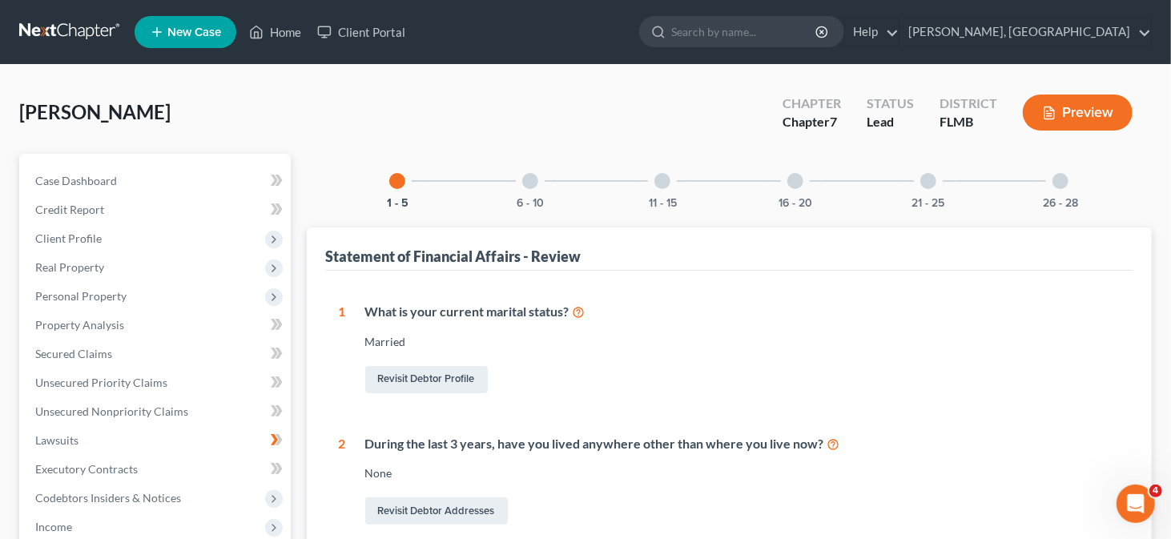
click at [798, 180] on div at bounding box center [795, 181] width 16 height 16
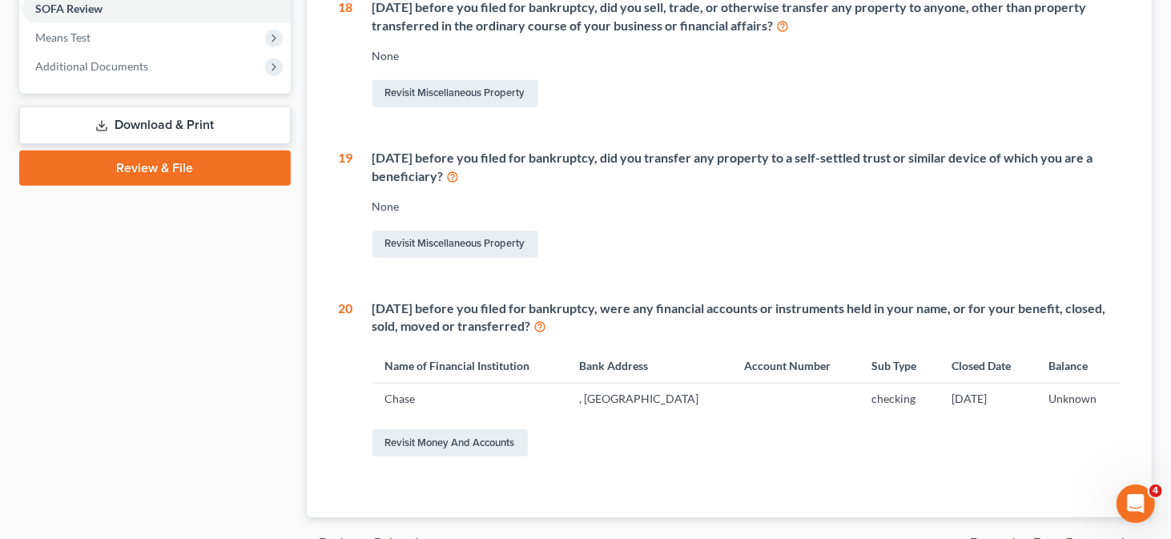
scroll to position [641, 0]
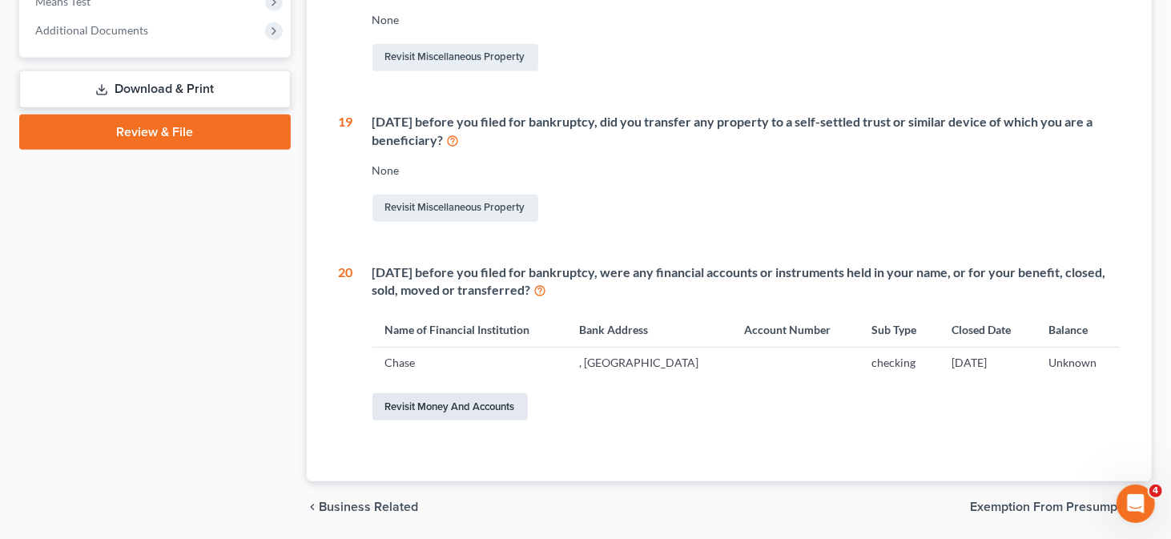
click at [440, 408] on link "Revisit Money and Accounts" at bounding box center [449, 406] width 155 height 27
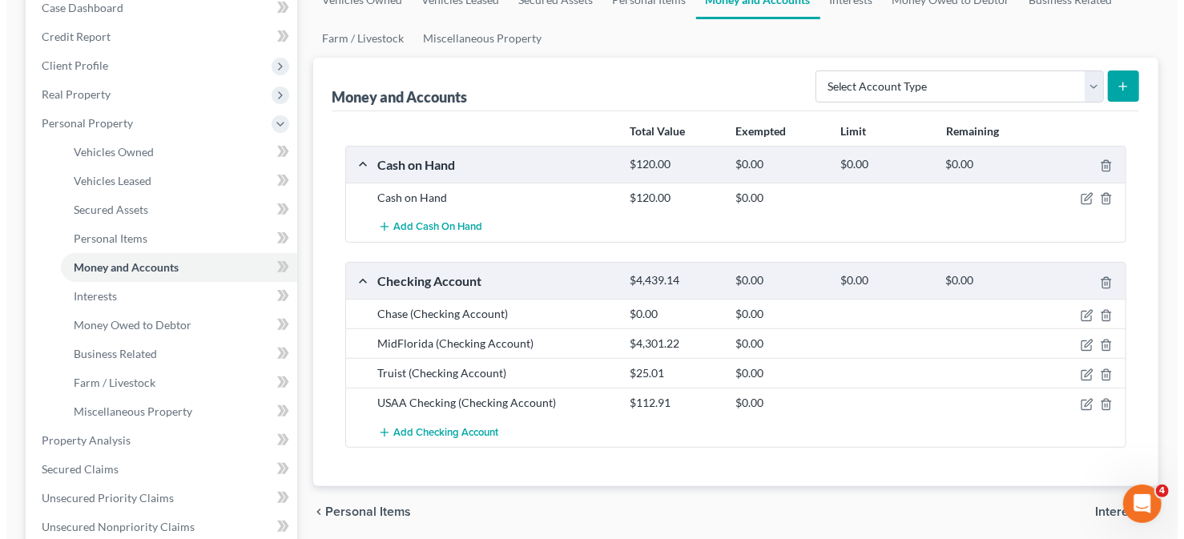
scroll to position [160, 0]
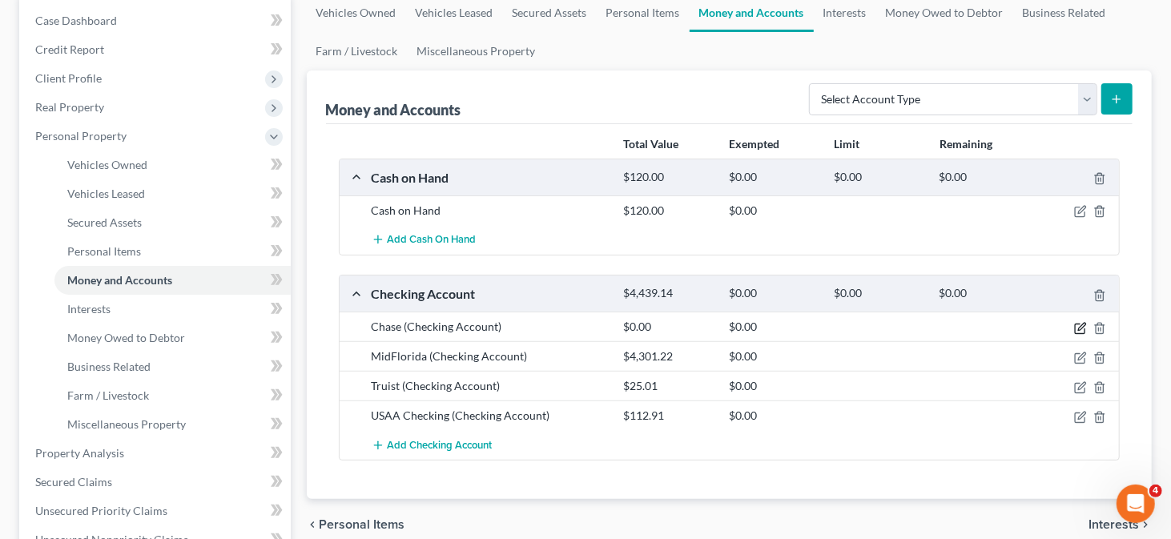
click at [1075, 324] on icon "button" at bounding box center [1080, 329] width 10 height 10
select select "9"
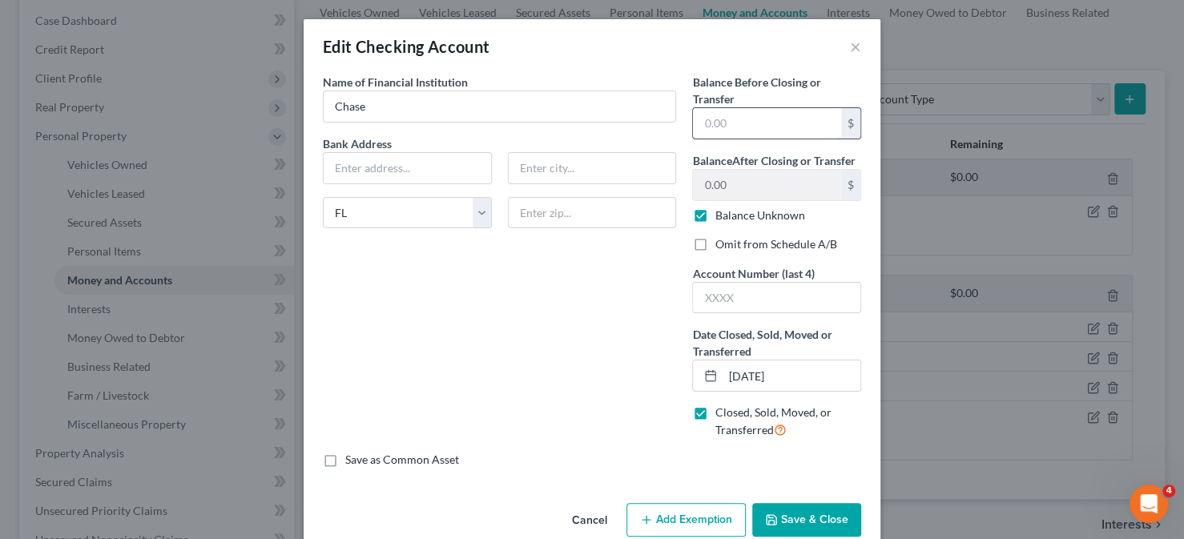
click at [757, 113] on input "text" at bounding box center [767, 123] width 148 height 30
click at [760, 376] on input "12/01/2025" at bounding box center [791, 375] width 138 height 30
type input "0"
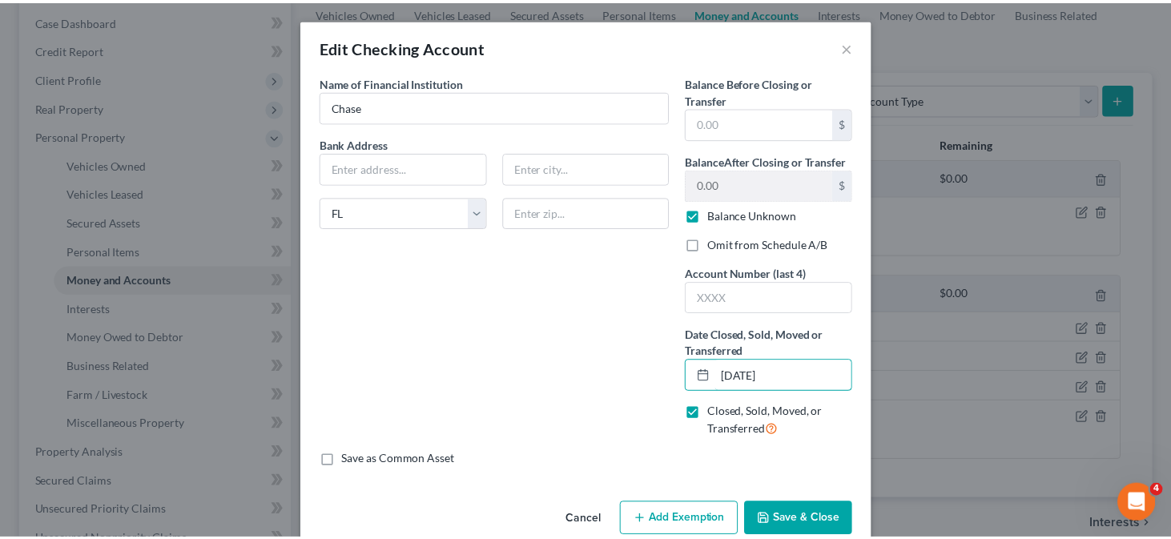
scroll to position [27, 0]
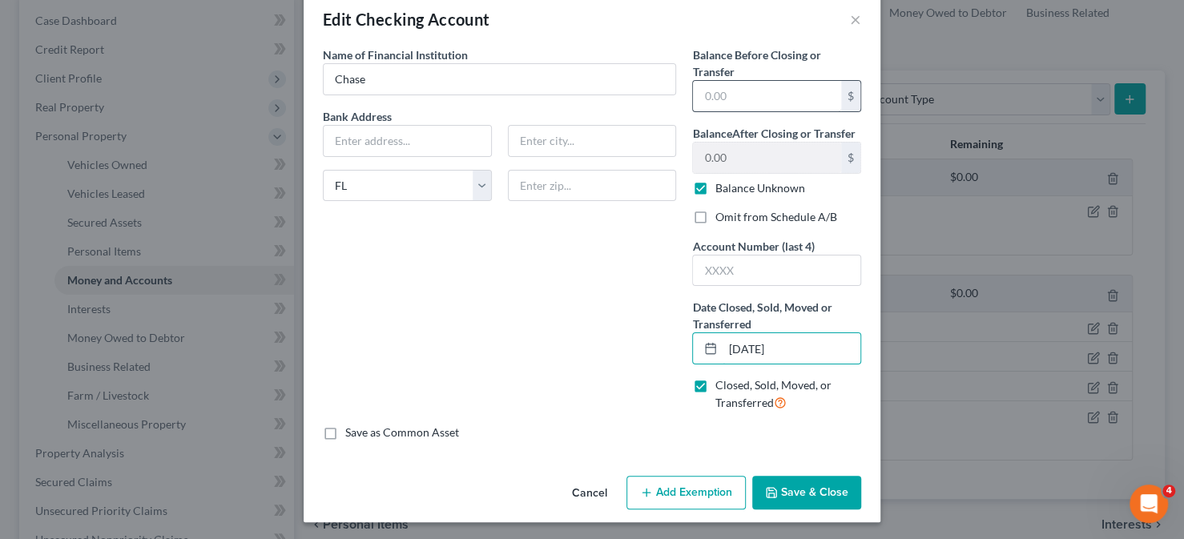
type input "08/01/2024"
click at [743, 99] on input "text" at bounding box center [767, 96] width 148 height 30
type input "0"
click at [759, 265] on input "text" at bounding box center [776, 270] width 167 height 30
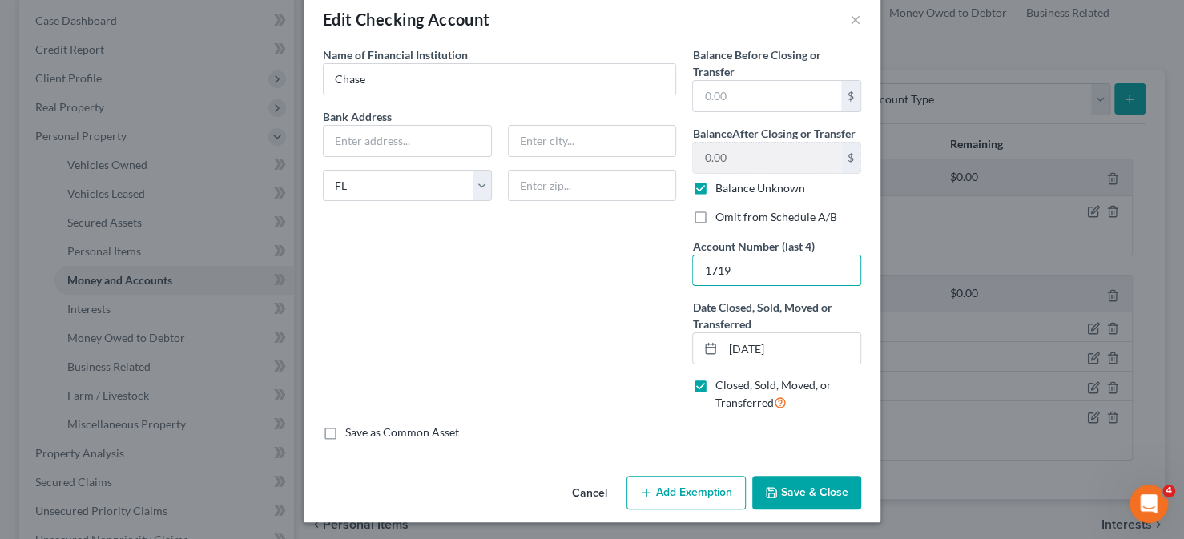
type input "1719"
click at [782, 488] on button "Save & Close" at bounding box center [806, 493] width 109 height 34
